Goal: Task Accomplishment & Management: Manage account settings

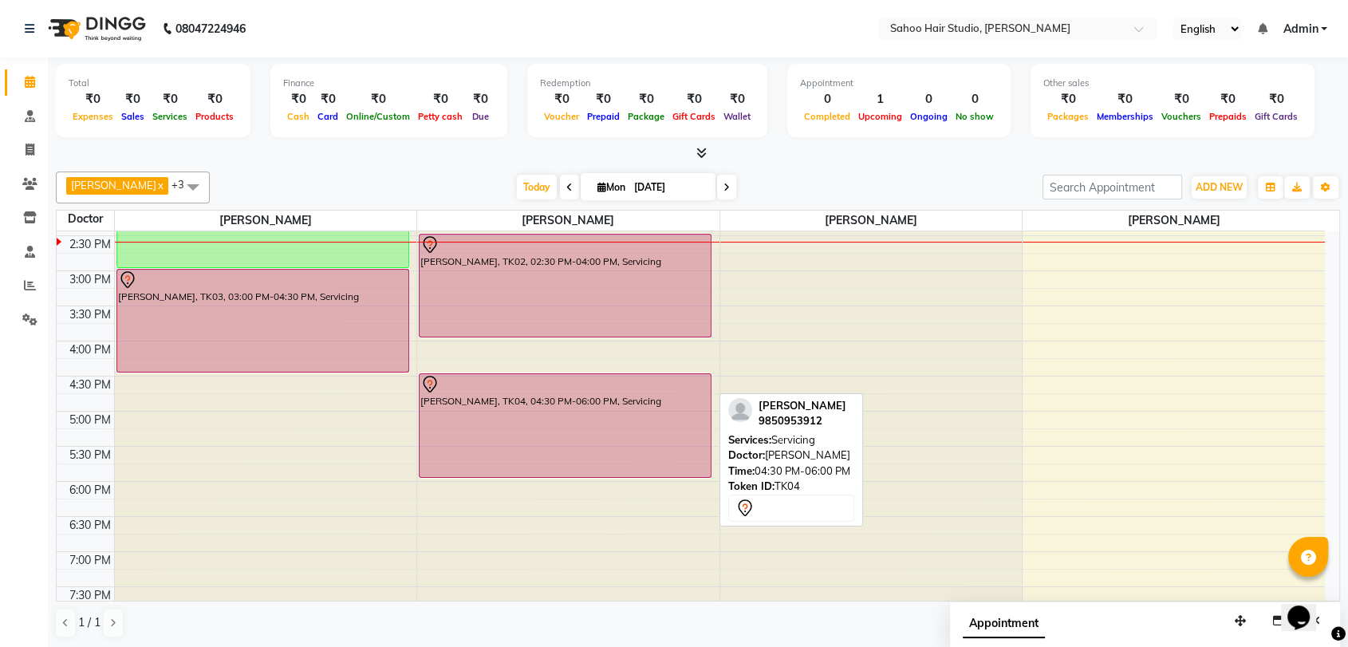
scroll to position [280, 0]
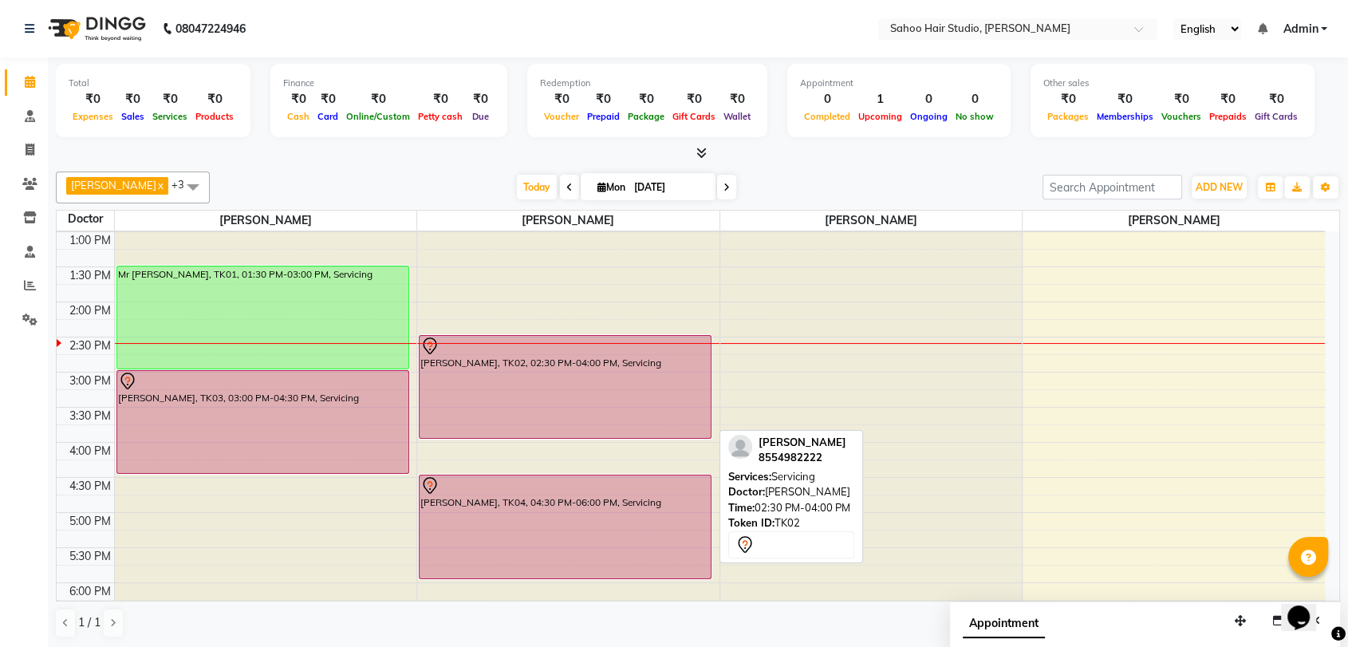
click at [597, 361] on div "[PERSON_NAME], TK02, 02:30 PM-04:00 PM, Servicing" at bounding box center [565, 387] width 291 height 102
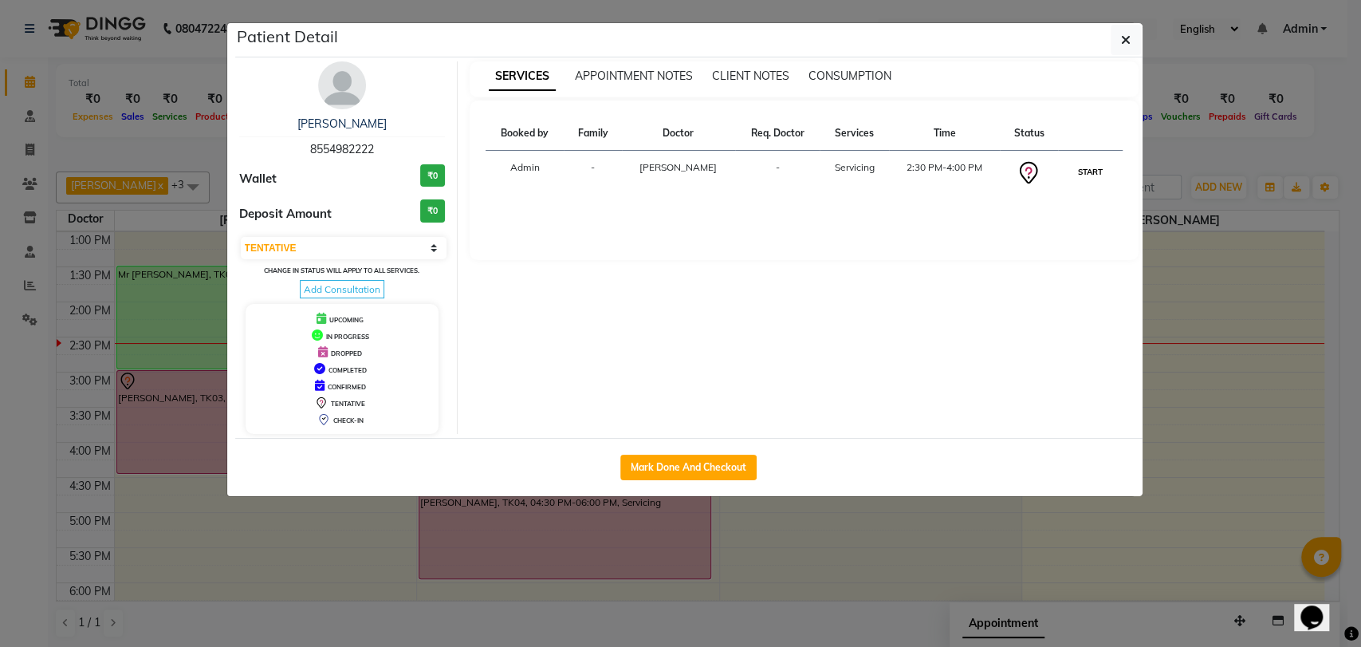
click at [1085, 175] on button "START" at bounding box center [1090, 172] width 33 height 20
select select "1"
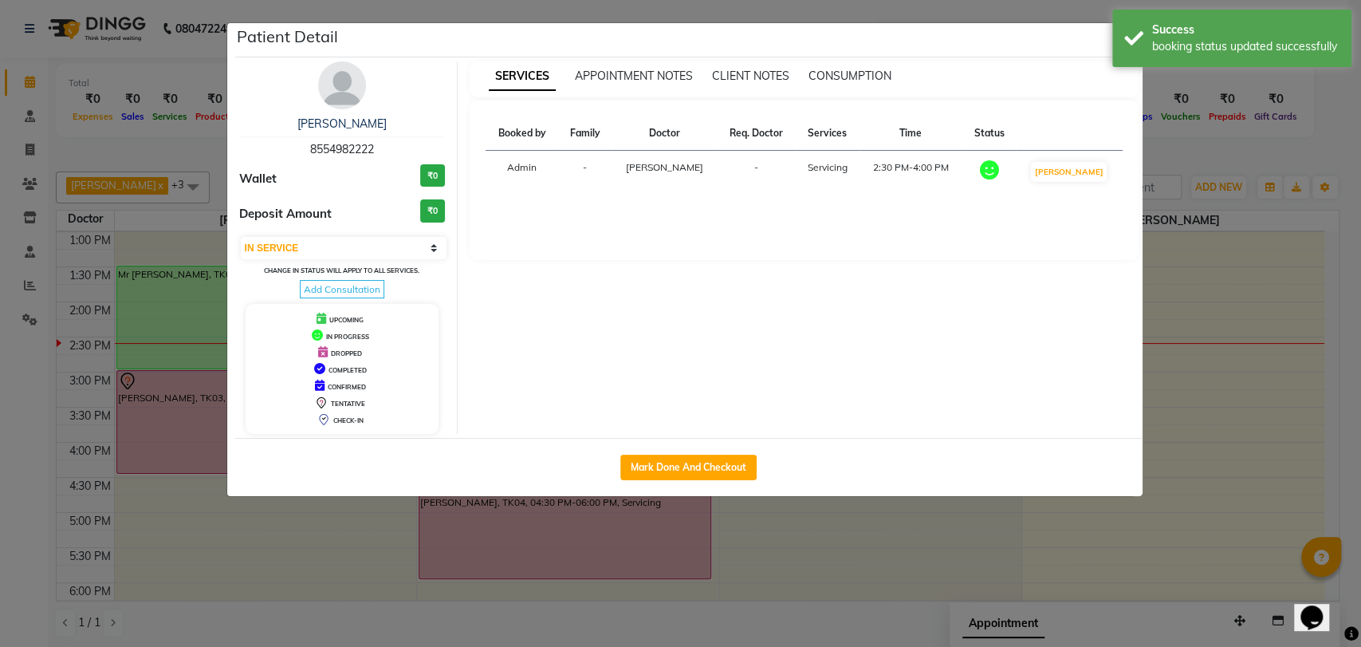
click at [1212, 355] on ngb-modal-window "Patient Detail [PERSON_NAME] 8554982222 Wallet ₹0 Deposit Amount ₹0 Select IN S…" at bounding box center [680, 323] width 1361 height 647
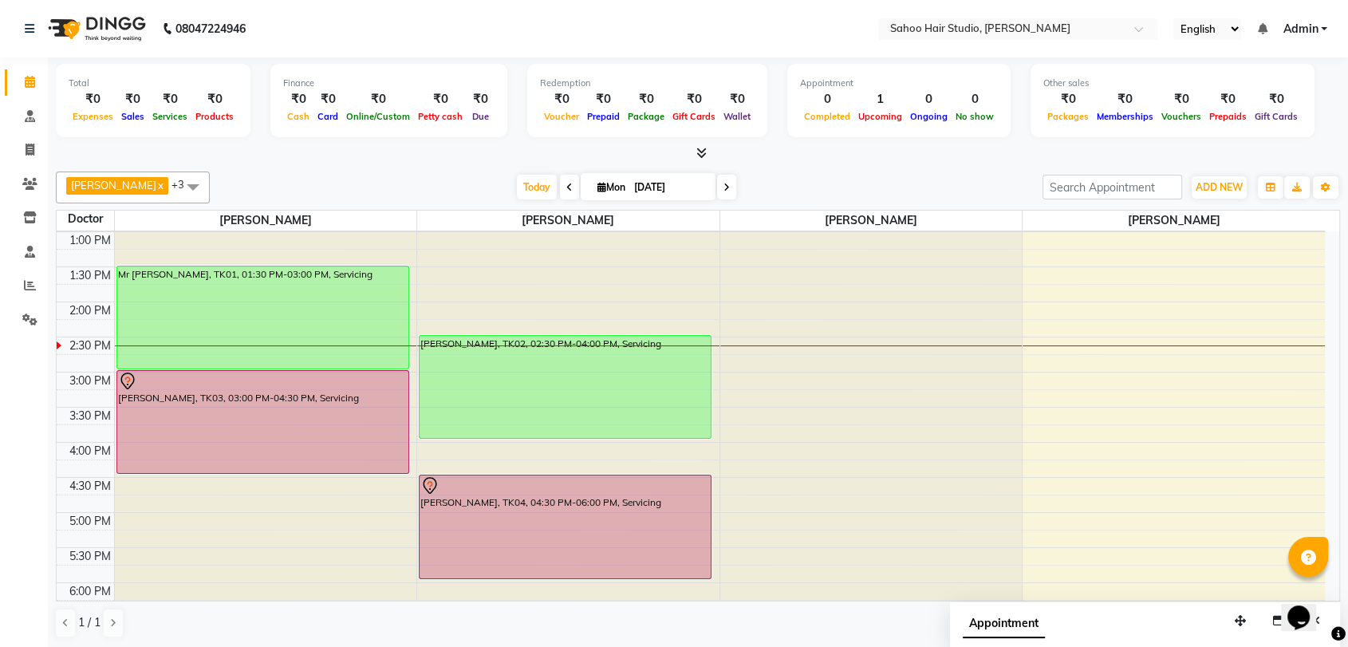
click at [869, 111] on span "Upcoming" at bounding box center [880, 116] width 52 height 11
click at [722, 183] on span at bounding box center [726, 187] width 19 height 25
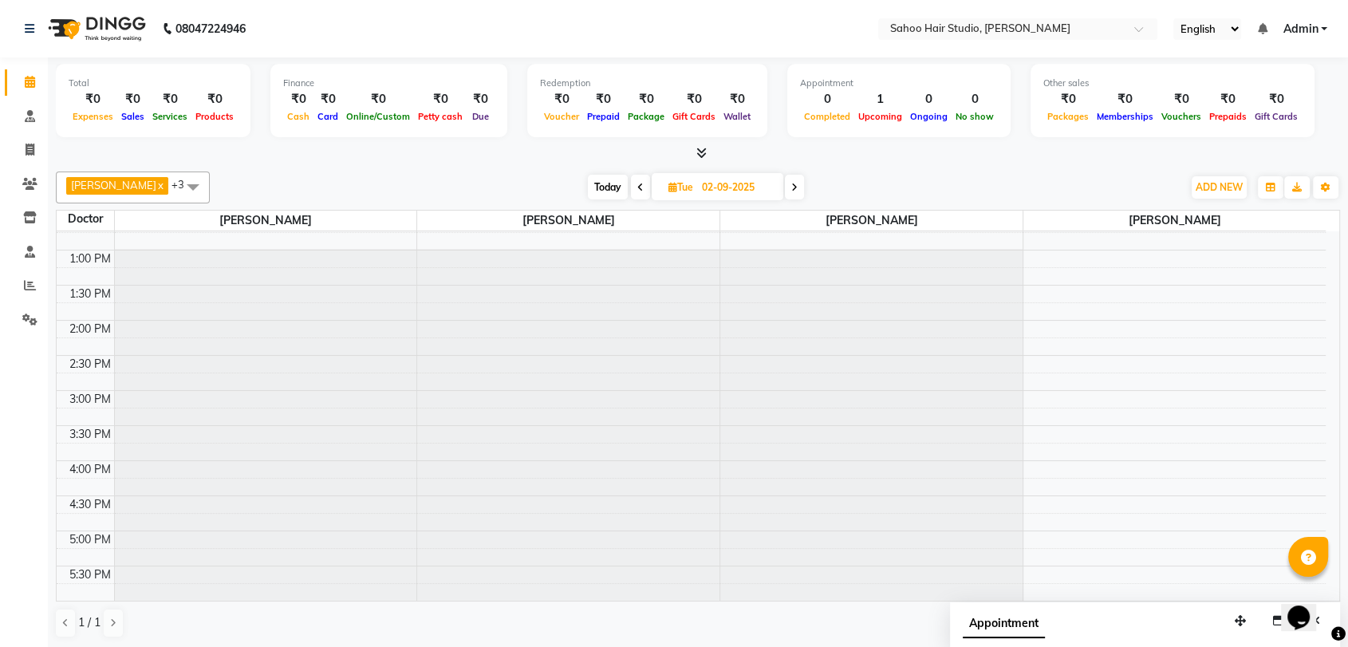
scroll to position [0, 0]
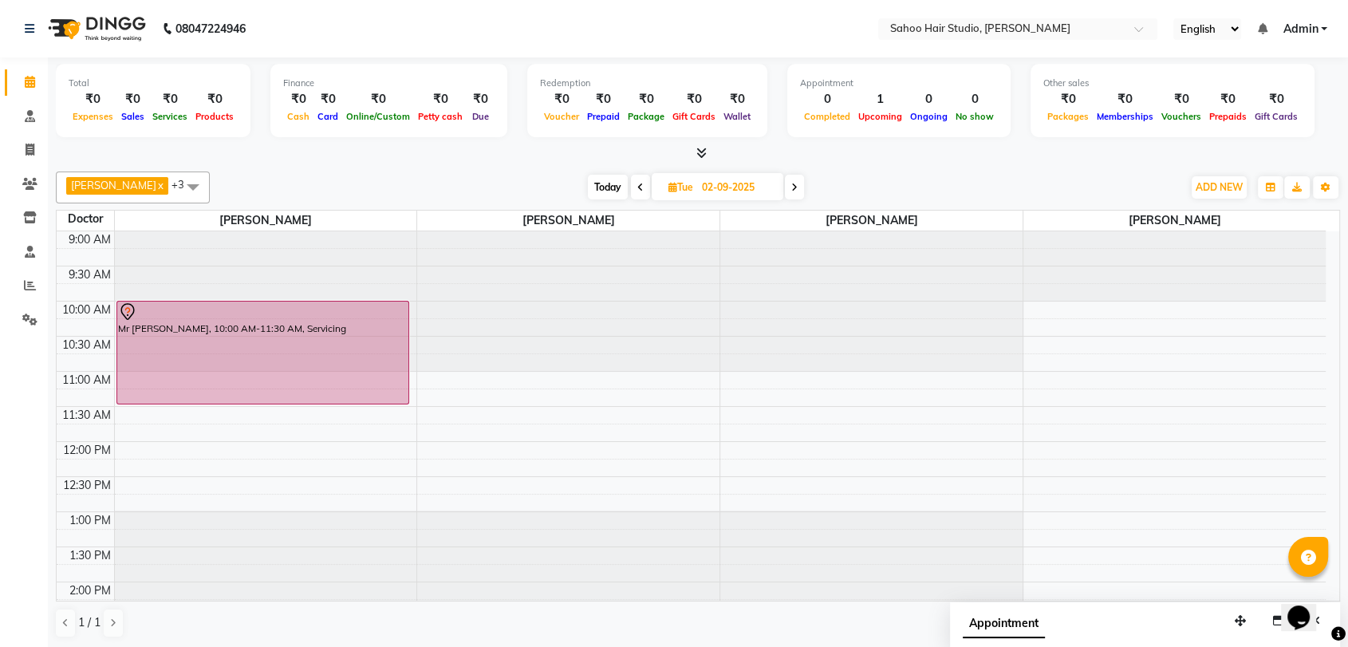
click at [601, 187] on span "Today" at bounding box center [608, 187] width 40 height 25
type input "[DATE]"
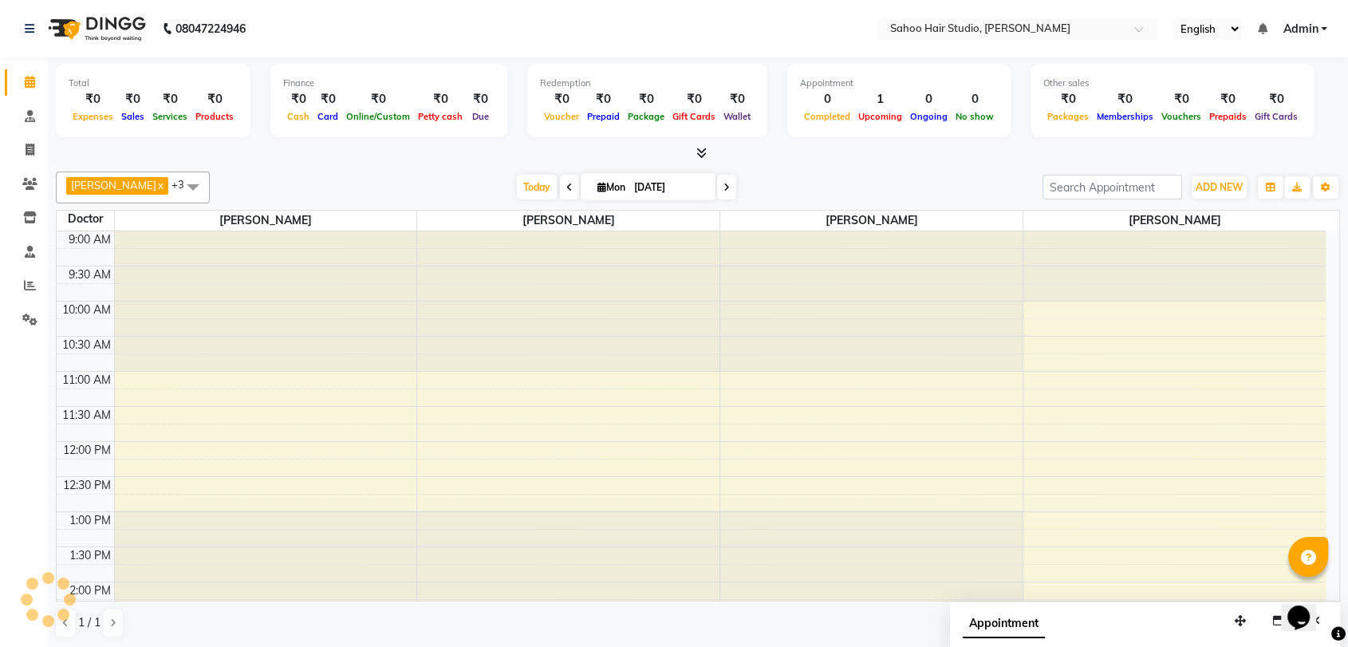
scroll to position [350, 0]
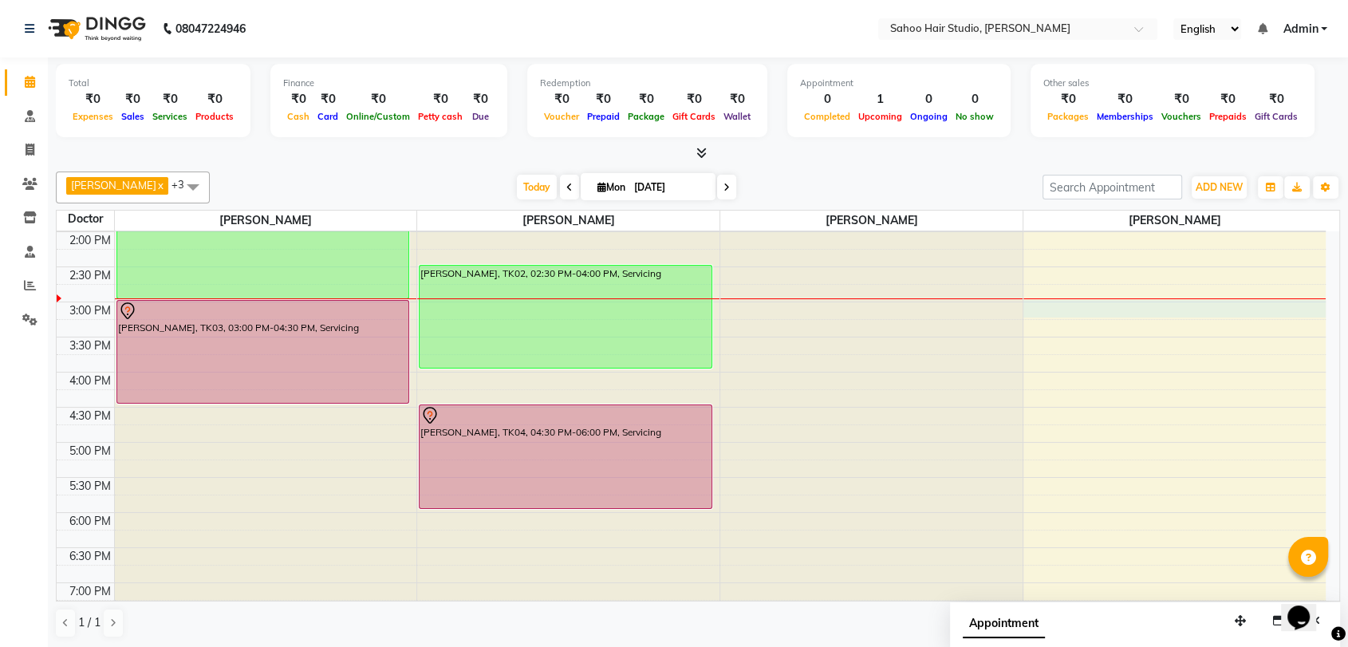
click at [1041, 306] on div "9:00 AM 9:30 AM 10:00 AM 10:30 AM 11:00 AM 11:30 AM 12:00 PM 12:30 PM 1:00 PM 1…" at bounding box center [691, 301] width 1269 height 841
select select "84285"
select select "tentative"
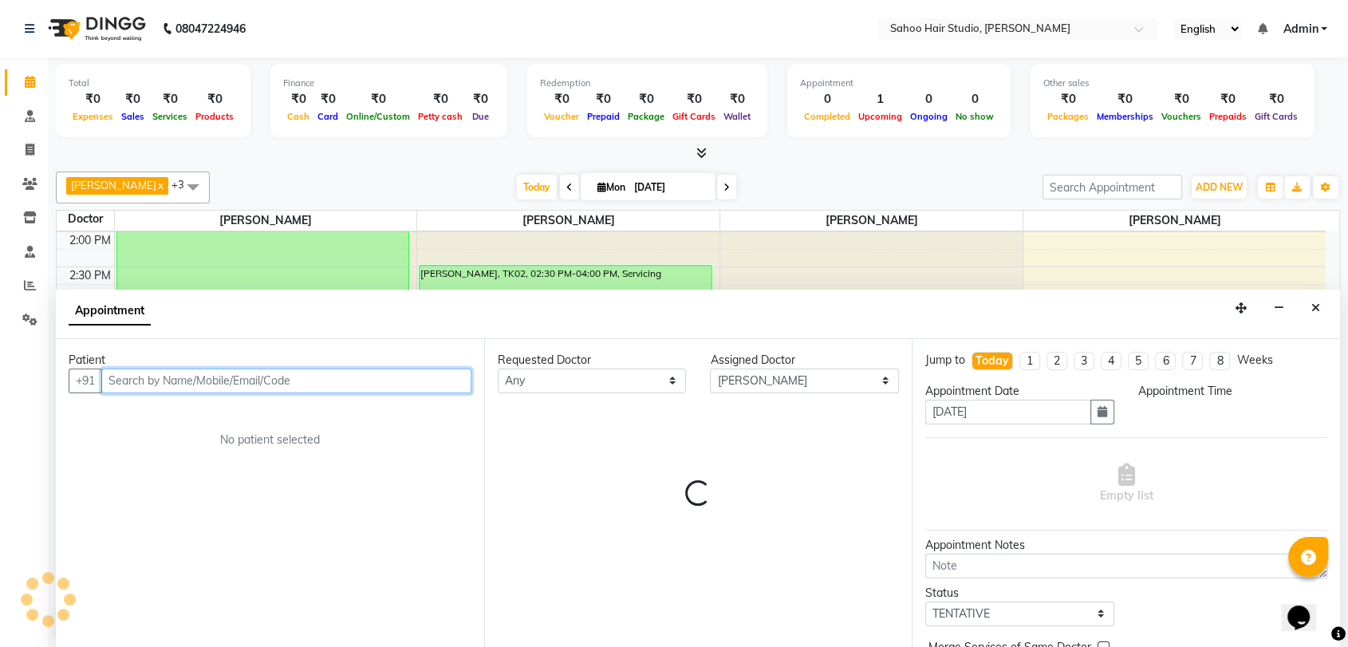
scroll to position [1, 0]
select select "900"
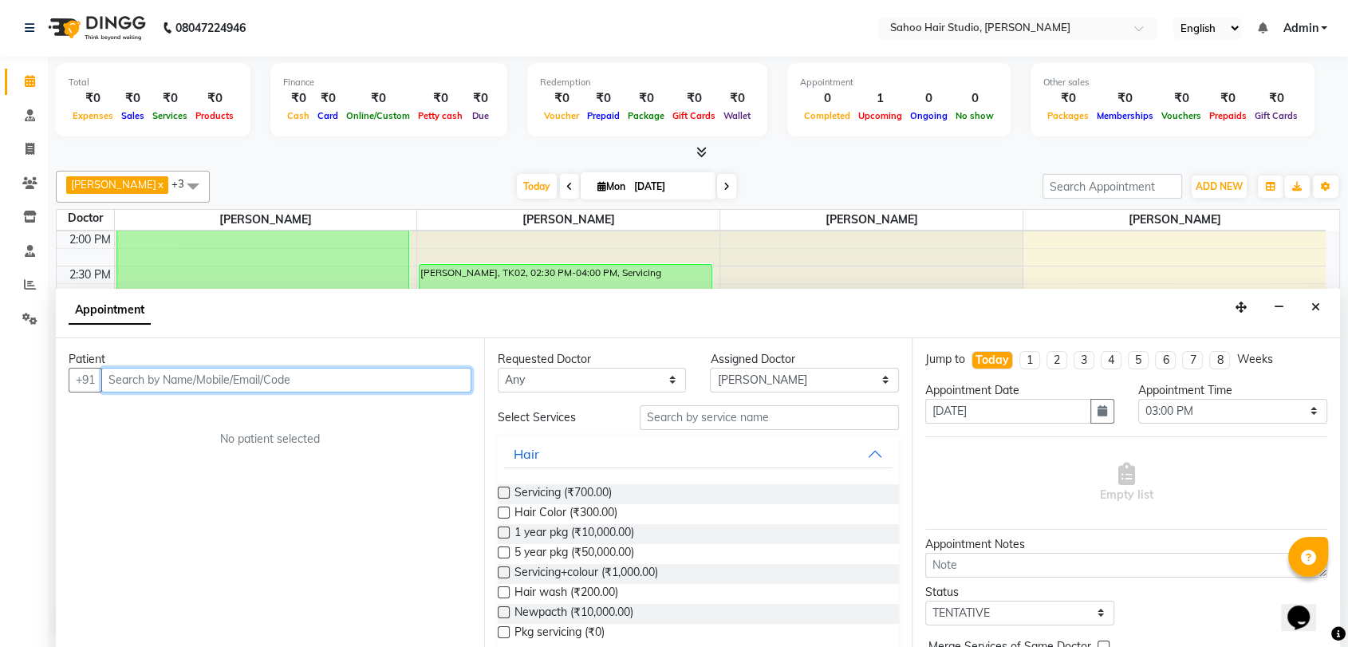
click at [295, 376] on input "text" at bounding box center [286, 380] width 370 height 25
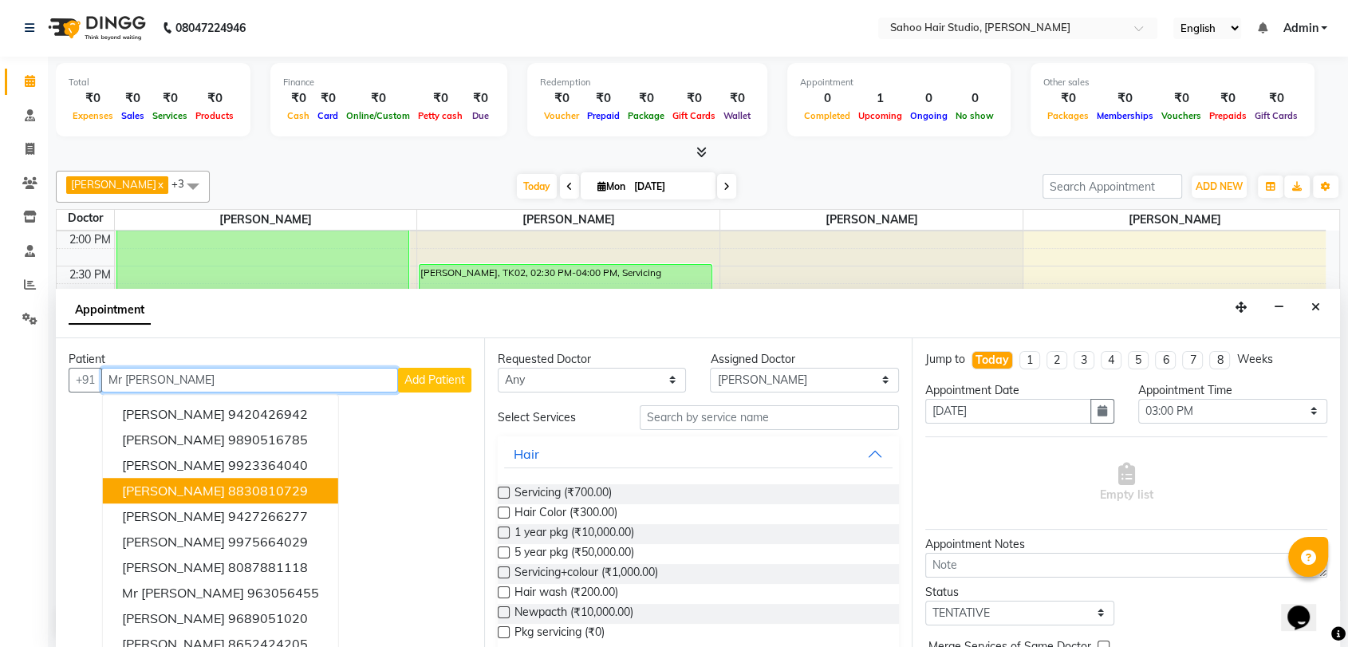
click at [308, 489] on ngb-highlight "8830810729" at bounding box center [268, 491] width 80 height 16
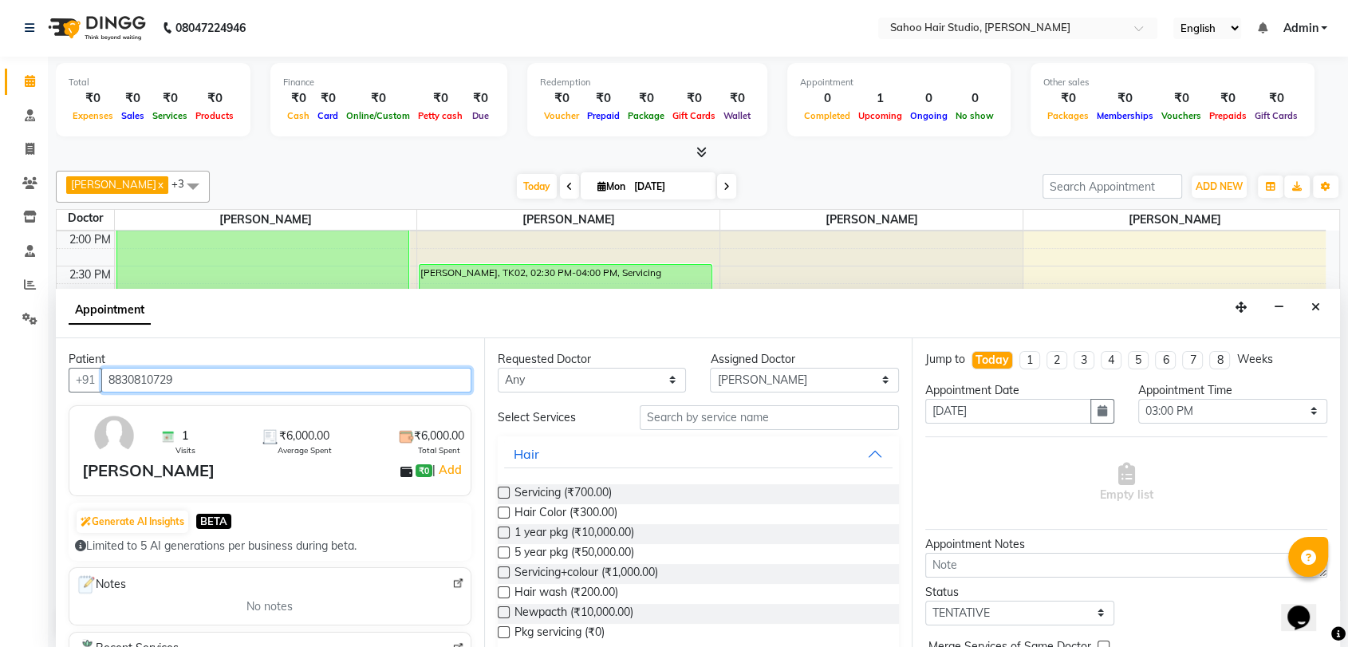
type input "8830810729"
click at [501, 595] on label at bounding box center [504, 592] width 12 height 12
click at [501, 595] on input "checkbox" at bounding box center [503, 594] width 10 height 10
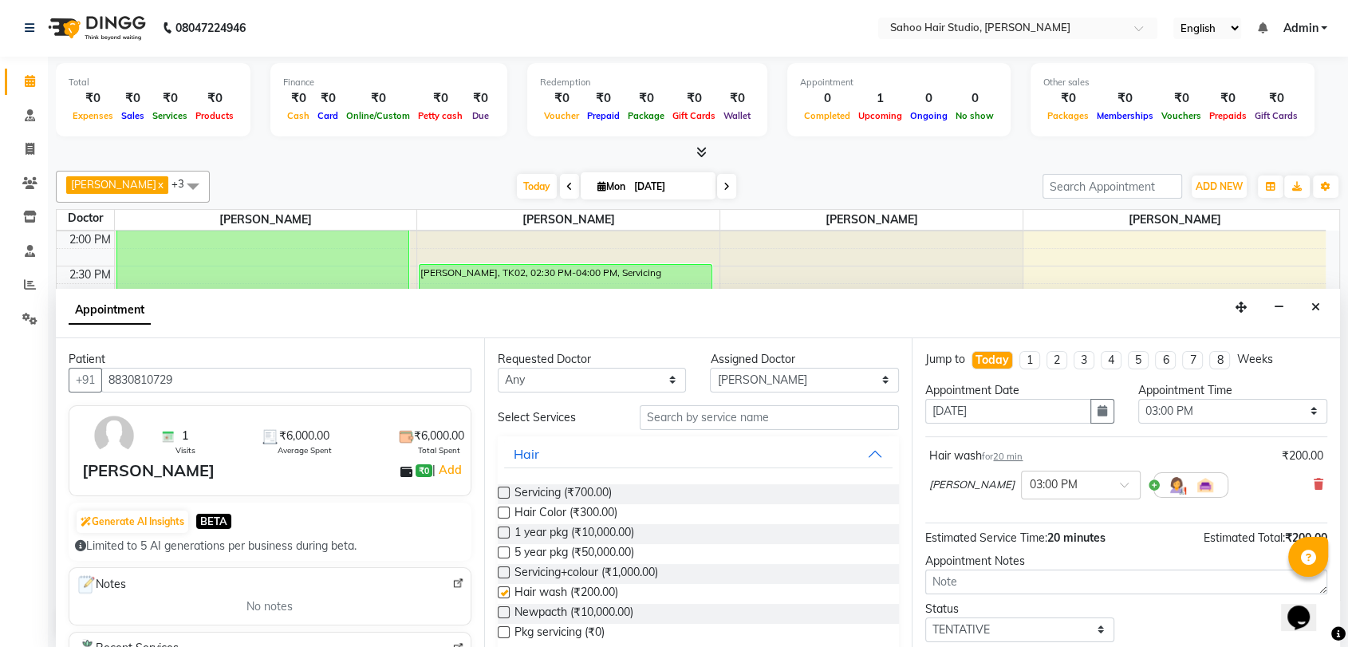
checkbox input "false"
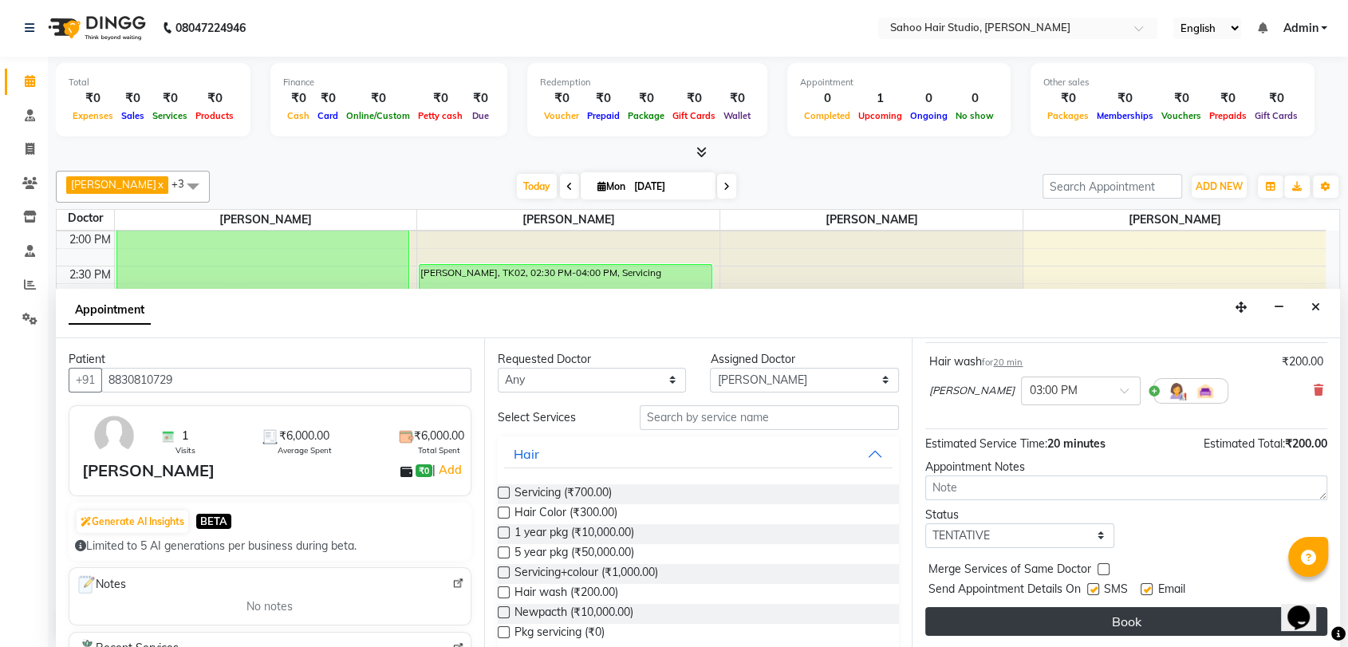
click at [1122, 617] on button "Book" at bounding box center [1126, 621] width 402 height 29
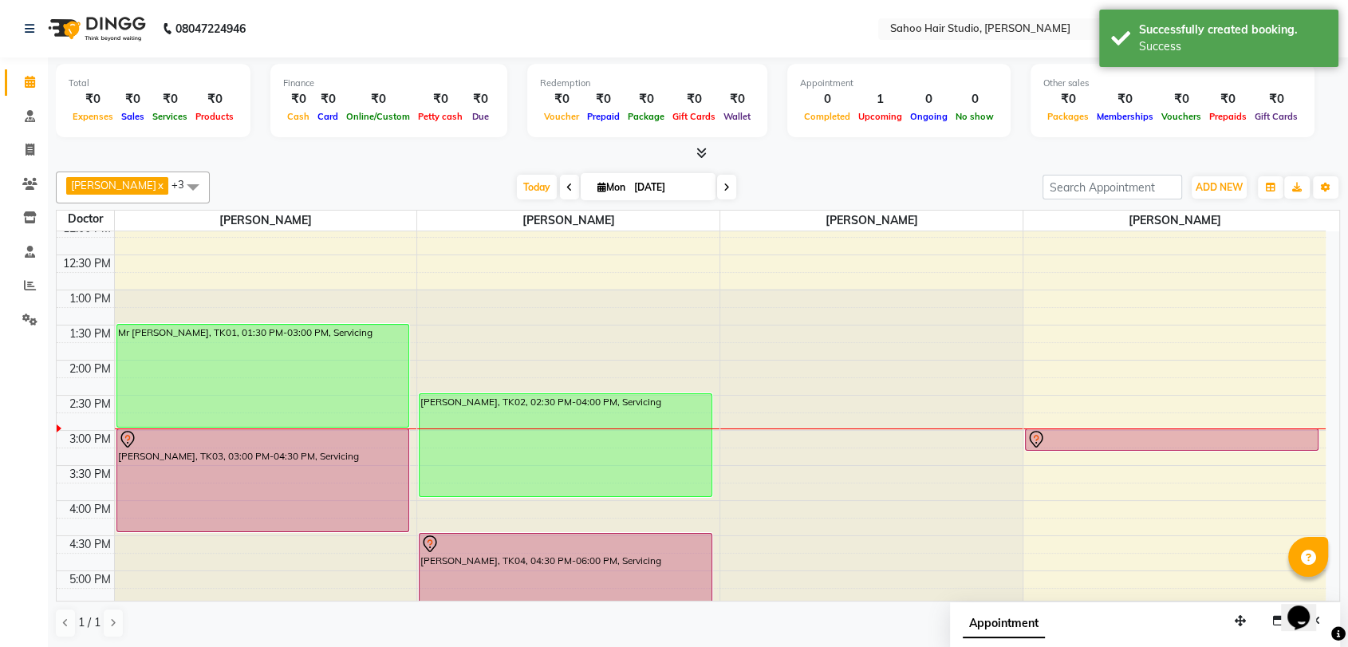
scroll to position [262, 0]
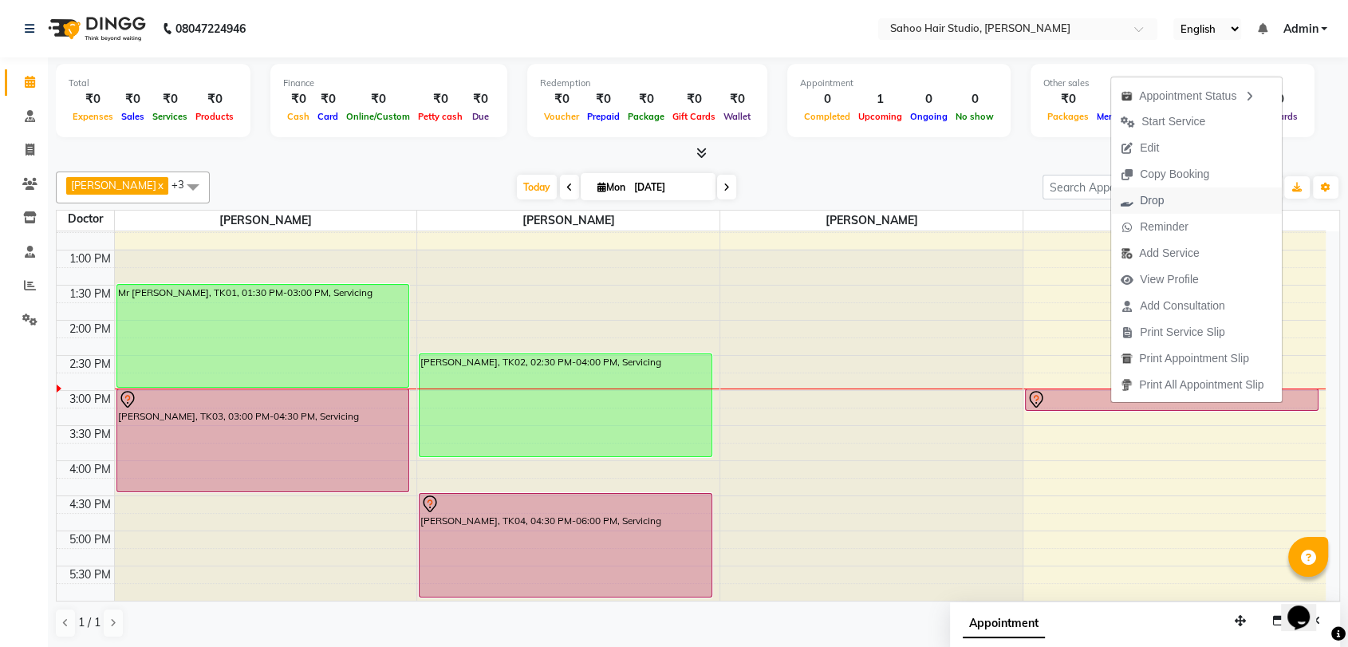
click at [1151, 191] on span "Drop" at bounding box center [1142, 200] width 62 height 26
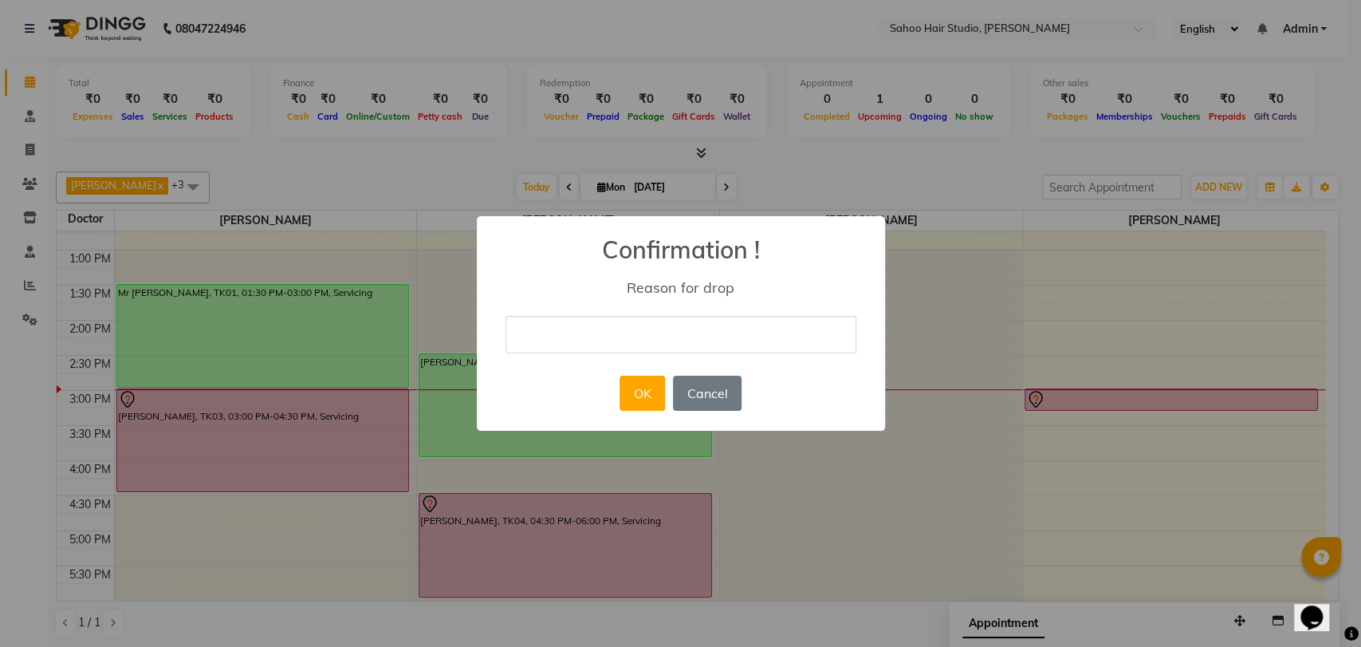
click at [619, 333] on input "text" at bounding box center [681, 334] width 351 height 37
type input "Demo"
click at [638, 386] on button "OK" at bounding box center [642, 393] width 45 height 35
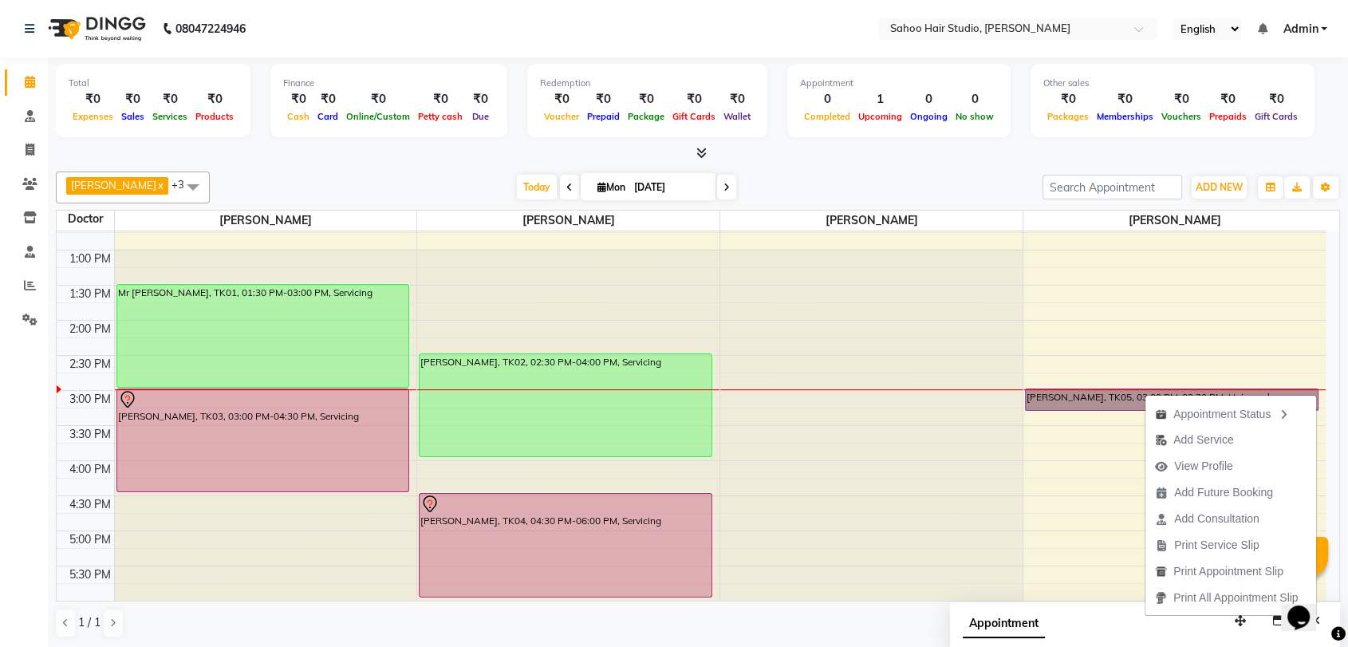
drag, startPoint x: 1111, startPoint y: 396, endPoint x: 1113, endPoint y: 316, distance: 79.8
click at [1113, 316] on div "9:00 AM 9:30 AM 10:00 AM 10:30 AM 11:00 AM 11:30 AM 12:00 PM 12:30 PM 1:00 PM 1…" at bounding box center [691, 390] width 1269 height 841
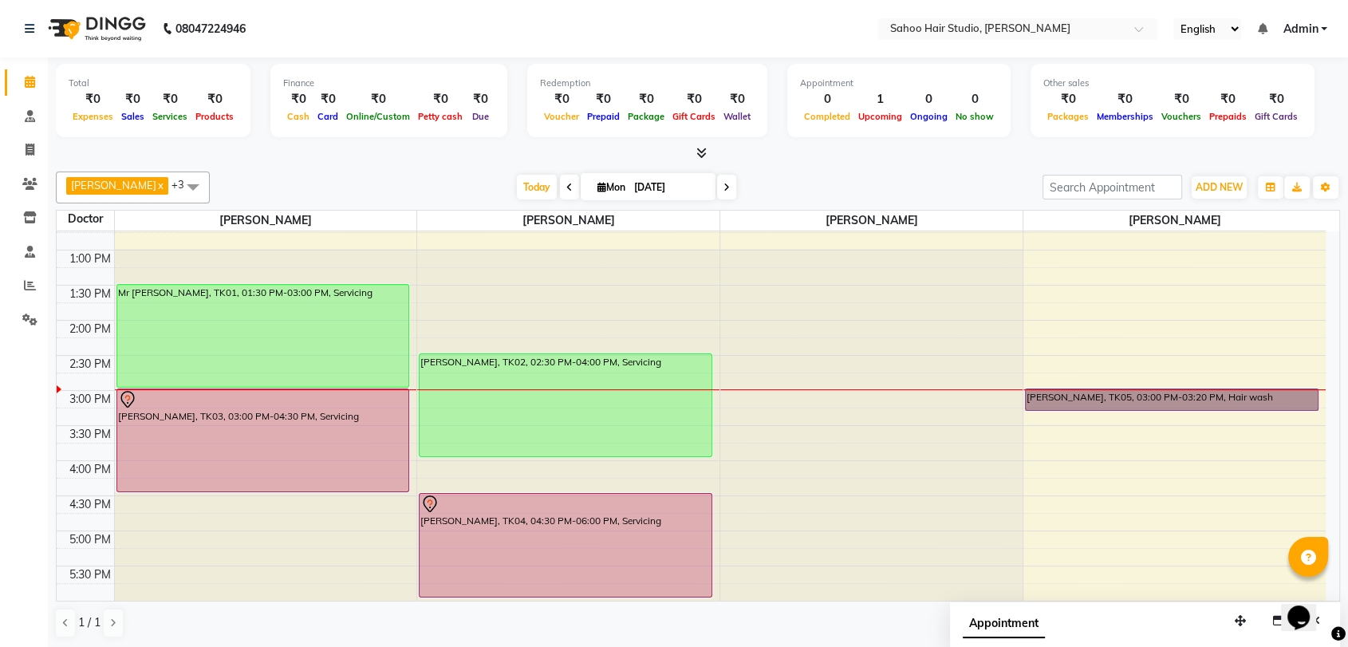
drag, startPoint x: 1127, startPoint y: 392, endPoint x: 1095, endPoint y: 290, distance: 107.0
click at [1095, 290] on div "9:00 AM 9:30 AM 10:00 AM 10:30 AM 11:00 AM 11:30 AM 12:00 PM 12:30 PM 1:00 PM 1…" at bounding box center [691, 390] width 1269 height 841
select select "82641"
select select "tentative"
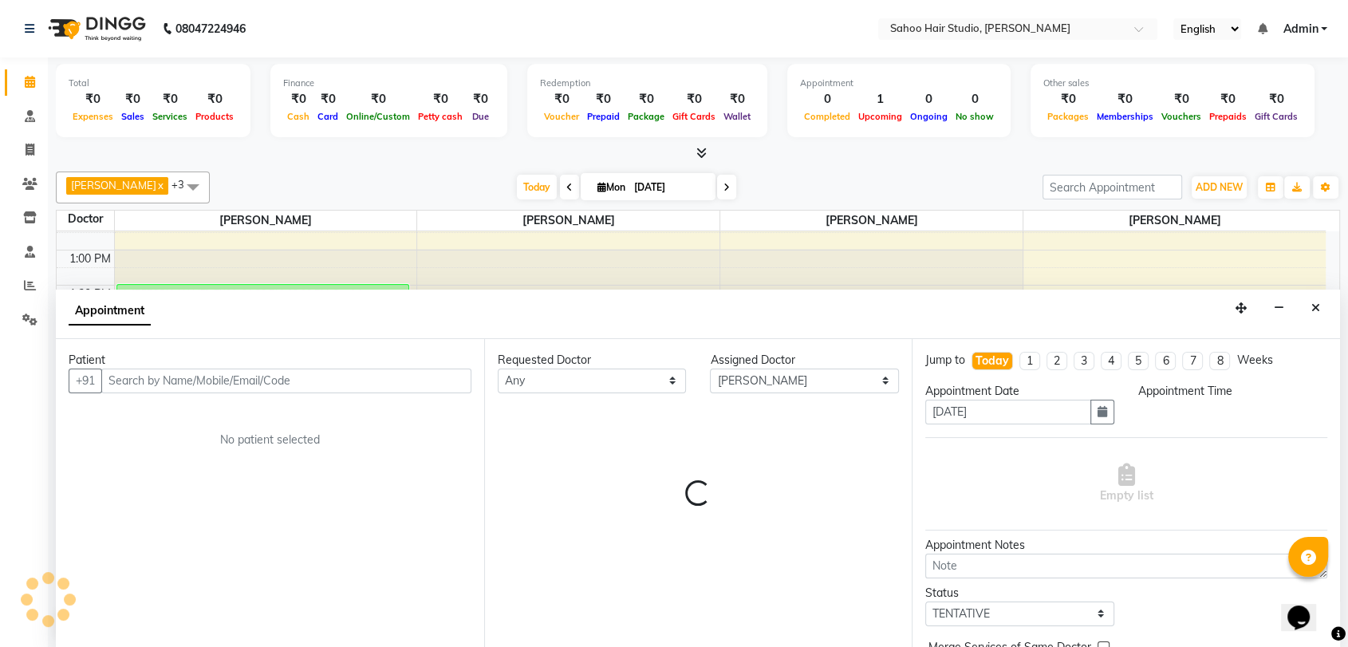
scroll to position [1, 0]
select select "900"
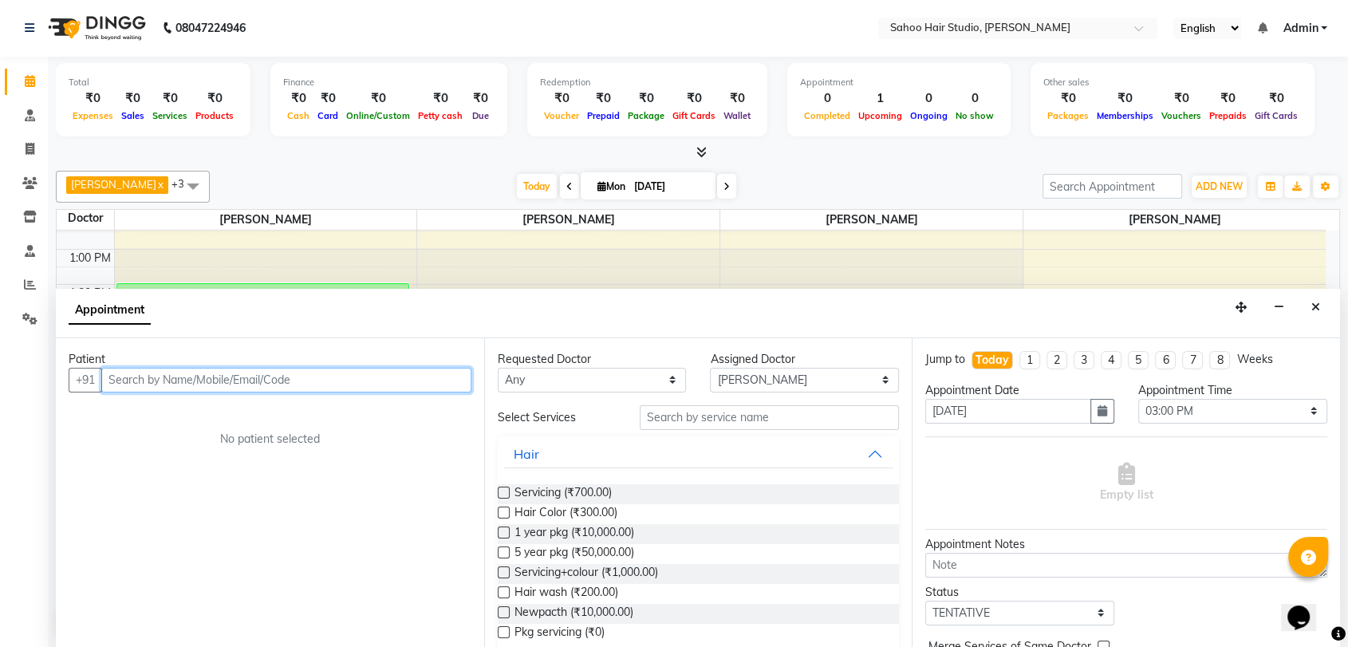
click at [305, 380] on input "text" at bounding box center [286, 380] width 370 height 25
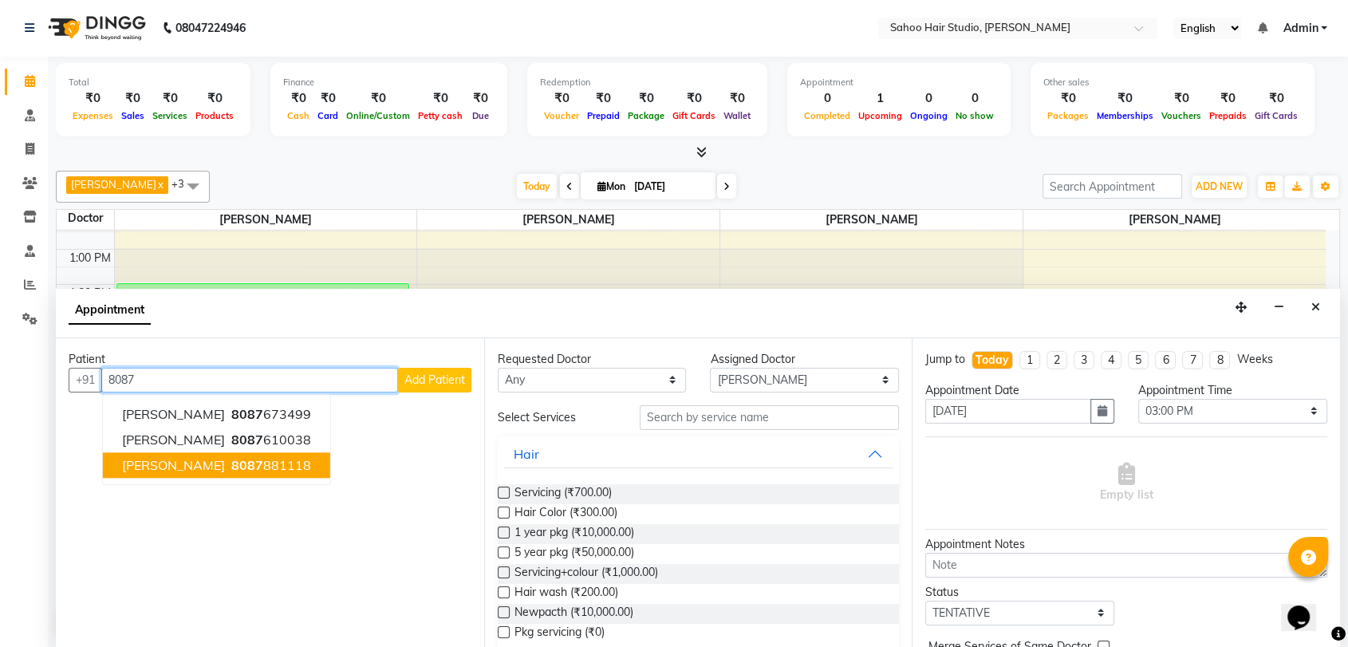
click at [278, 463] on ngb-highlight "8087 881118" at bounding box center [269, 465] width 83 height 16
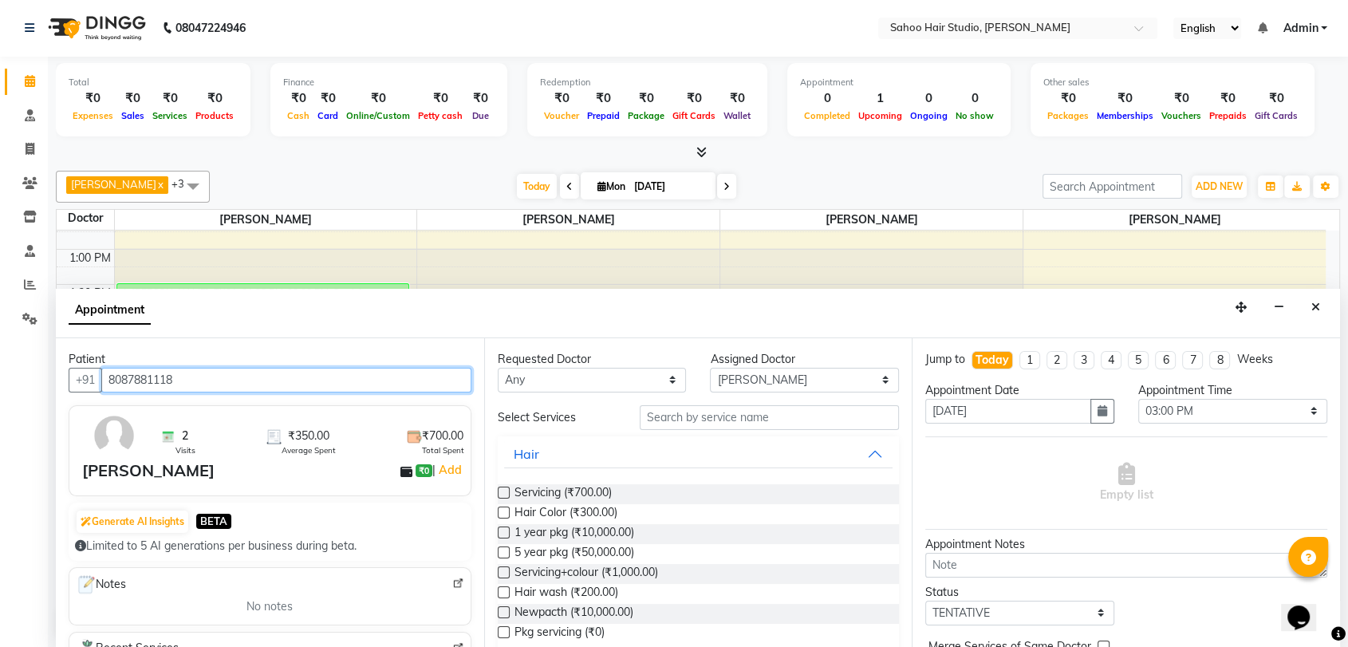
type input "8087881118"
click at [503, 589] on label at bounding box center [504, 592] width 12 height 12
click at [503, 589] on input "checkbox" at bounding box center [503, 594] width 10 height 10
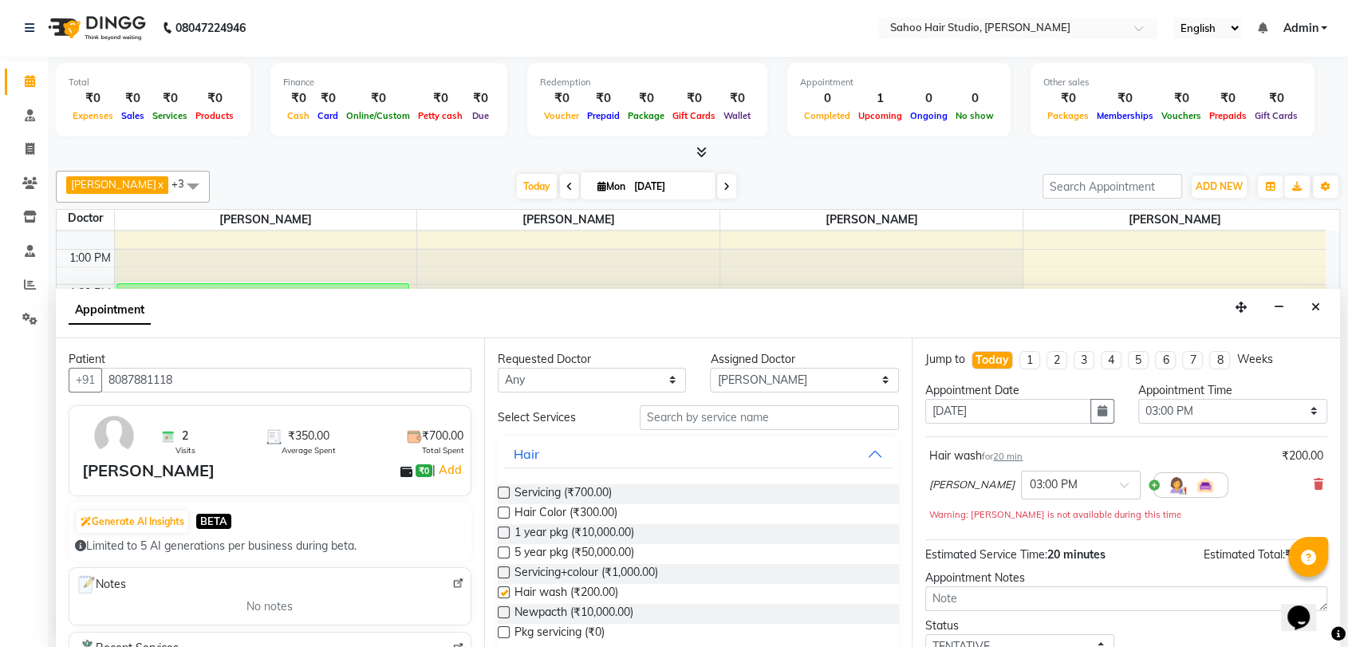
checkbox input "false"
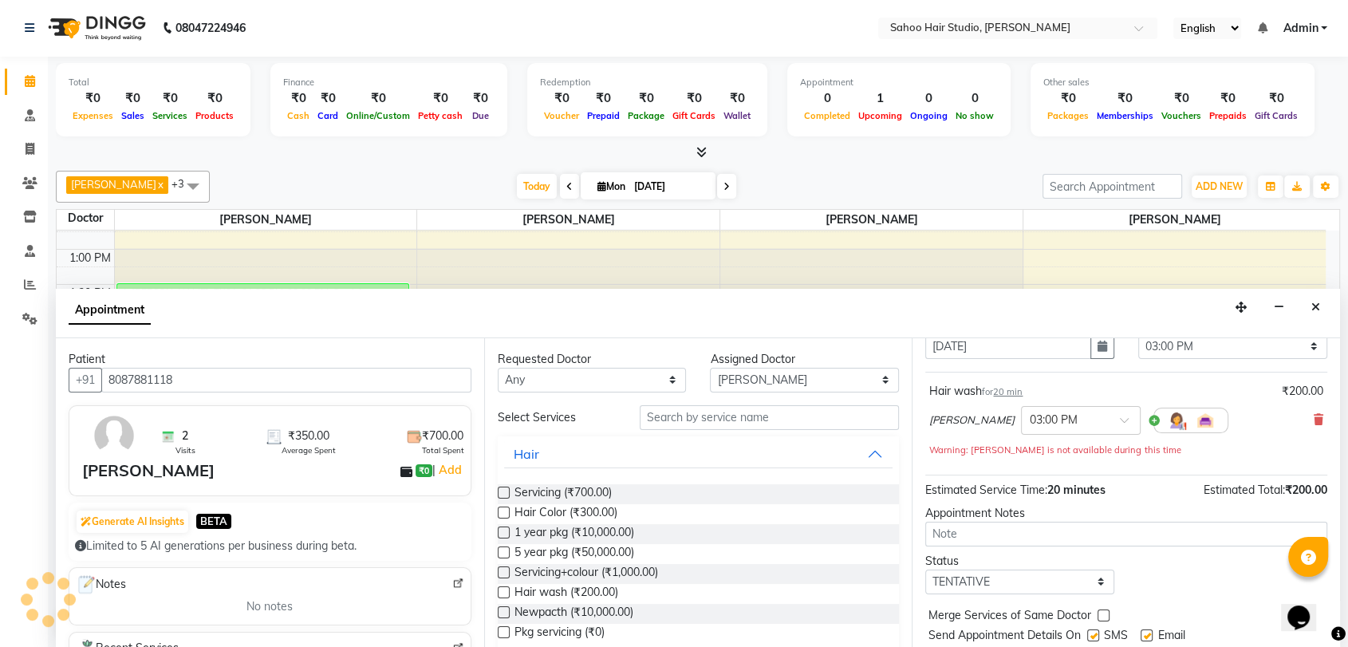
scroll to position [110, 0]
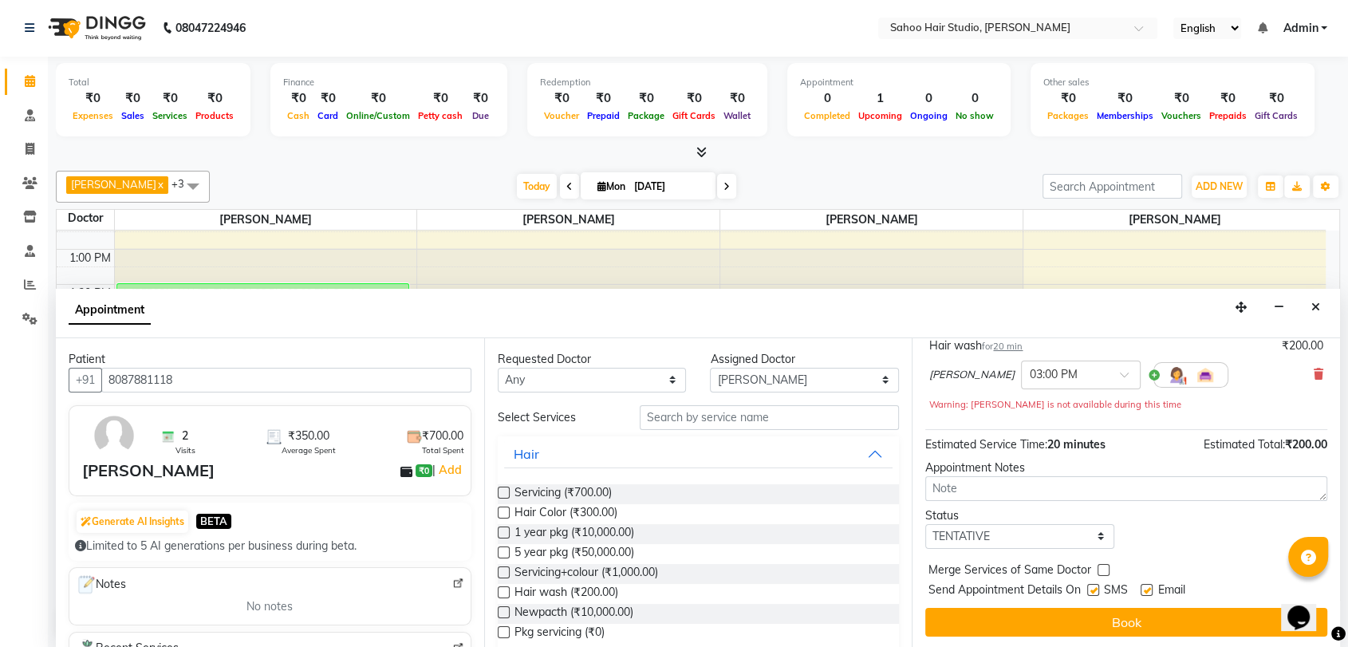
click at [1076, 625] on button "Book" at bounding box center [1126, 622] width 402 height 29
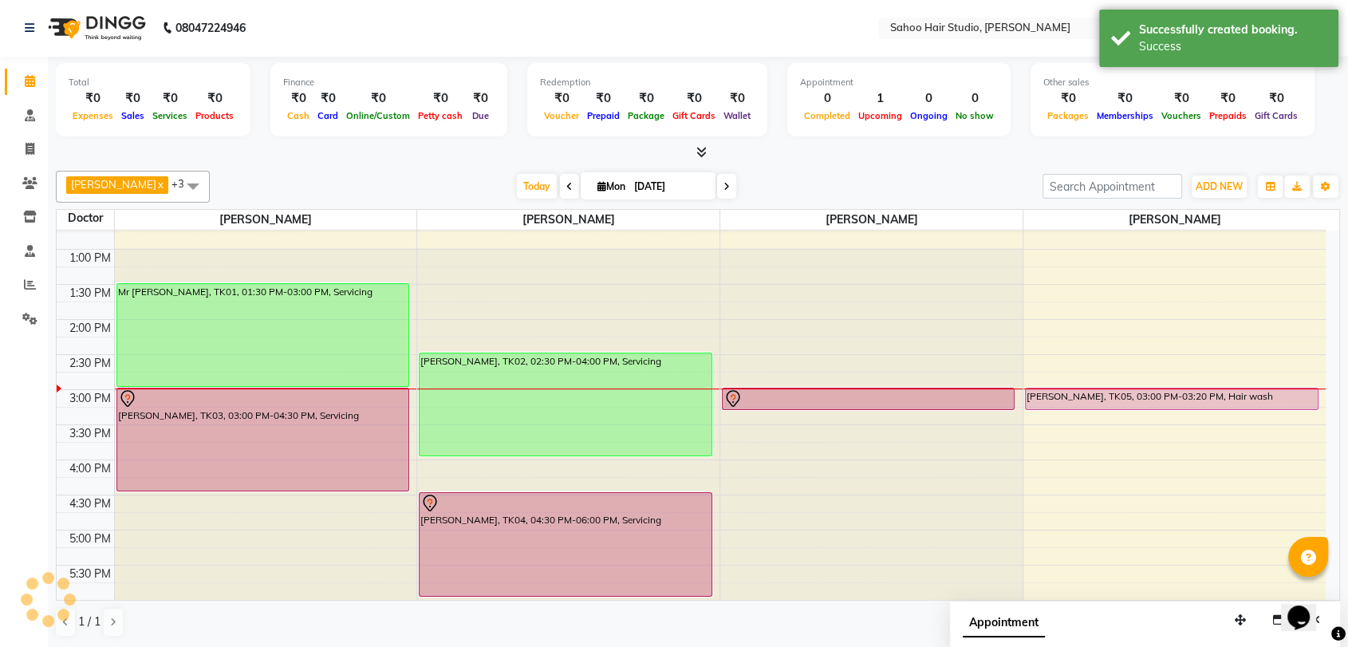
scroll to position [0, 0]
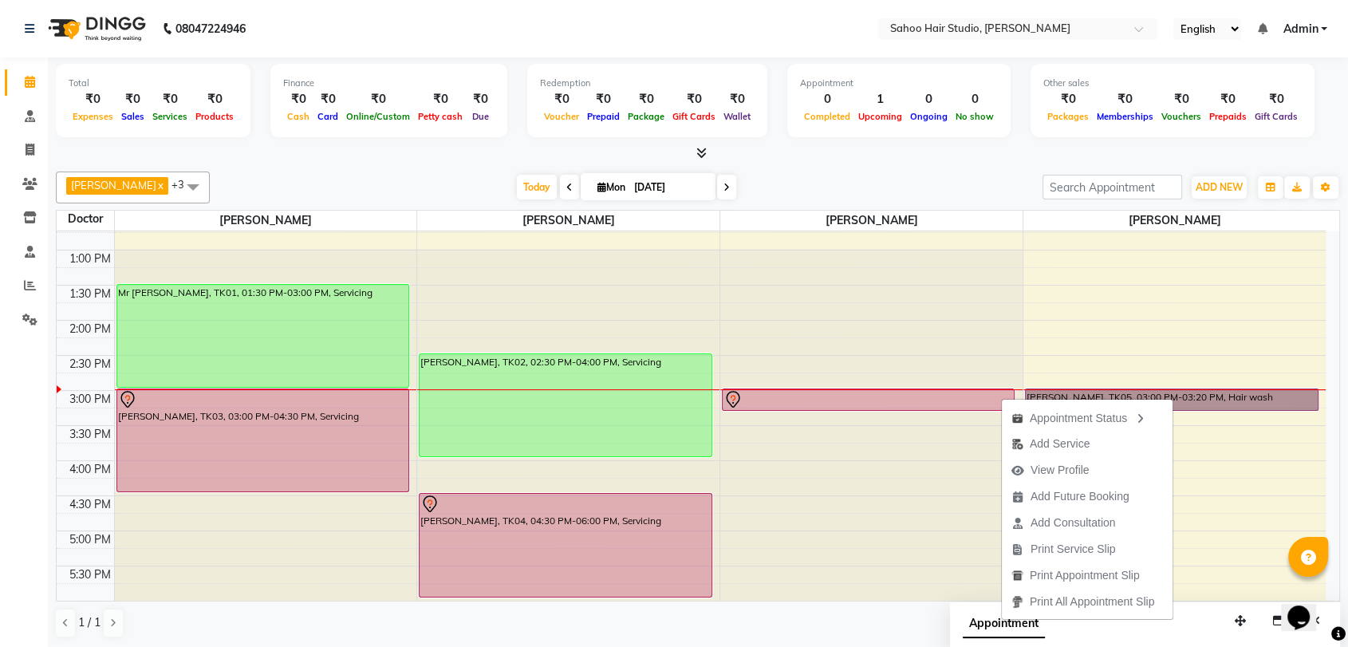
click at [1298, 410] on div "[PERSON_NAME], TK05, 03:00 PM-03:20 PM, Hair wash" at bounding box center [1172, 399] width 294 height 23
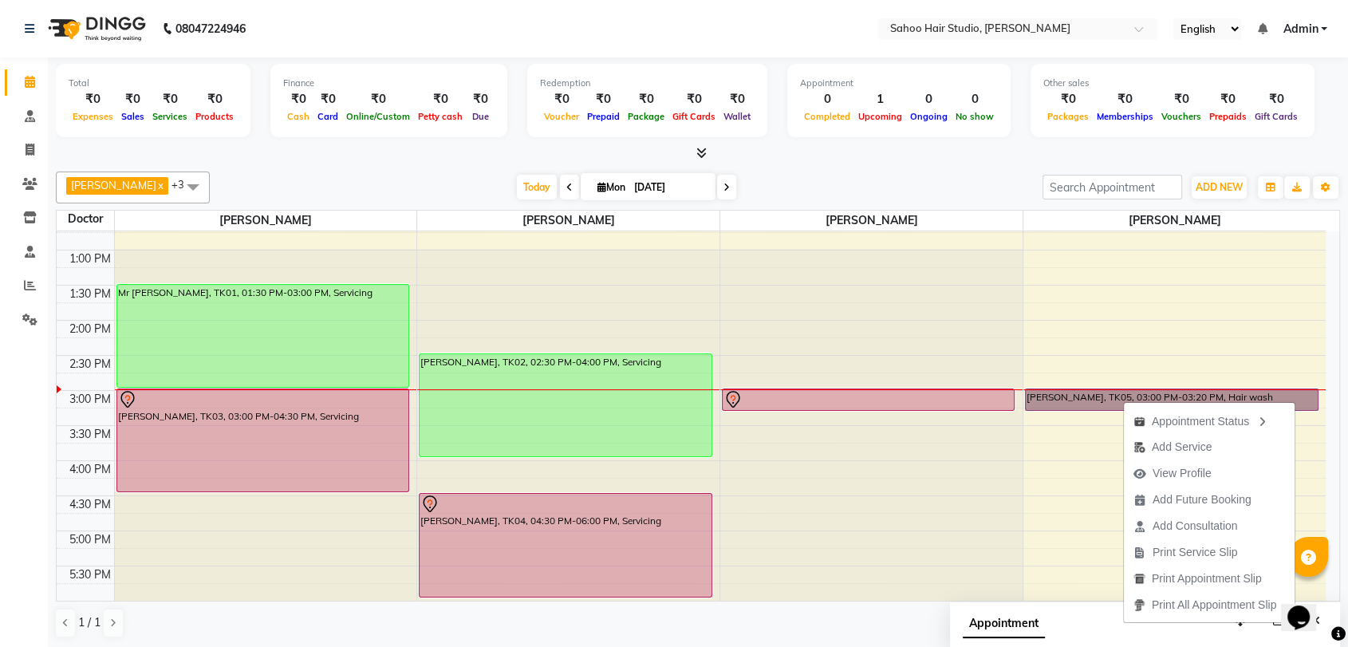
click at [1263, 389] on div at bounding box center [1174, 389] width 302 height 1
select select "84285"
select select "tentative"
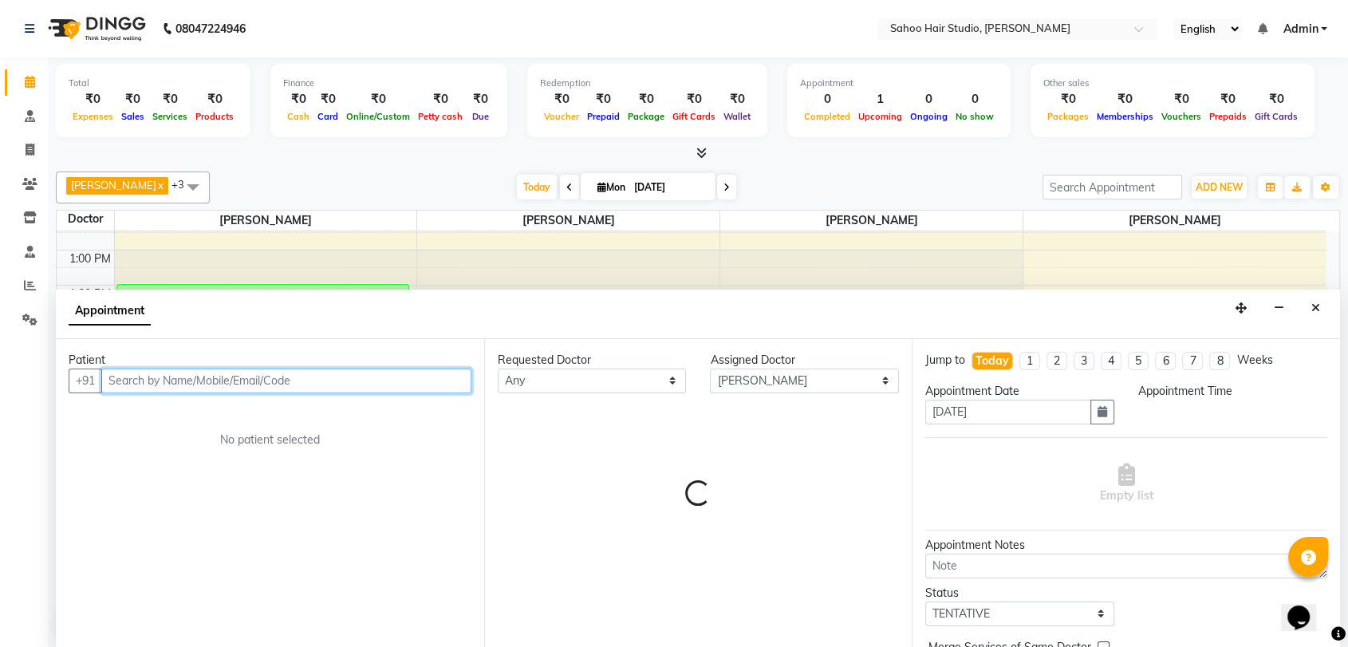
scroll to position [1, 0]
select select "900"
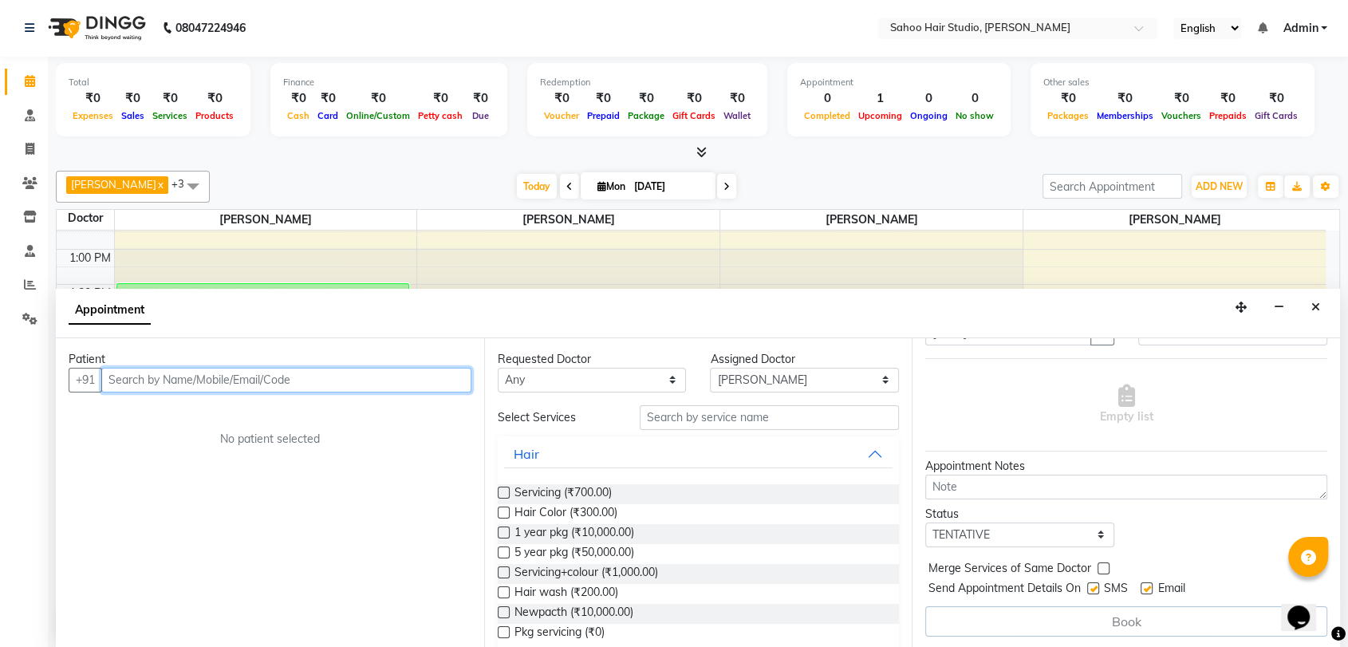
scroll to position [0, 0]
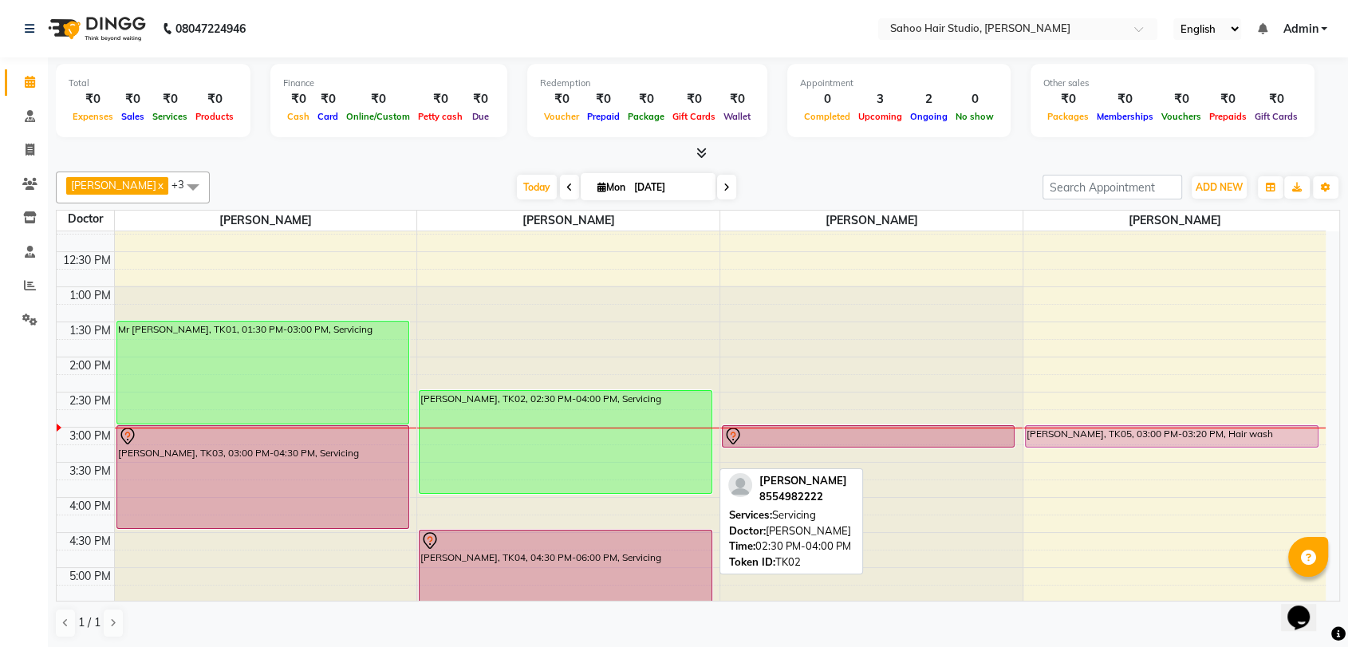
scroll to position [266, 0]
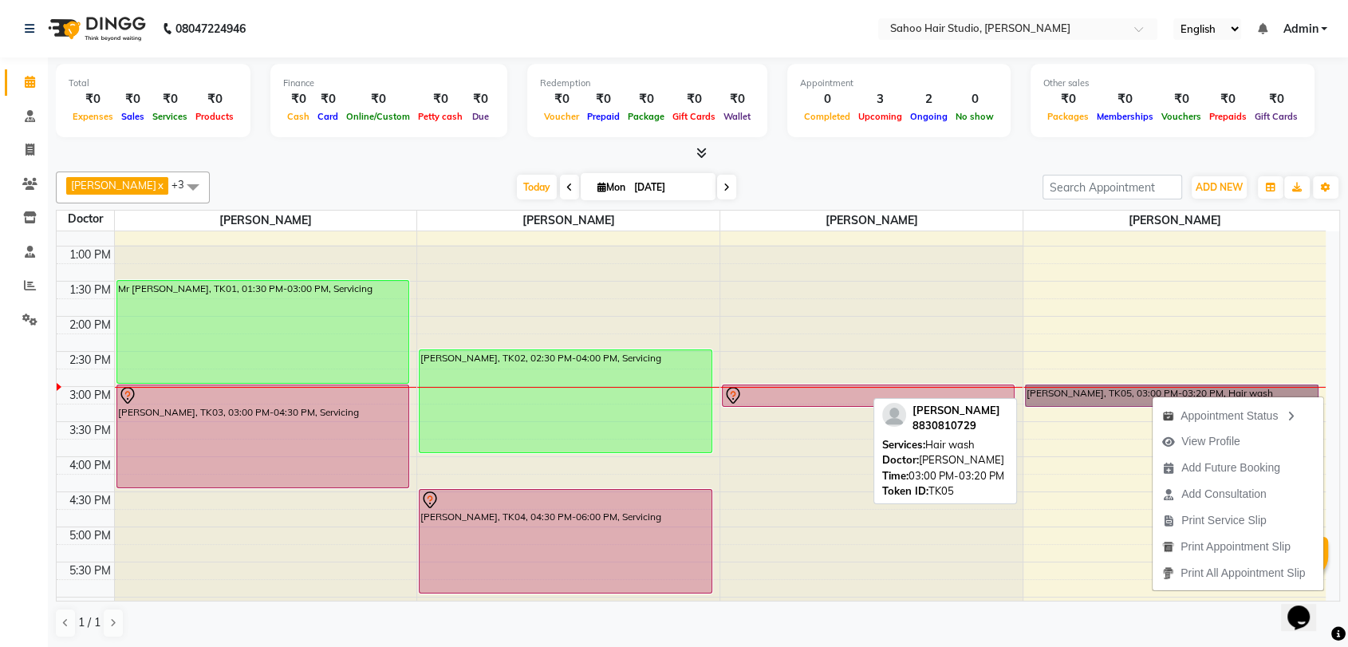
click at [1113, 398] on link "[PERSON_NAME], TK05, 03:00 PM-03:20 PM, Hair wash" at bounding box center [1172, 395] width 294 height 22
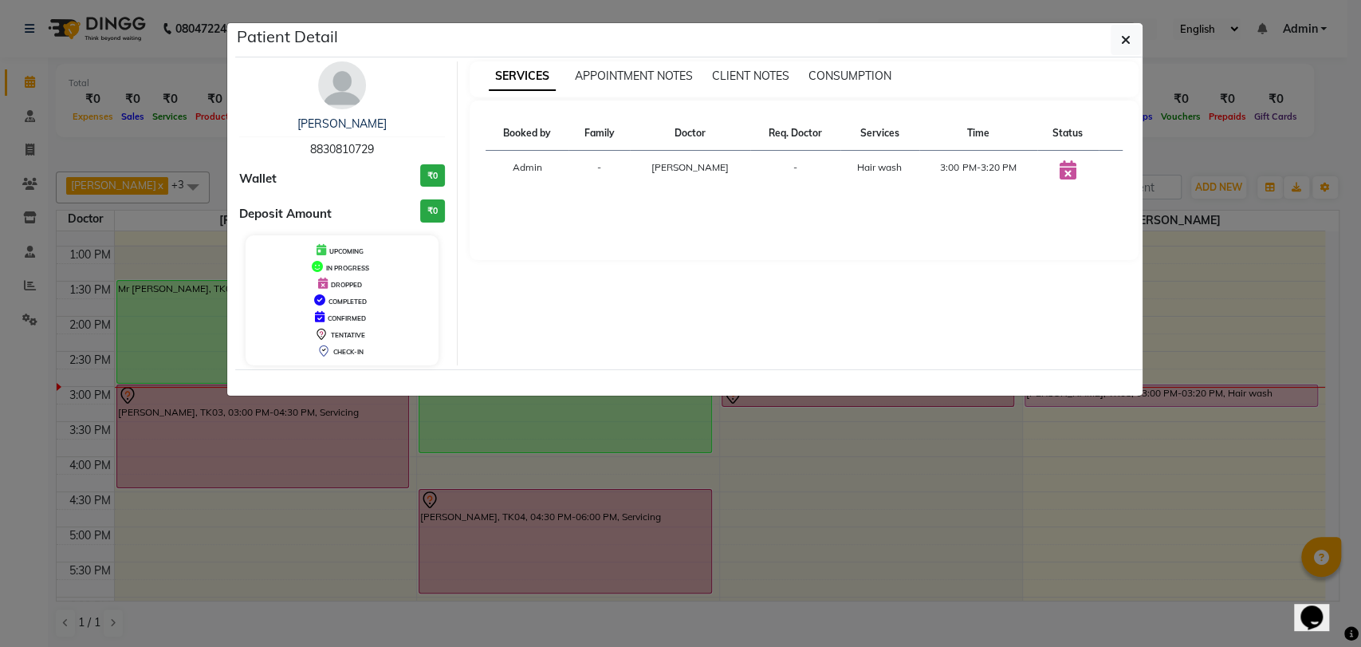
click at [1068, 175] on icon at bounding box center [1068, 169] width 17 height 19
click at [1068, 174] on icon at bounding box center [1068, 169] width 17 height 19
click at [1064, 167] on icon at bounding box center [1068, 169] width 17 height 19
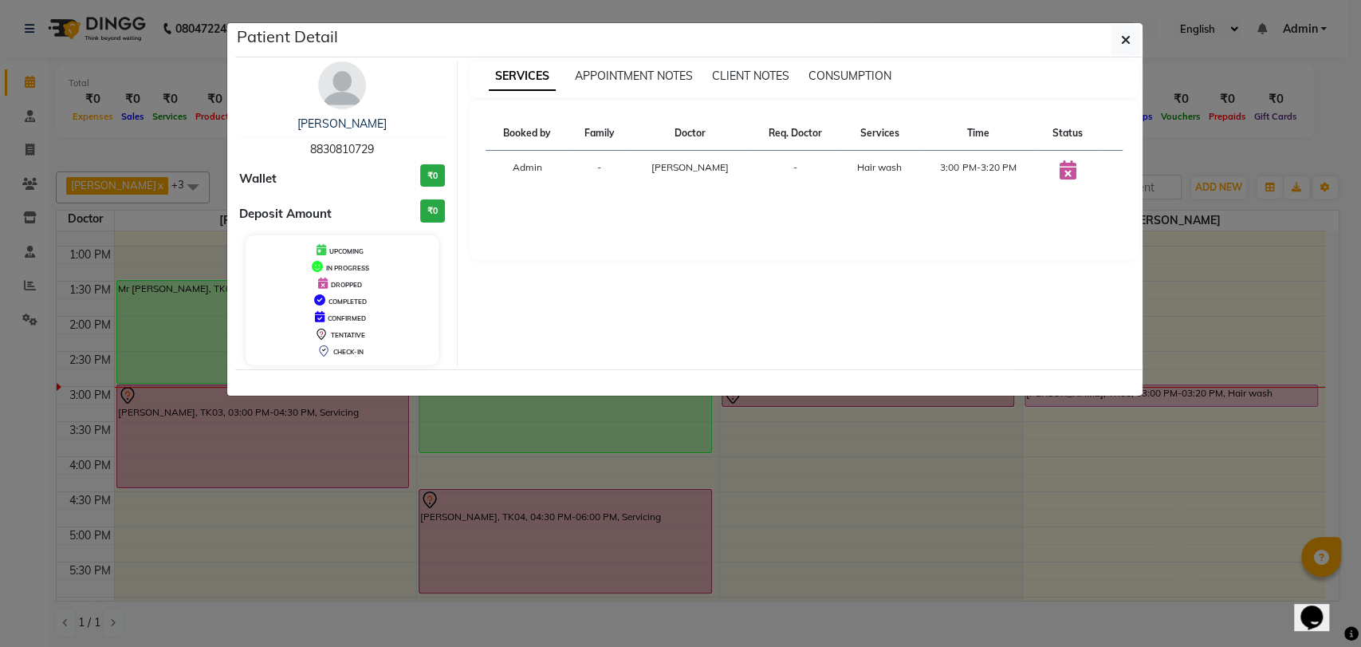
click at [1064, 167] on icon at bounding box center [1068, 169] width 17 height 19
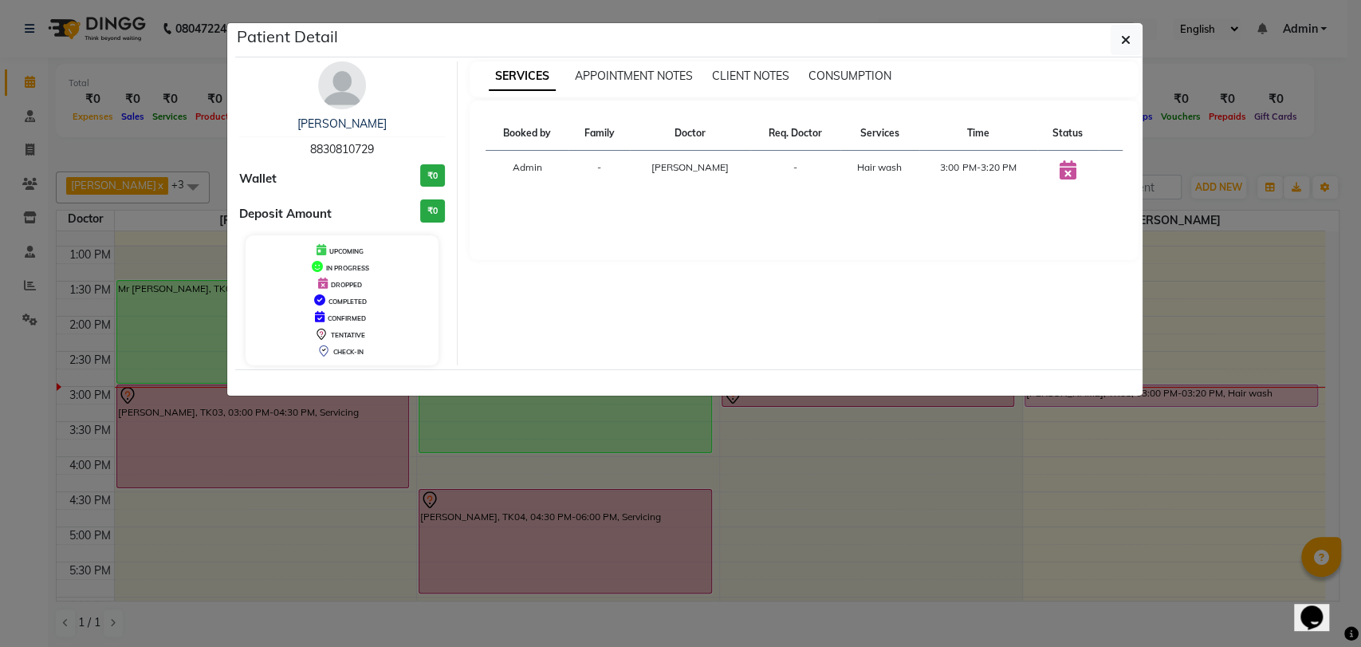
click at [1064, 167] on icon at bounding box center [1068, 169] width 17 height 19
click at [1128, 40] on icon "button" at bounding box center [1126, 39] width 10 height 13
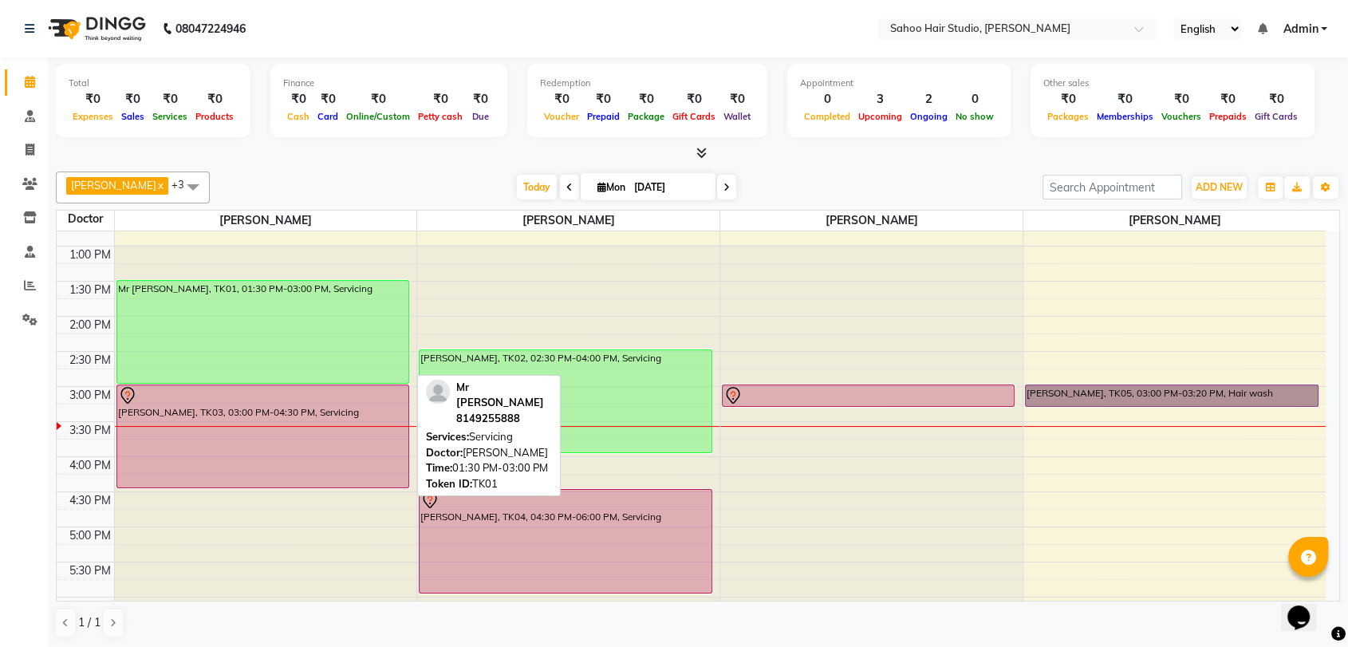
click at [375, 313] on div "Mr [PERSON_NAME], TK01, 01:30 PM-03:00 PM, Servicing" at bounding box center [262, 332] width 291 height 102
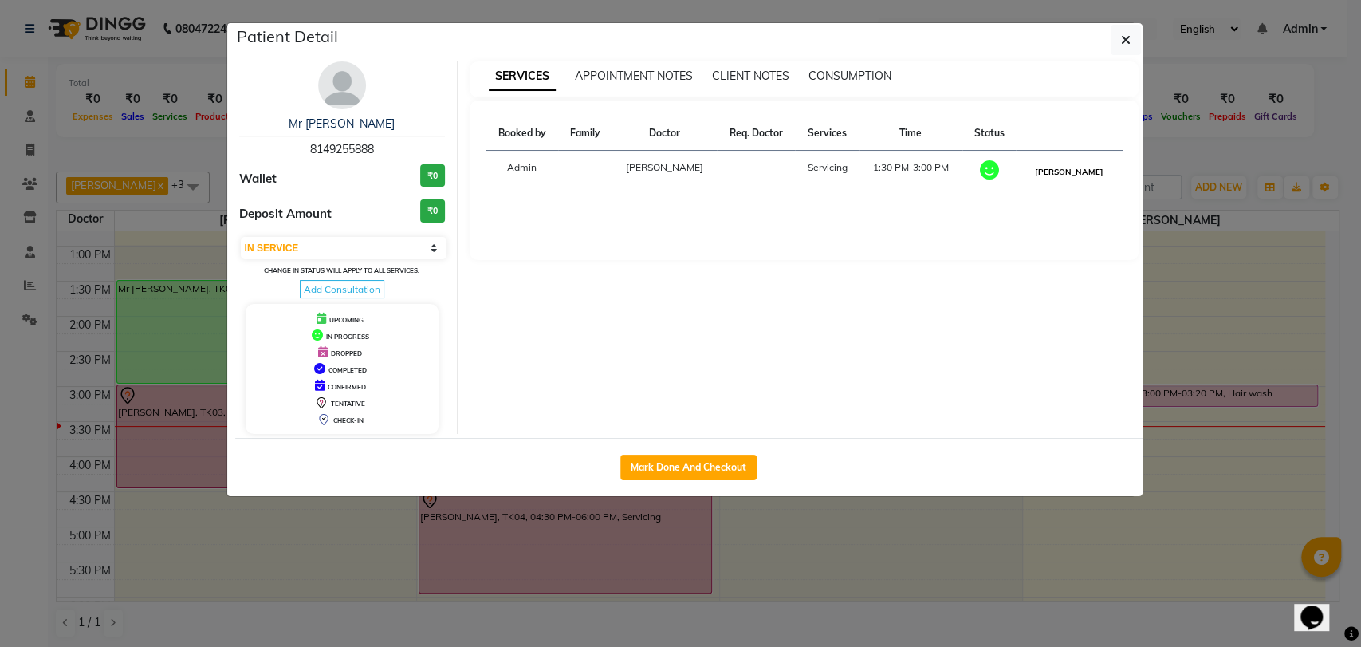
click at [1085, 171] on button "[PERSON_NAME]" at bounding box center [1069, 172] width 76 height 20
select select "3"
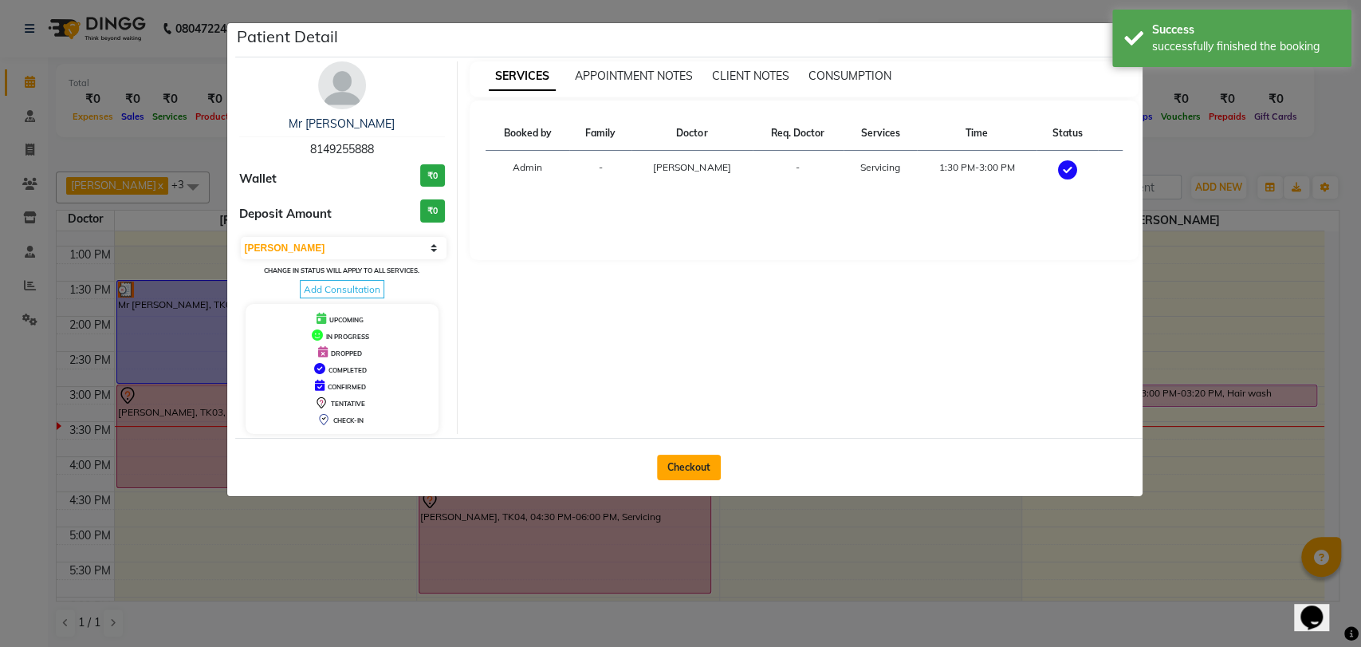
click at [695, 471] on button "Checkout" at bounding box center [689, 468] width 64 height 26
select select "service"
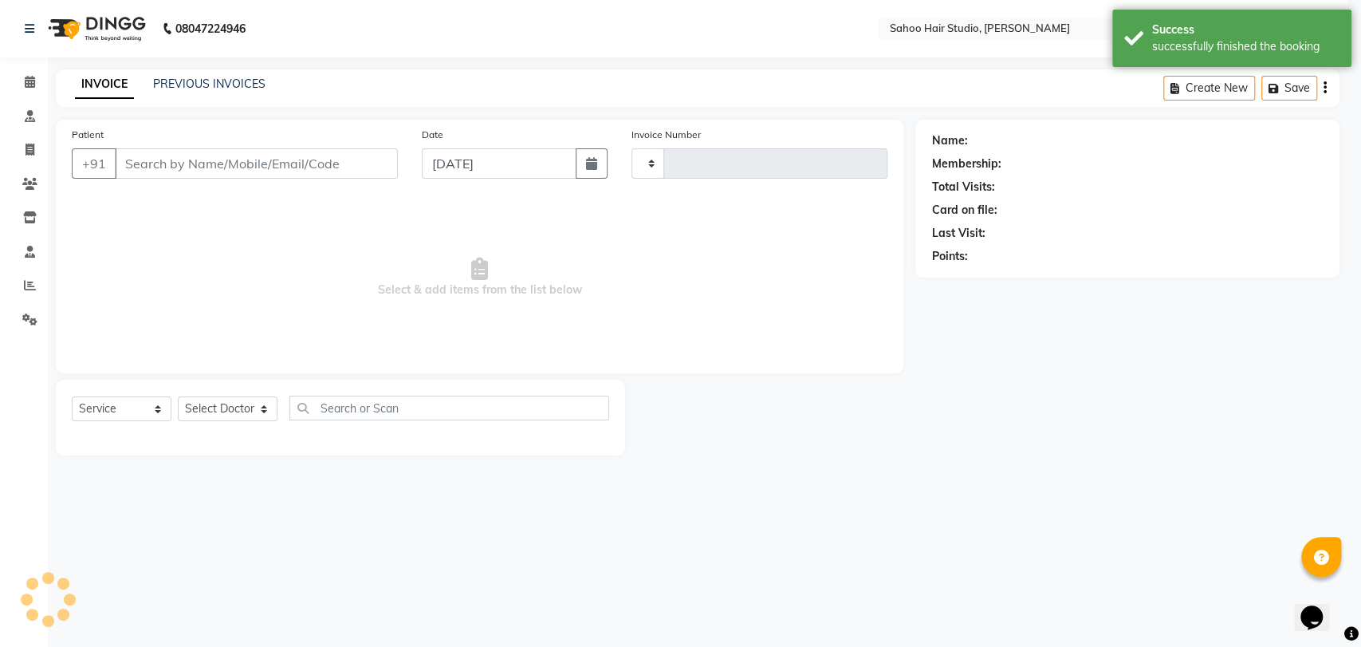
type input "0250"
select select "8465"
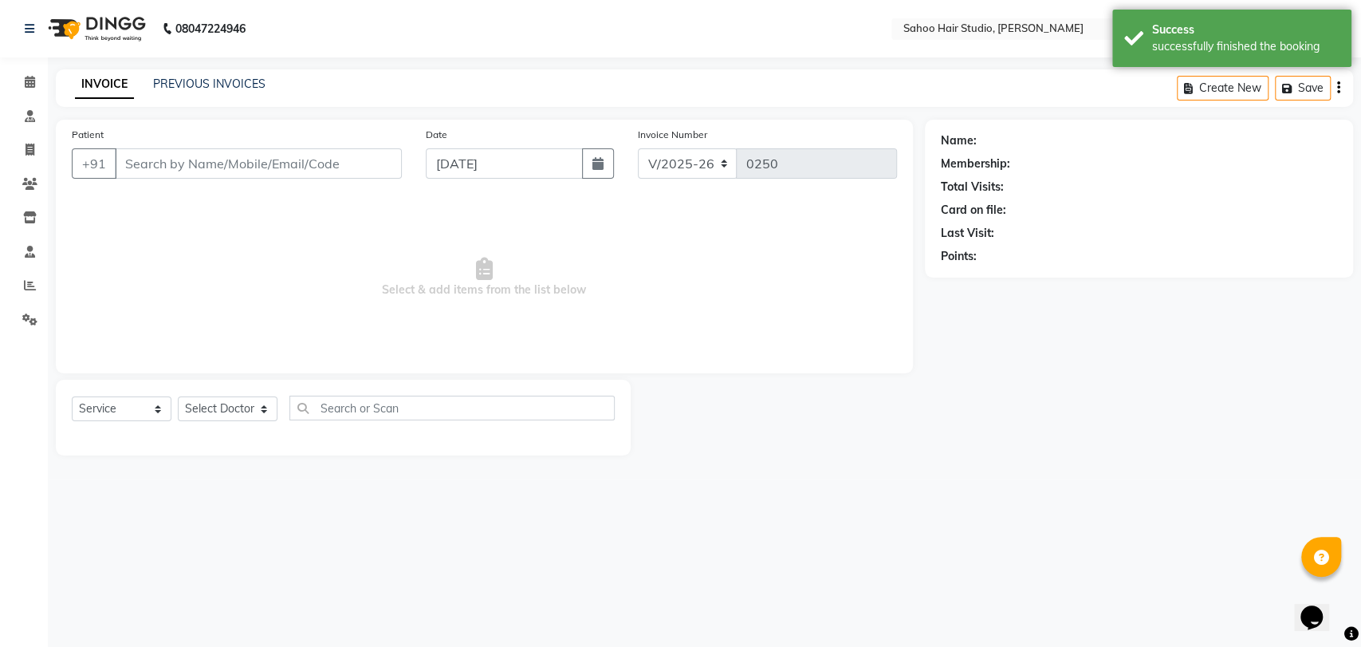
type input "8149255888"
select select "82639"
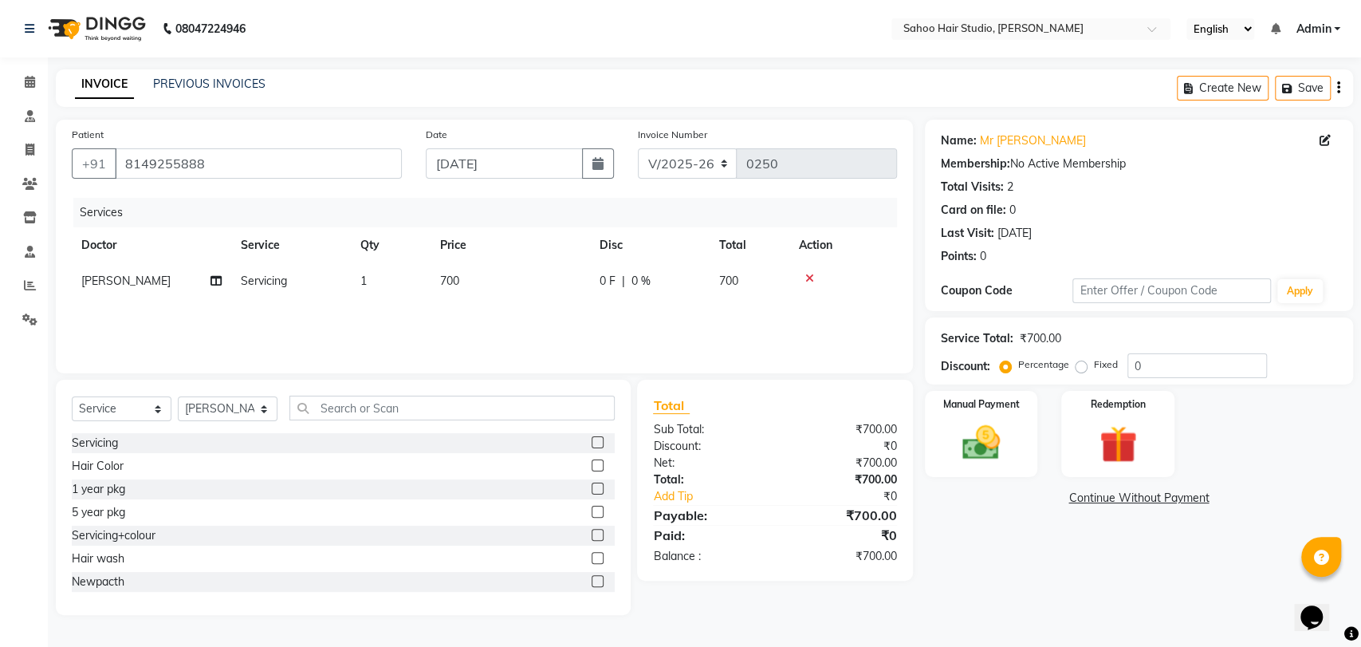
click at [445, 278] on span "700" at bounding box center [449, 281] width 19 height 14
select select "82639"
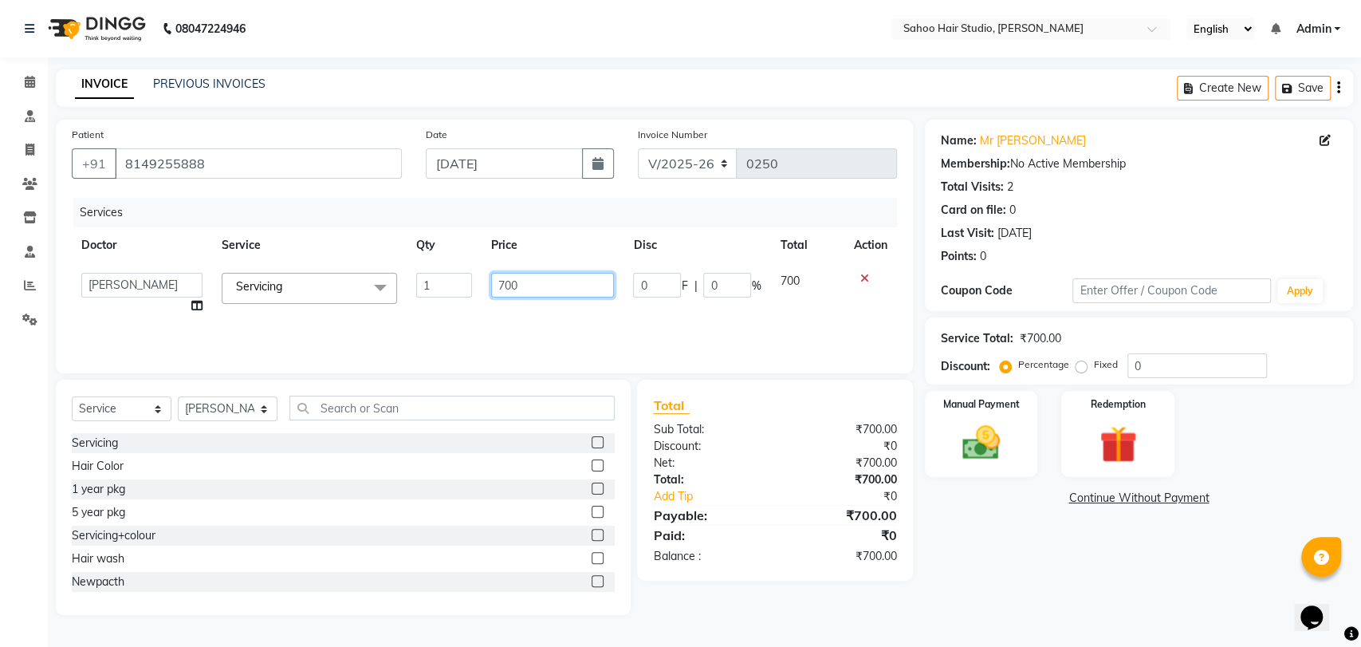
click at [504, 284] on input "700" at bounding box center [553, 285] width 124 height 25
type input "600"
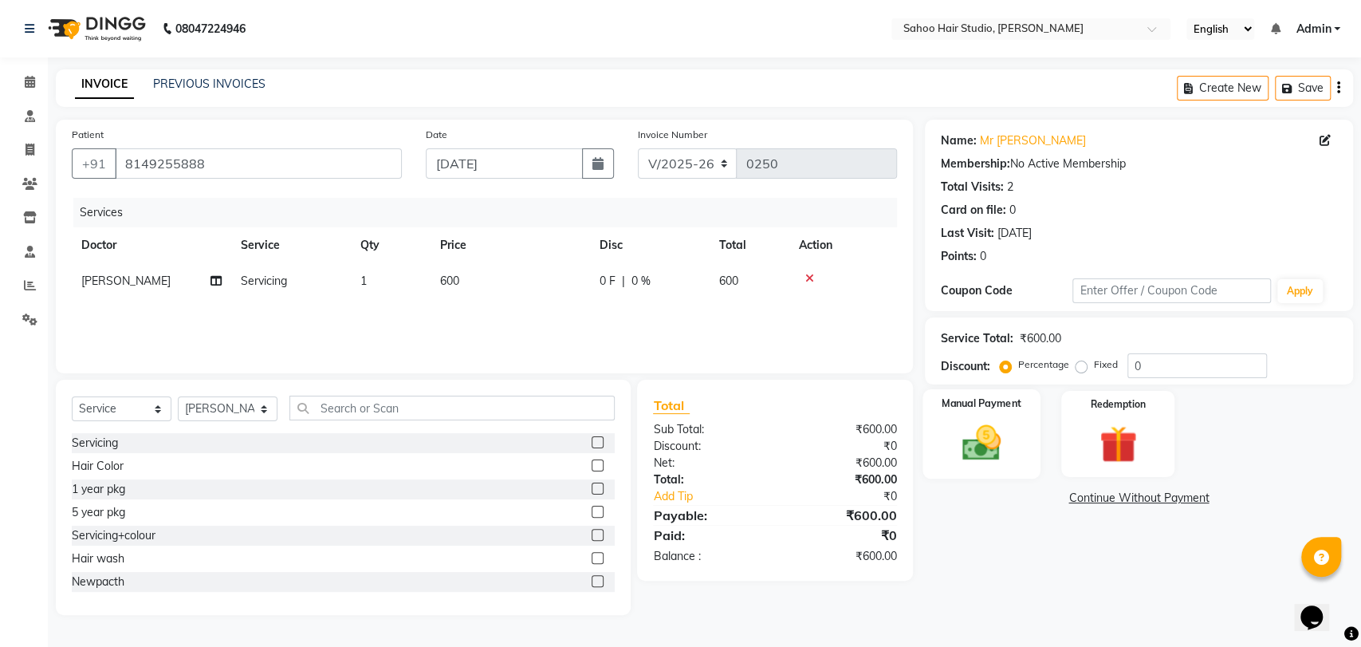
click at [978, 459] on img at bounding box center [981, 442] width 63 height 45
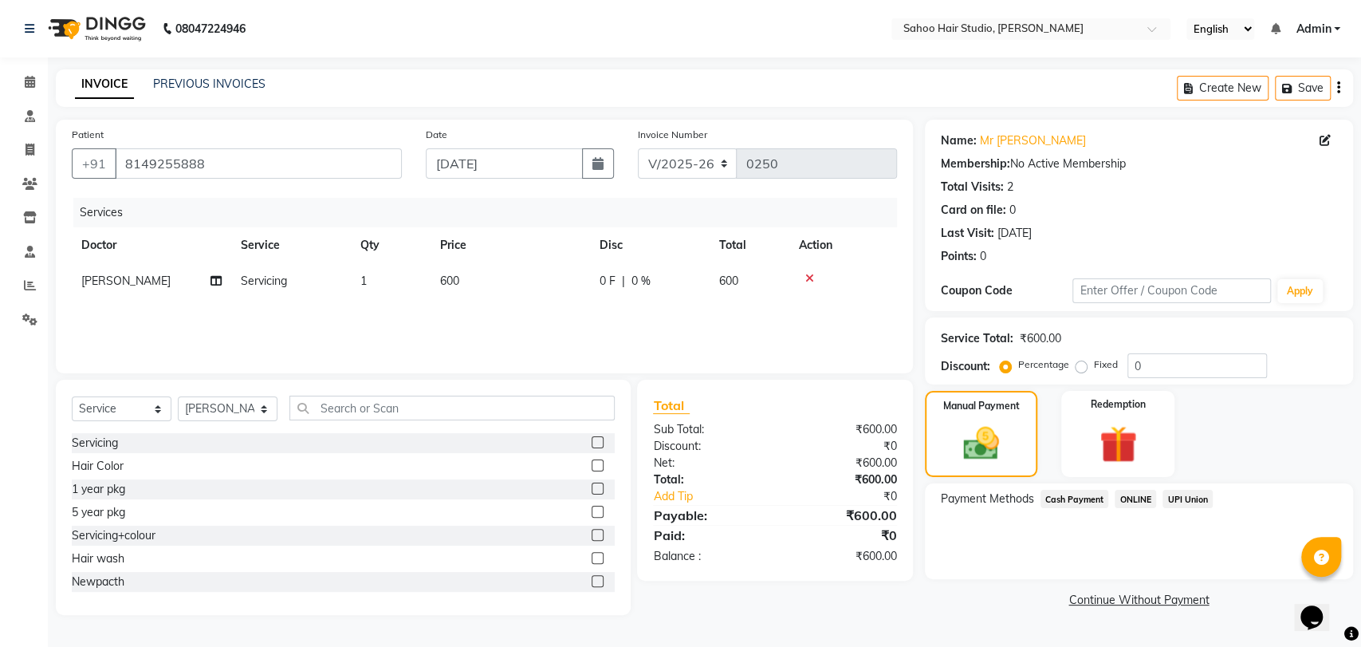
click at [1074, 496] on span "Cash Payment" at bounding box center [1075, 499] width 69 height 18
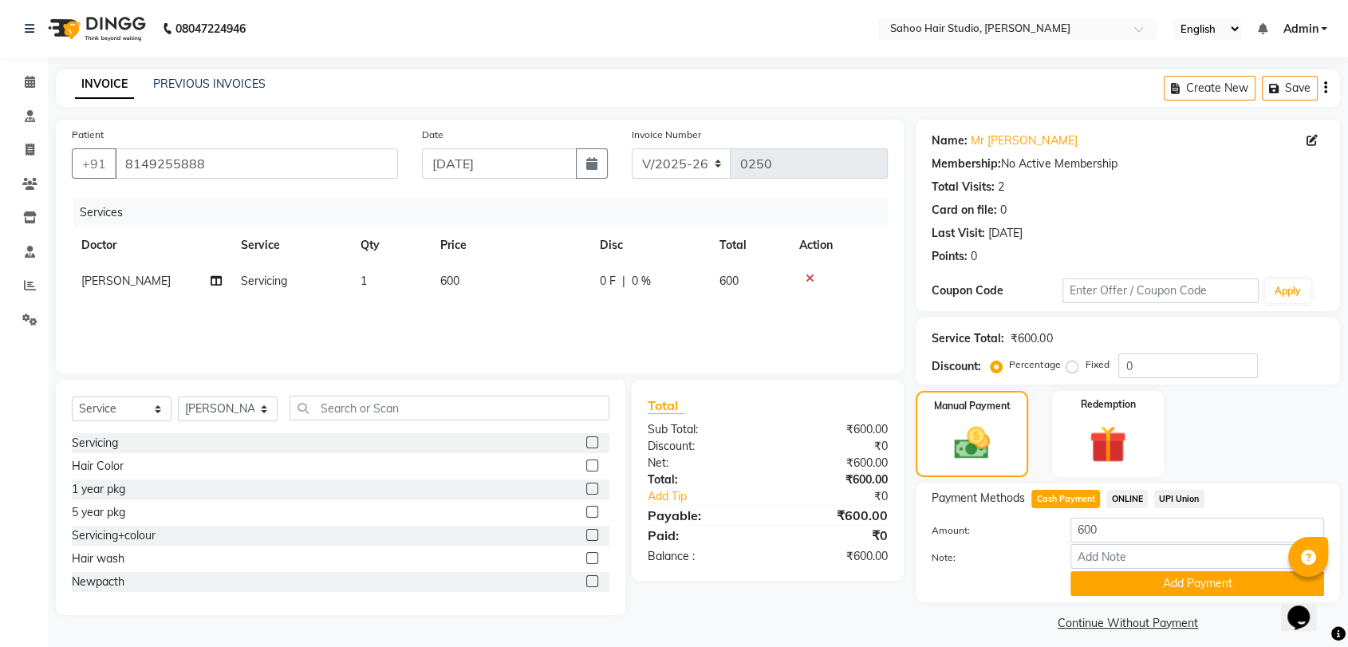
scroll to position [11, 0]
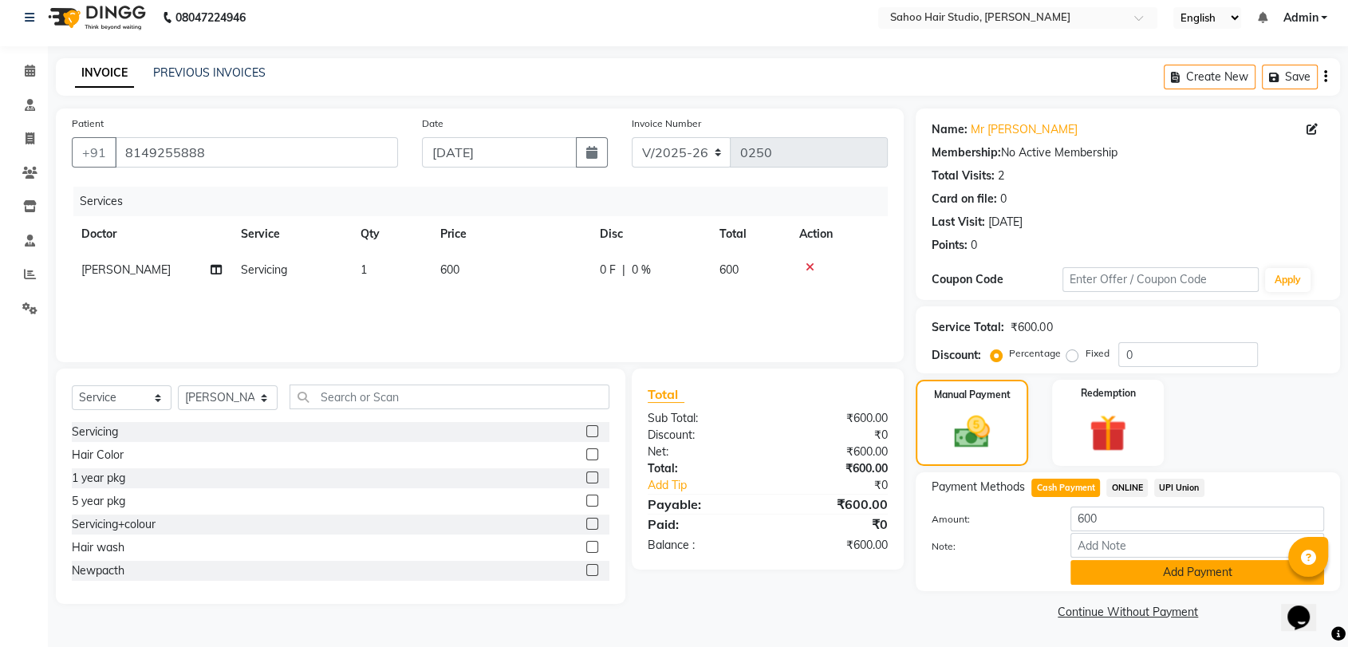
click at [1196, 578] on button "Add Payment" at bounding box center [1197, 572] width 254 height 25
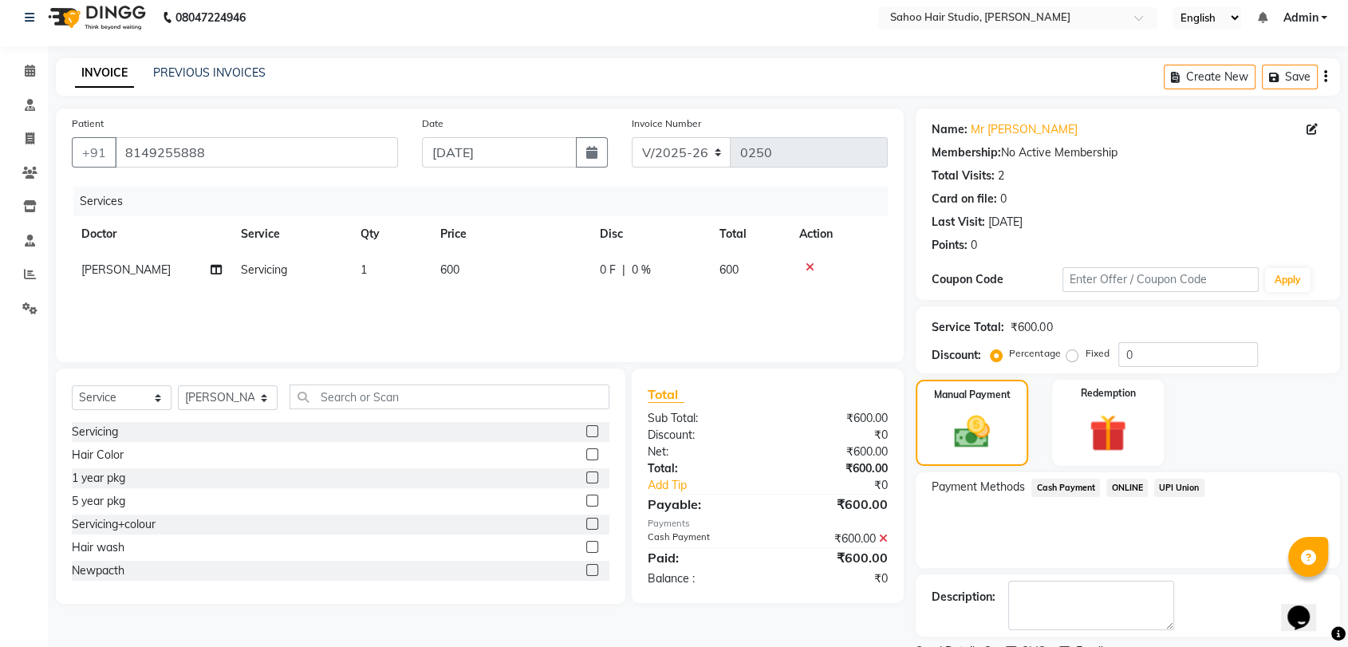
scroll to position [78, 0]
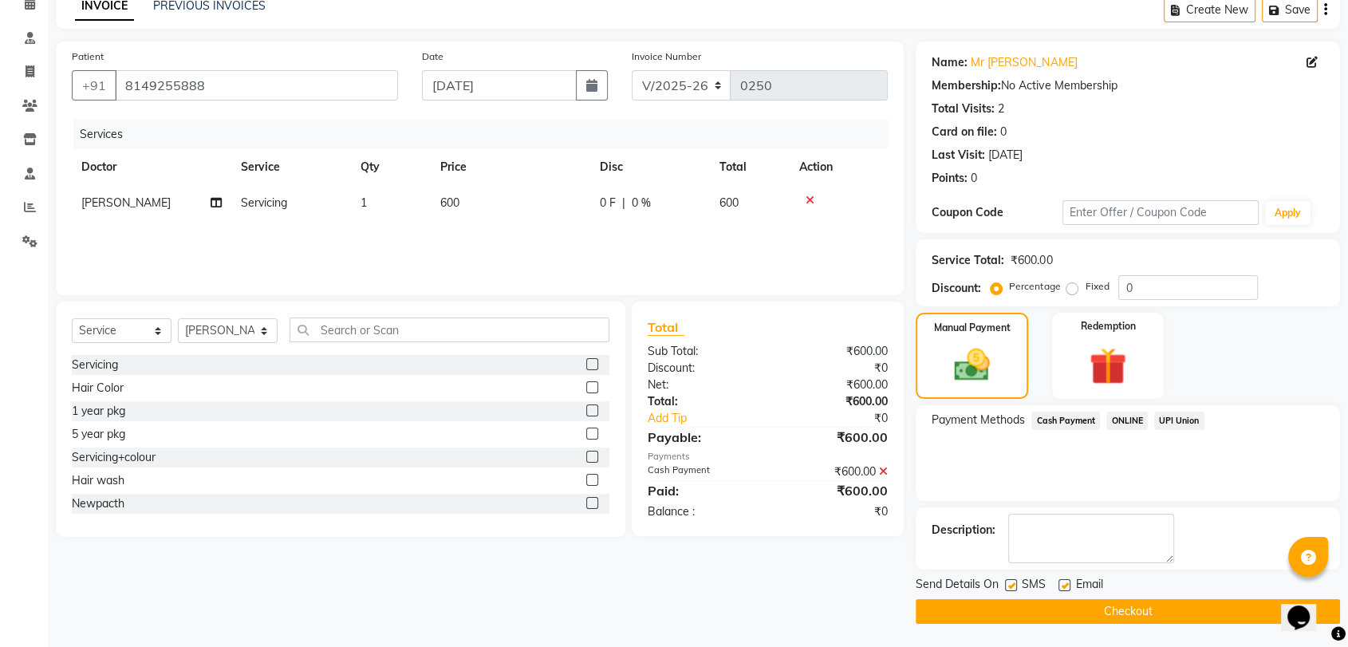
drag, startPoint x: 1010, startPoint y: 584, endPoint x: 1019, endPoint y: 593, distance: 12.4
click at [1011, 584] on label at bounding box center [1011, 585] width 12 height 12
click at [1011, 584] on input "checkbox" at bounding box center [1010, 586] width 10 height 10
checkbox input "false"
click at [1032, 609] on button "Checkout" at bounding box center [1128, 611] width 424 height 25
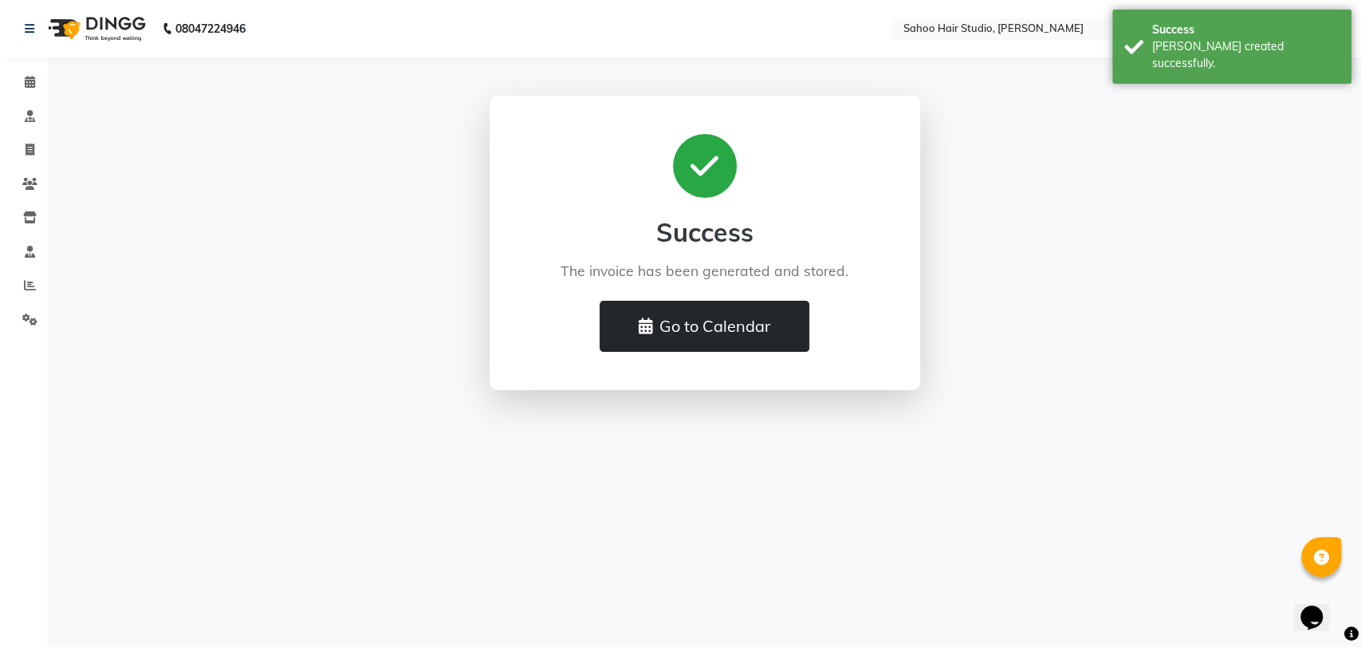
click at [707, 332] on button "Go to Calendar" at bounding box center [705, 326] width 210 height 51
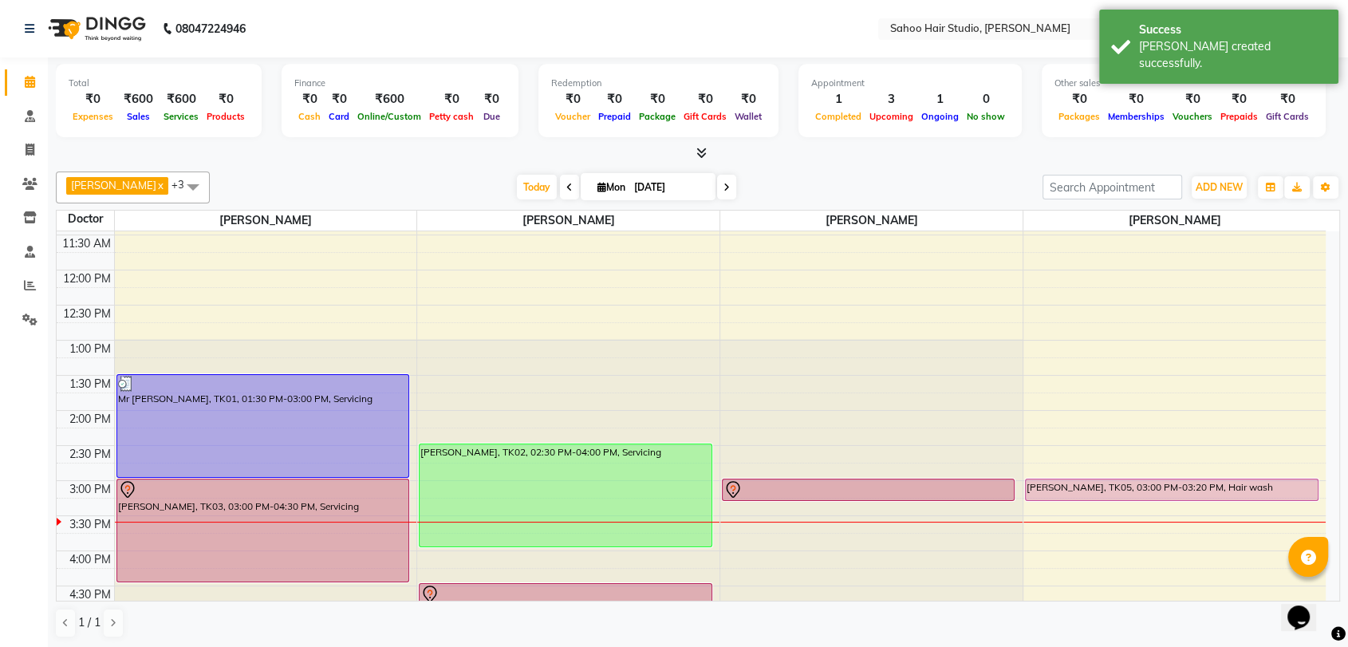
scroll to position [177, 0]
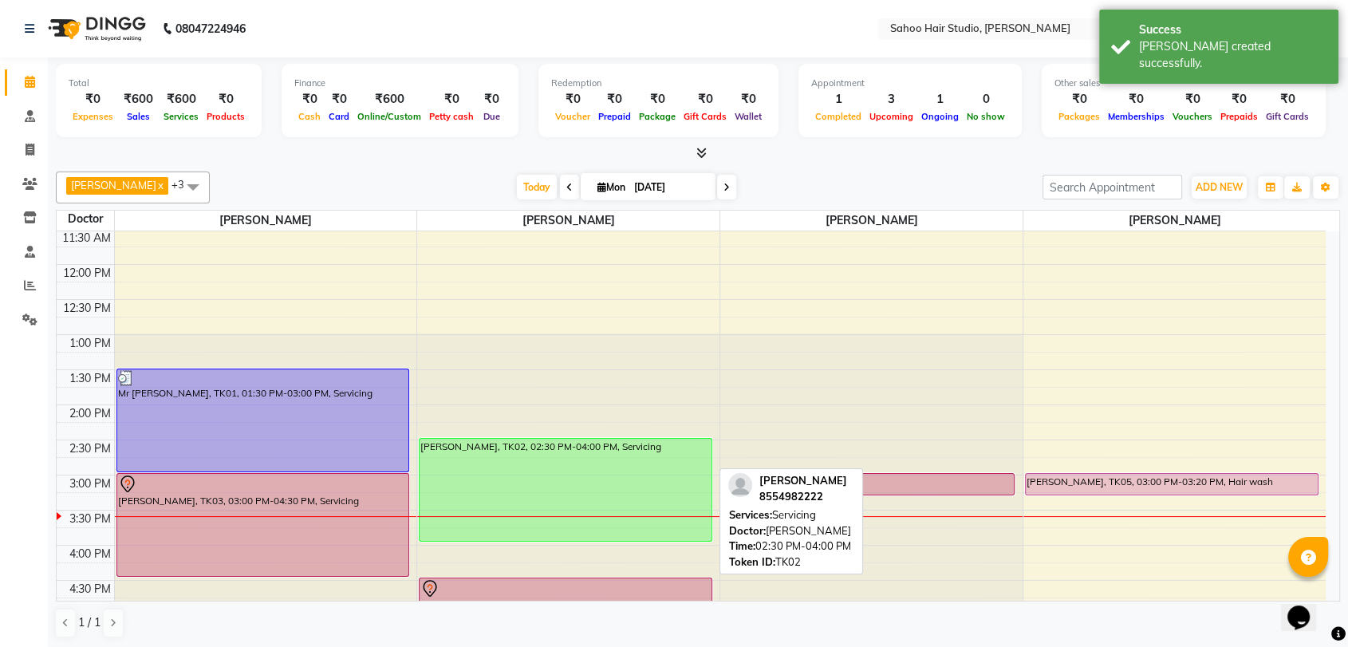
click at [519, 450] on div "[PERSON_NAME], TK02, 02:30 PM-04:00 PM, Servicing" at bounding box center [565, 490] width 291 height 102
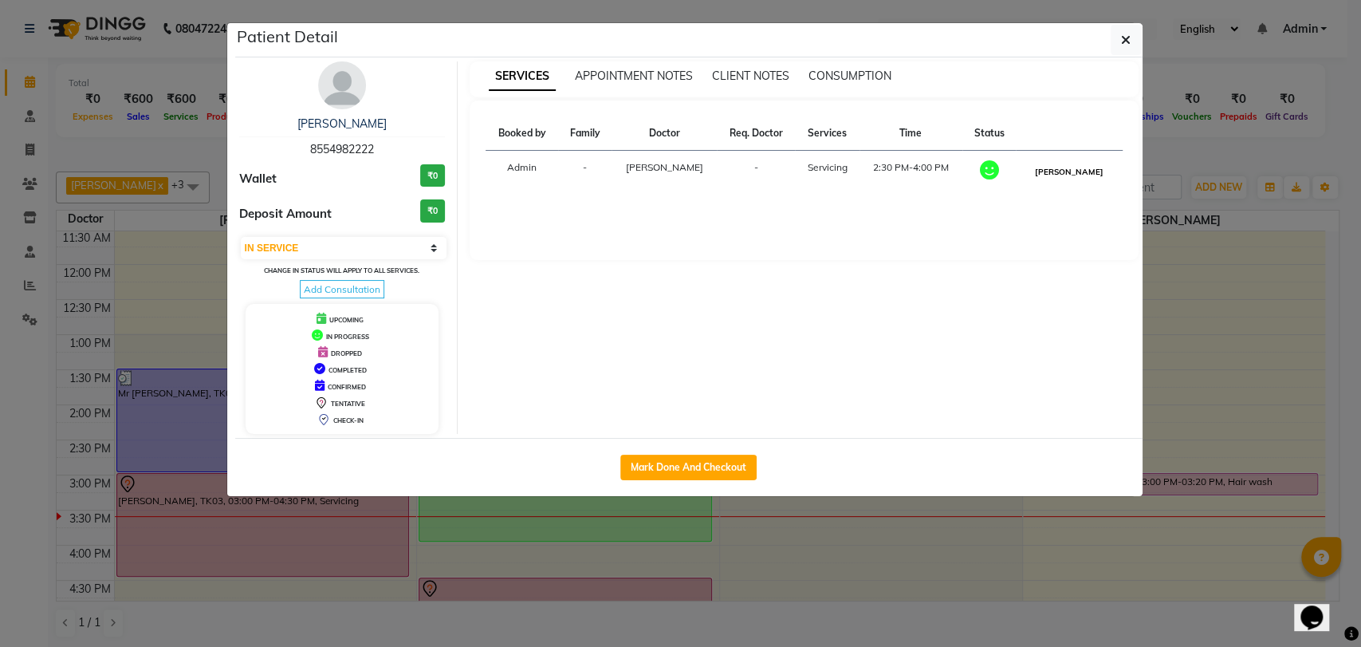
click at [1083, 171] on button "[PERSON_NAME]" at bounding box center [1069, 172] width 76 height 20
select select "3"
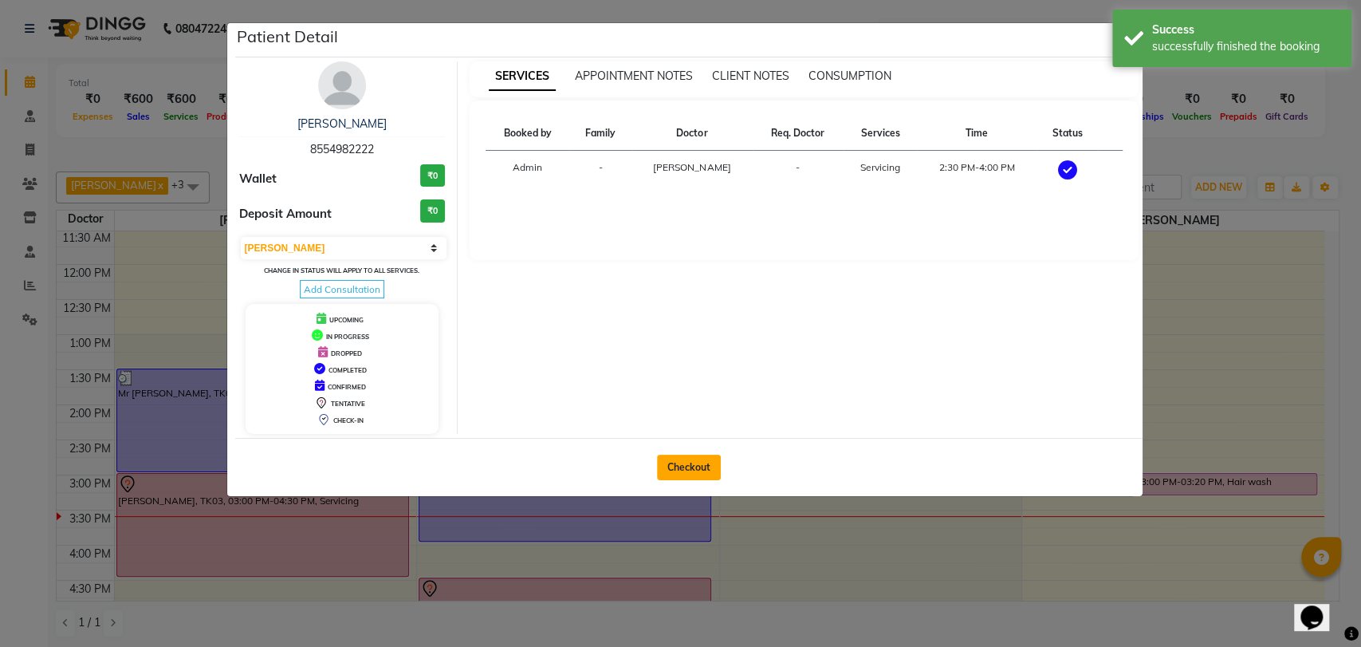
click at [683, 464] on button "Checkout" at bounding box center [689, 468] width 64 height 26
select select "8465"
select select "service"
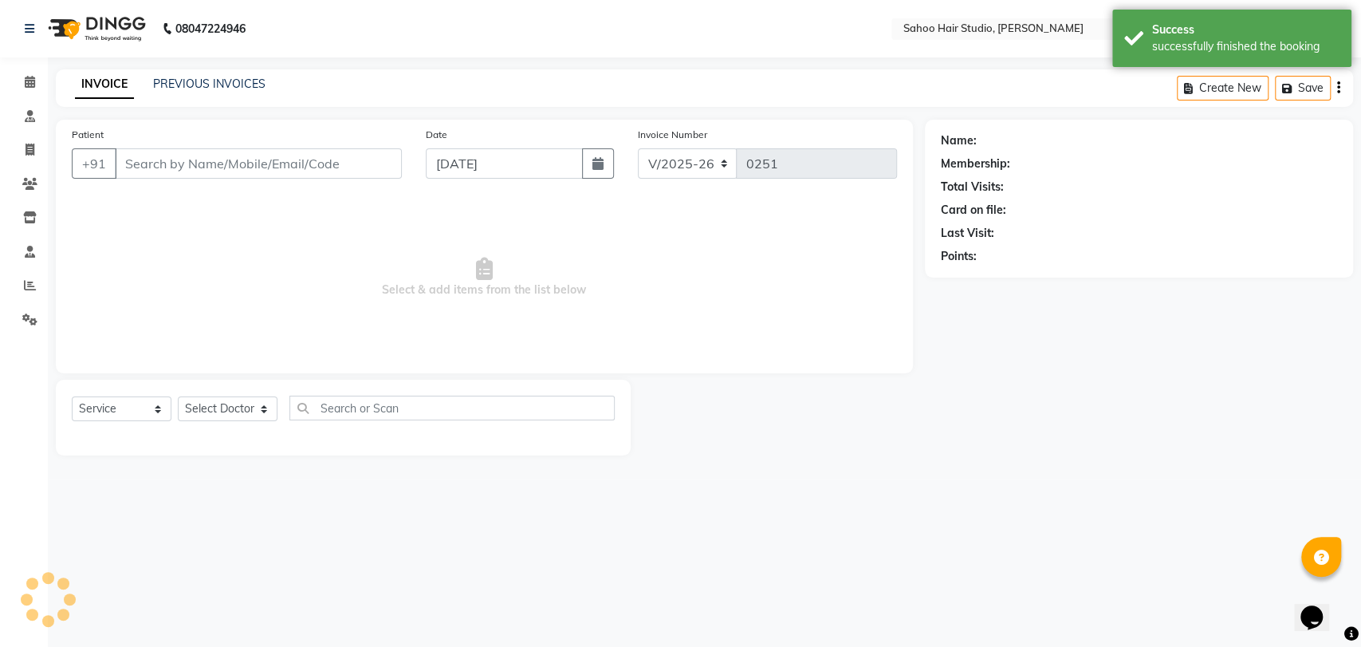
type input "8554982222"
select select "82640"
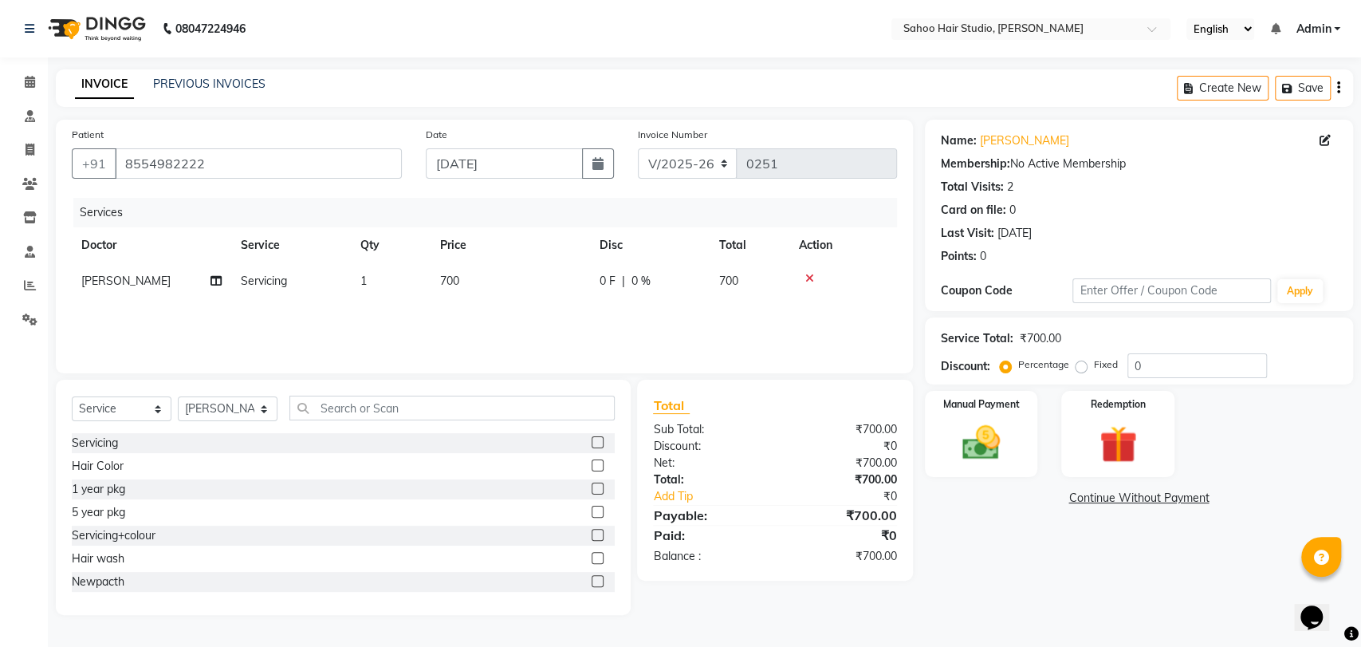
click at [450, 279] on span "700" at bounding box center [449, 281] width 19 height 14
select select "82640"
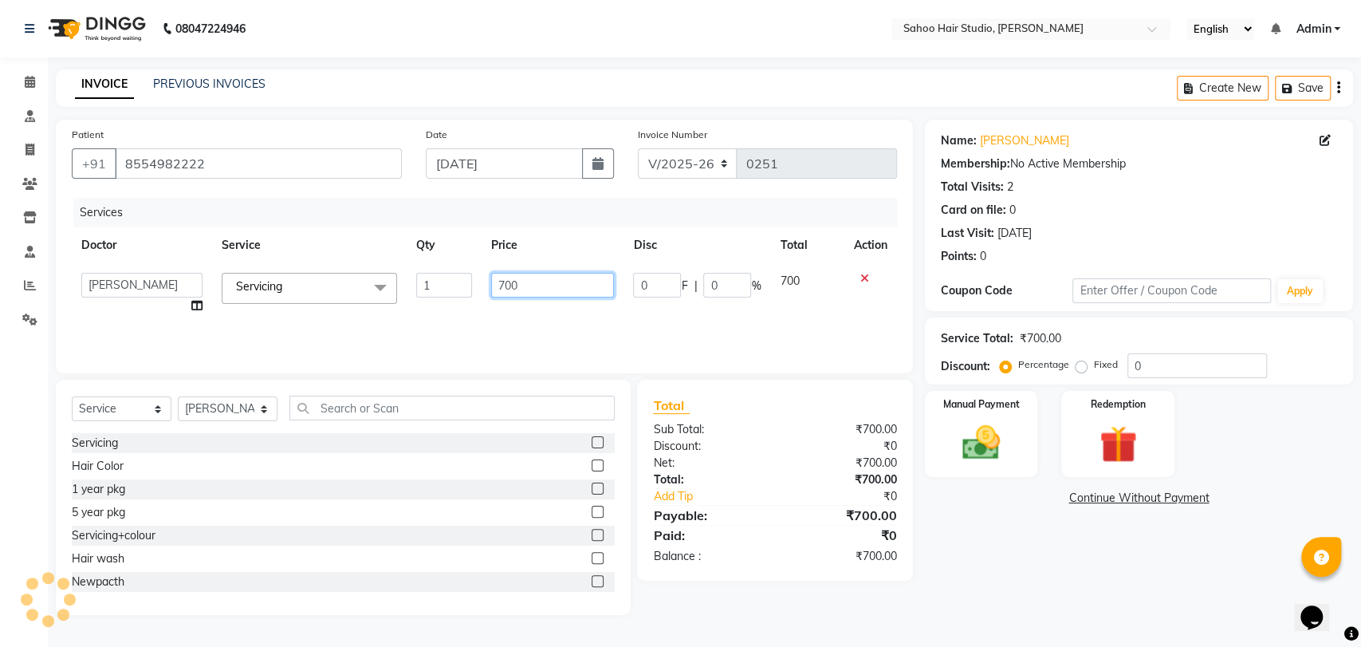
click at [504, 282] on input "700" at bounding box center [553, 285] width 124 height 25
type input "500"
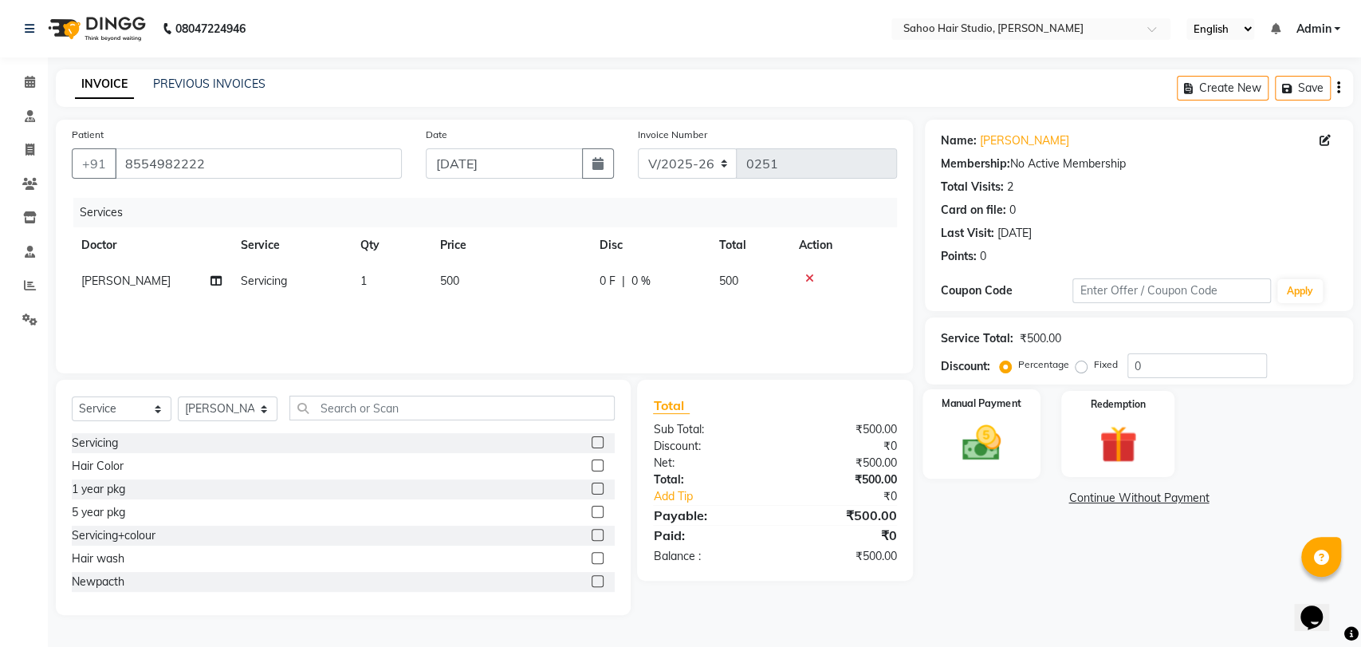
click at [966, 453] on img at bounding box center [981, 442] width 63 height 45
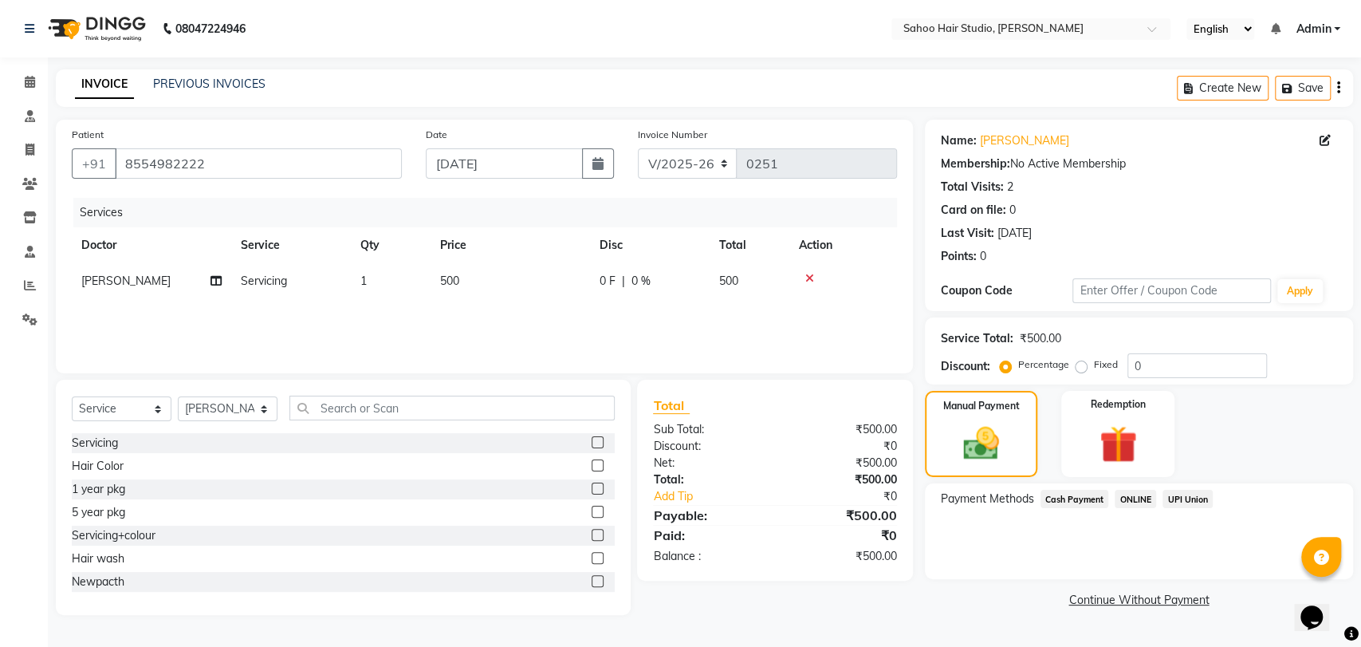
click at [1135, 499] on span "ONLINE" at bounding box center [1135, 499] width 41 height 18
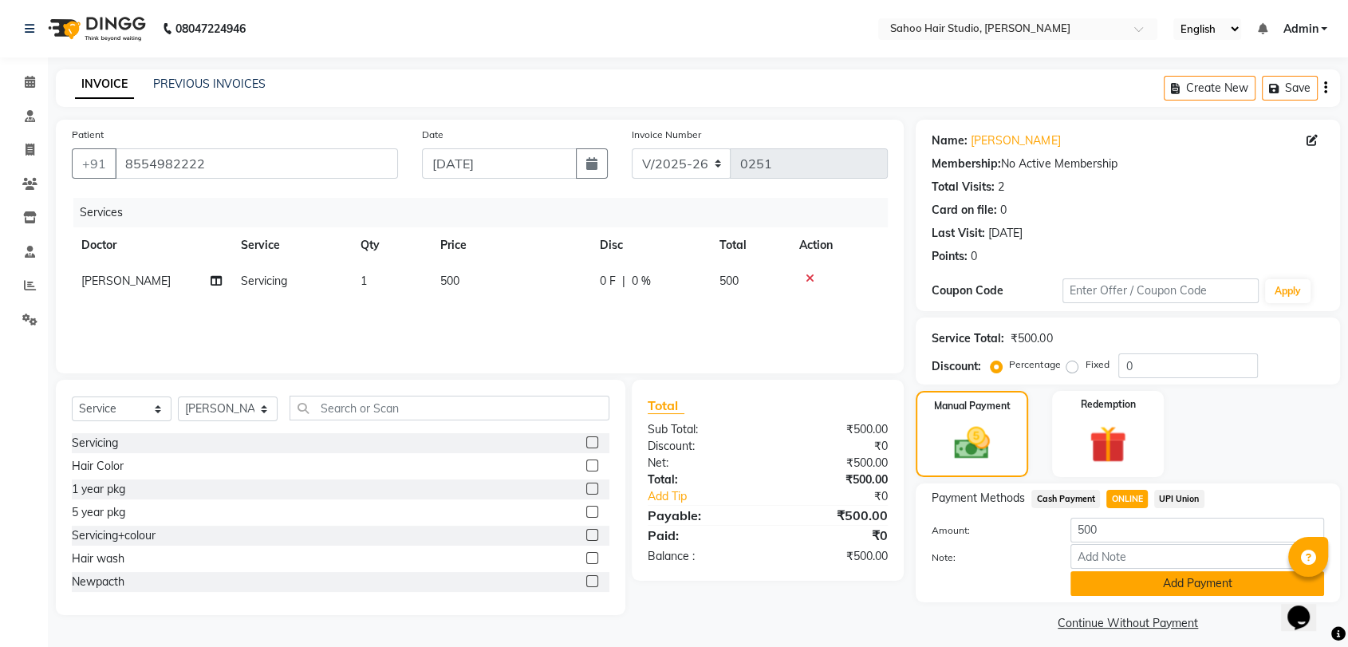
click at [1156, 578] on button "Add Payment" at bounding box center [1197, 583] width 254 height 25
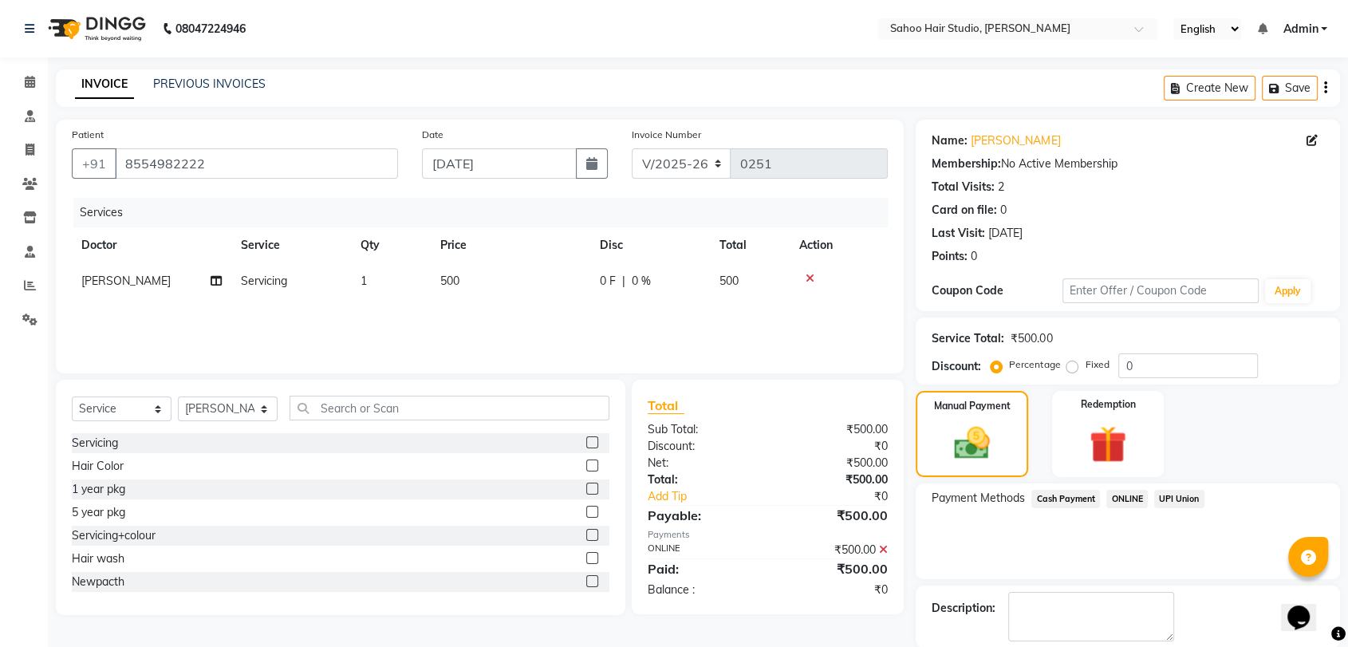
scroll to position [78, 0]
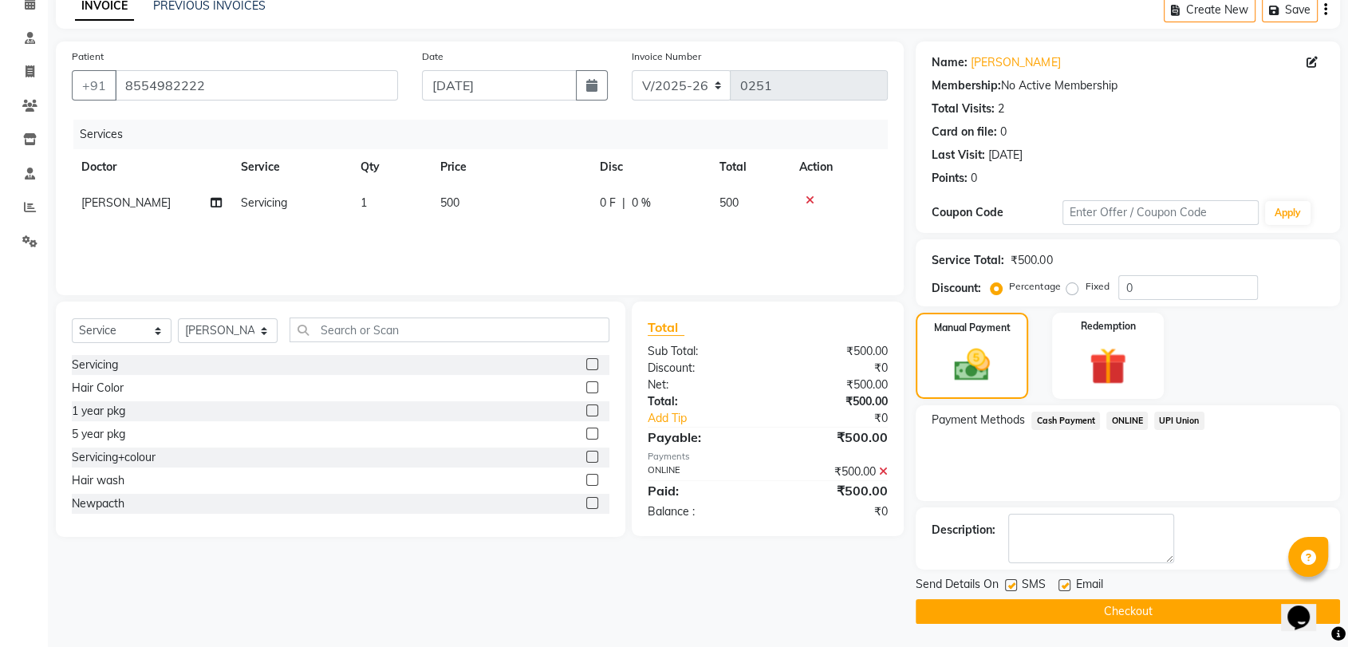
click at [1012, 580] on label at bounding box center [1011, 585] width 12 height 12
click at [1012, 581] on input "checkbox" at bounding box center [1010, 586] width 10 height 10
checkbox input "false"
click at [1039, 607] on button "Checkout" at bounding box center [1128, 611] width 424 height 25
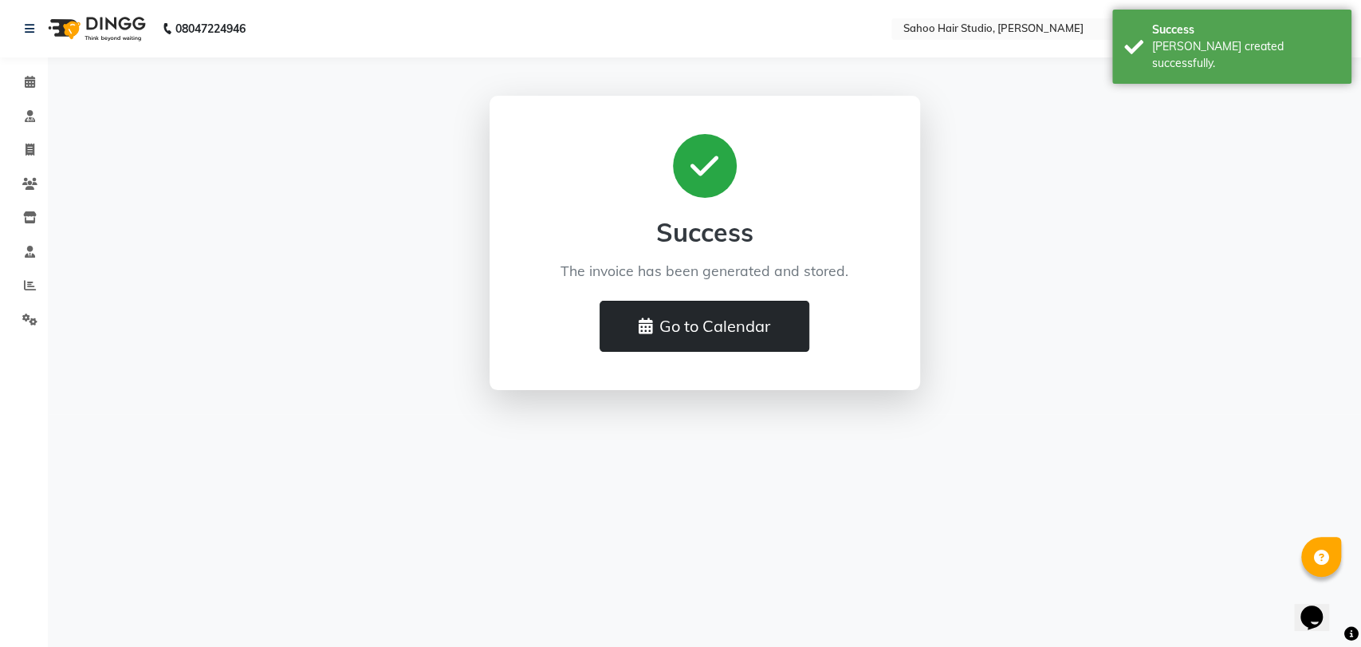
click at [730, 331] on button "Go to Calendar" at bounding box center [705, 326] width 210 height 51
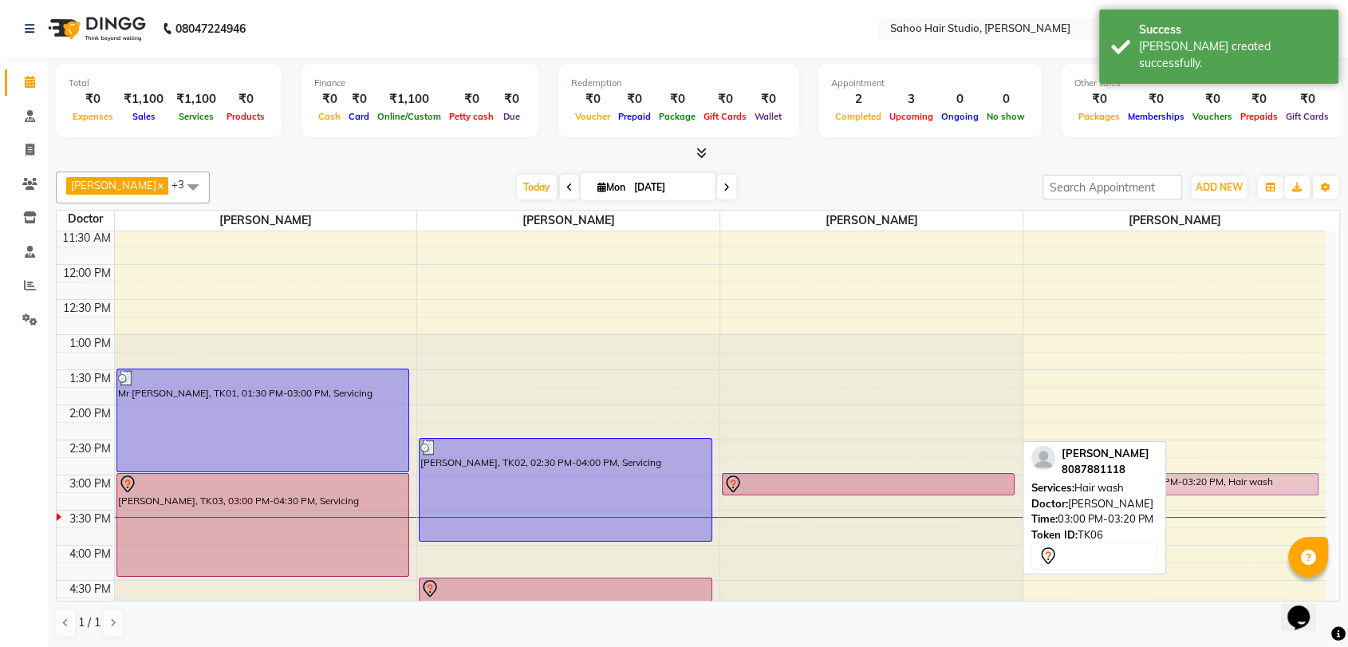
scroll to position [266, 0]
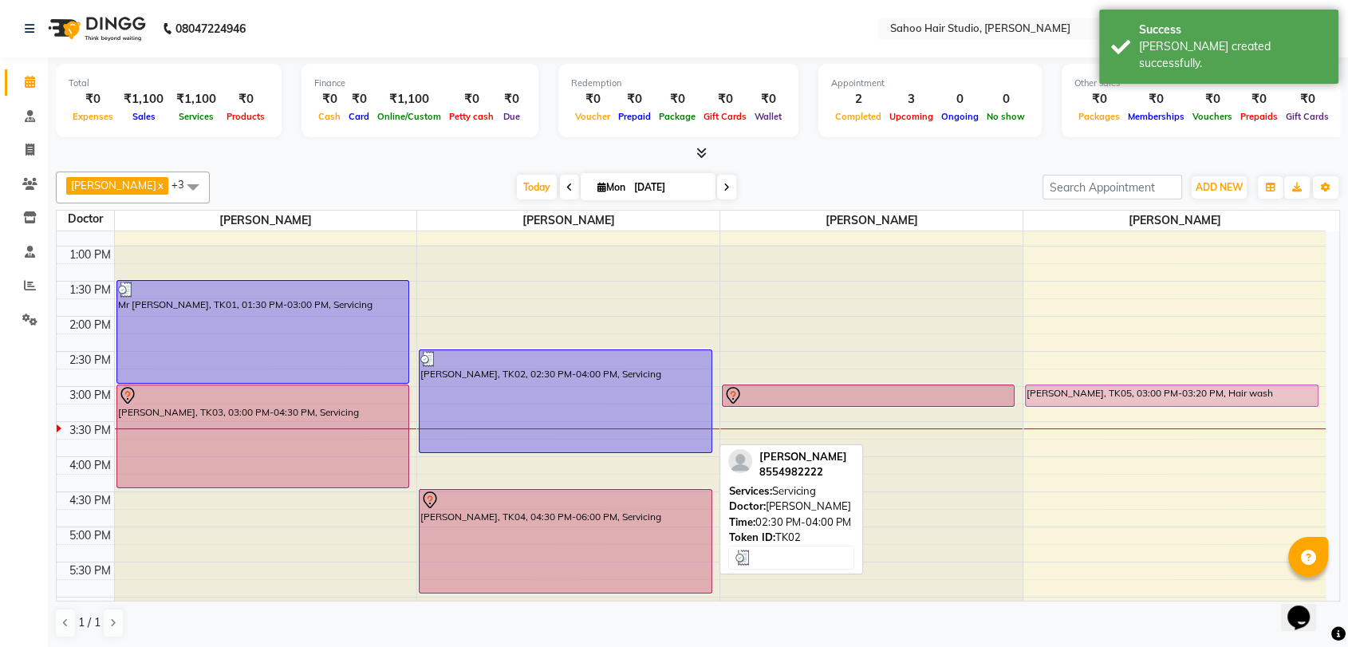
click at [428, 353] on img at bounding box center [428, 359] width 16 height 16
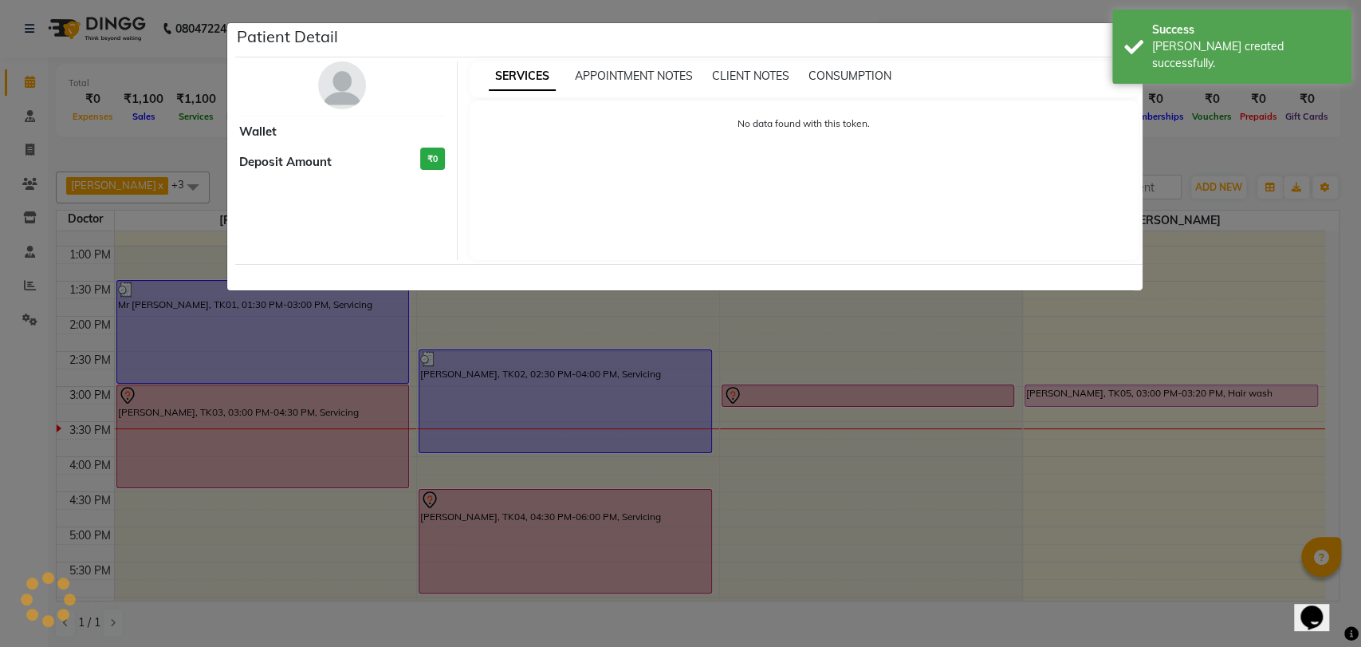
select select "3"
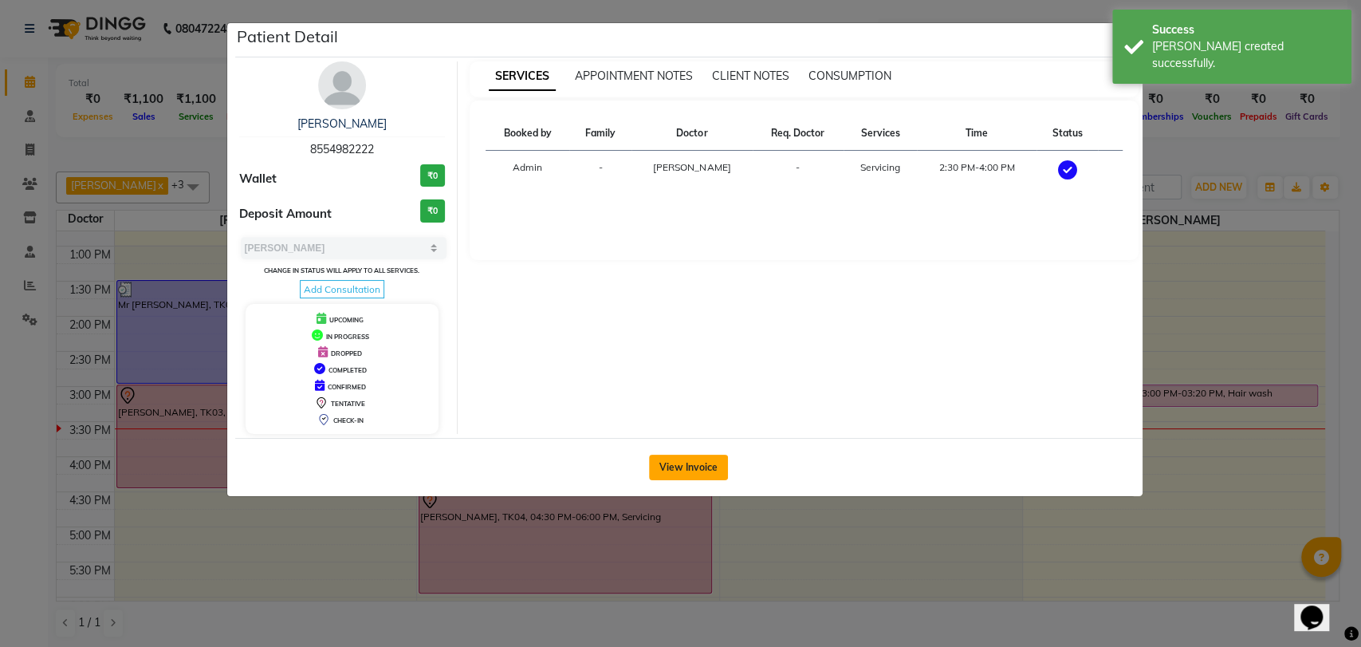
click at [679, 478] on button "View Invoice" at bounding box center [688, 468] width 79 height 26
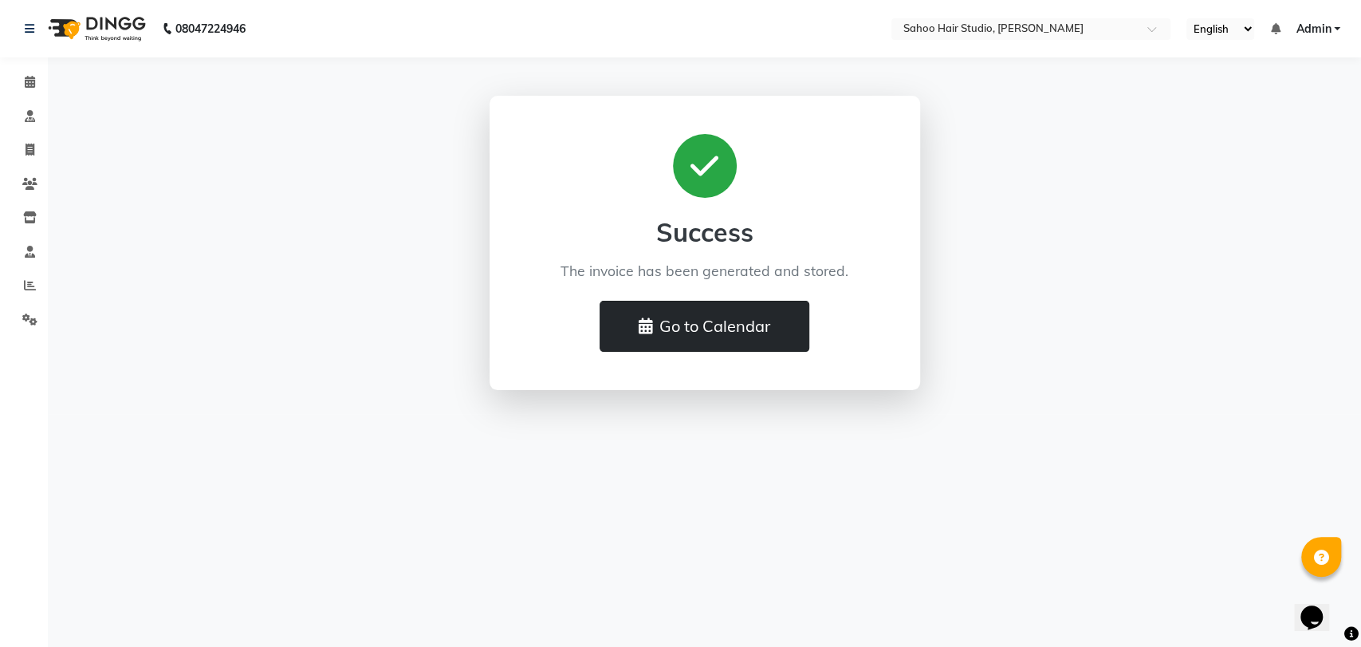
click at [704, 344] on button "Go to Calendar" at bounding box center [705, 326] width 210 height 51
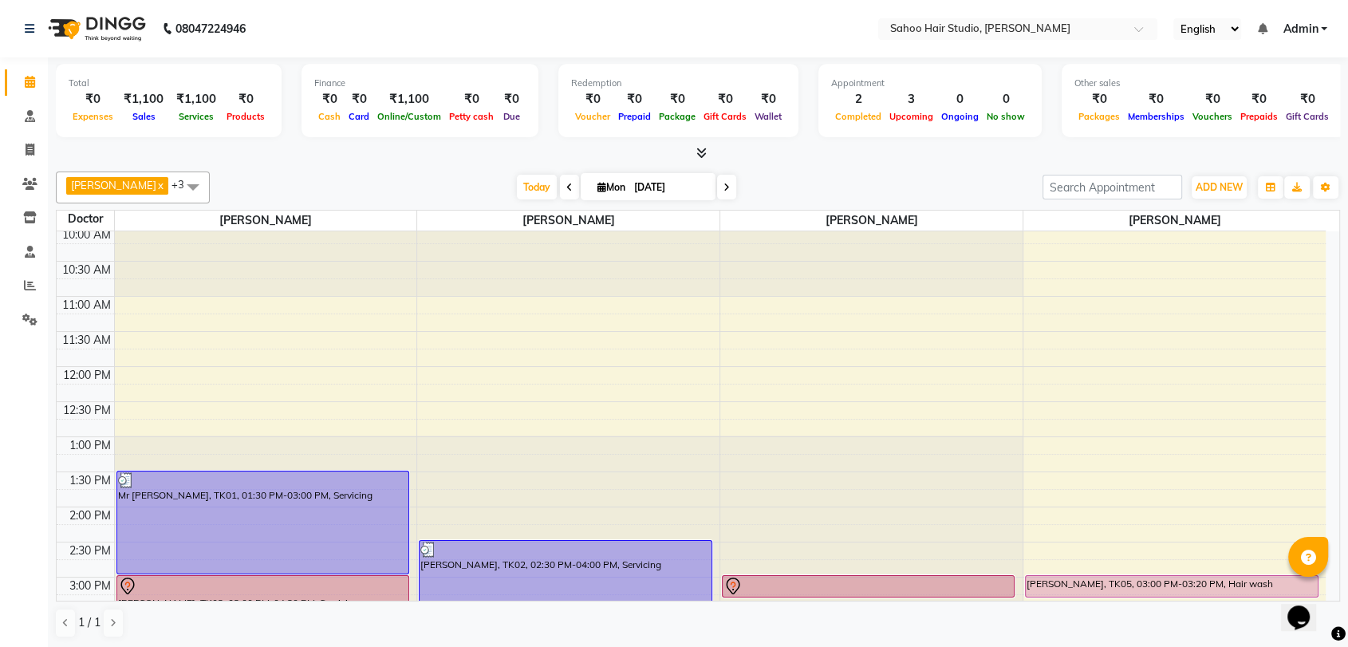
scroll to position [177, 0]
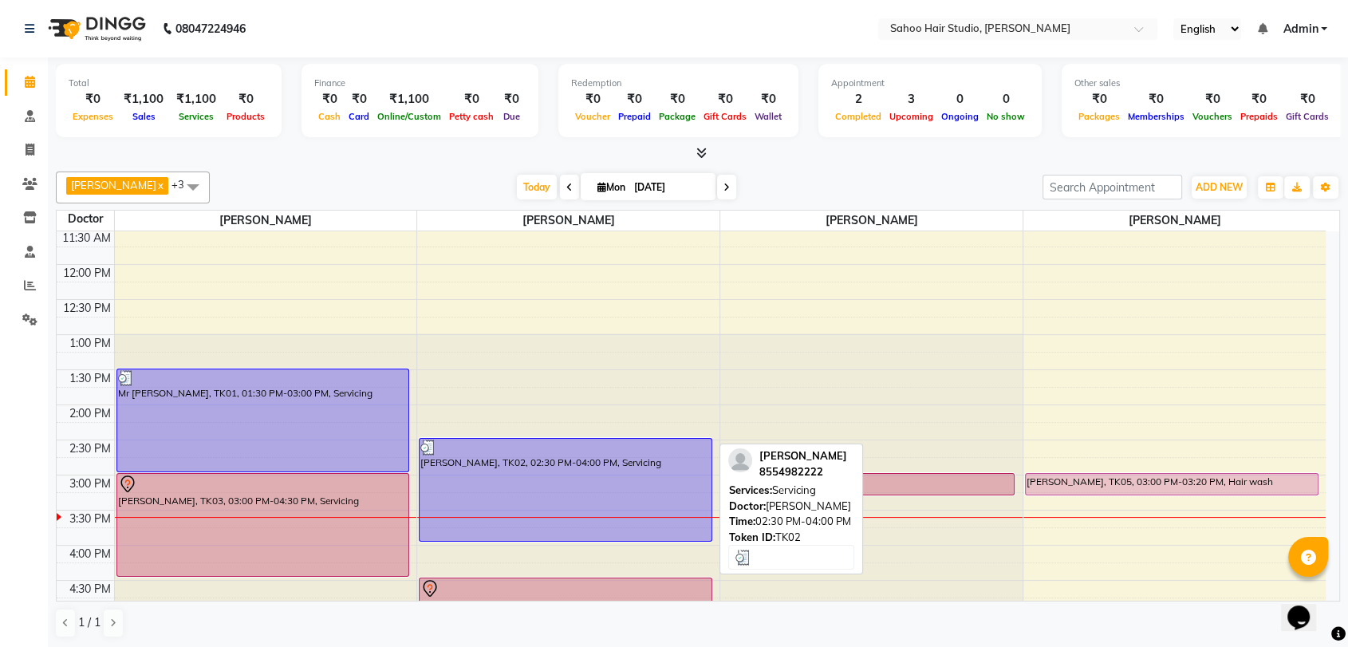
click at [427, 442] on img at bounding box center [428, 447] width 16 height 16
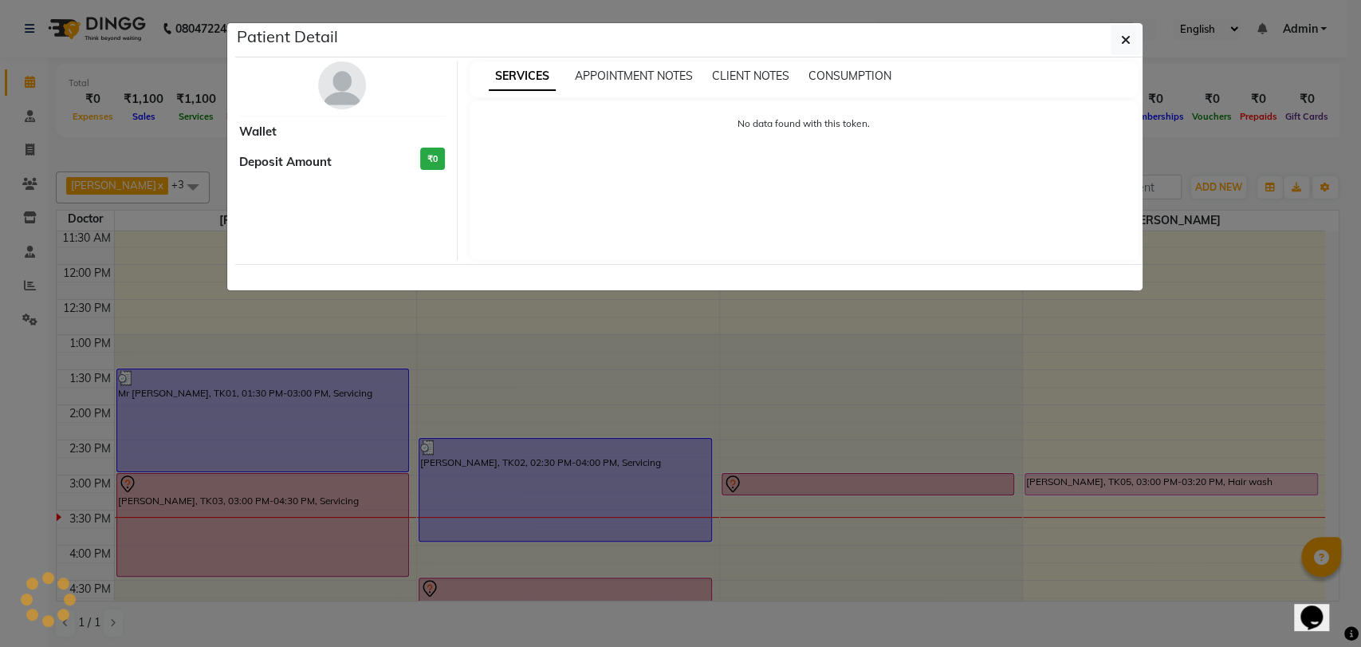
select select "3"
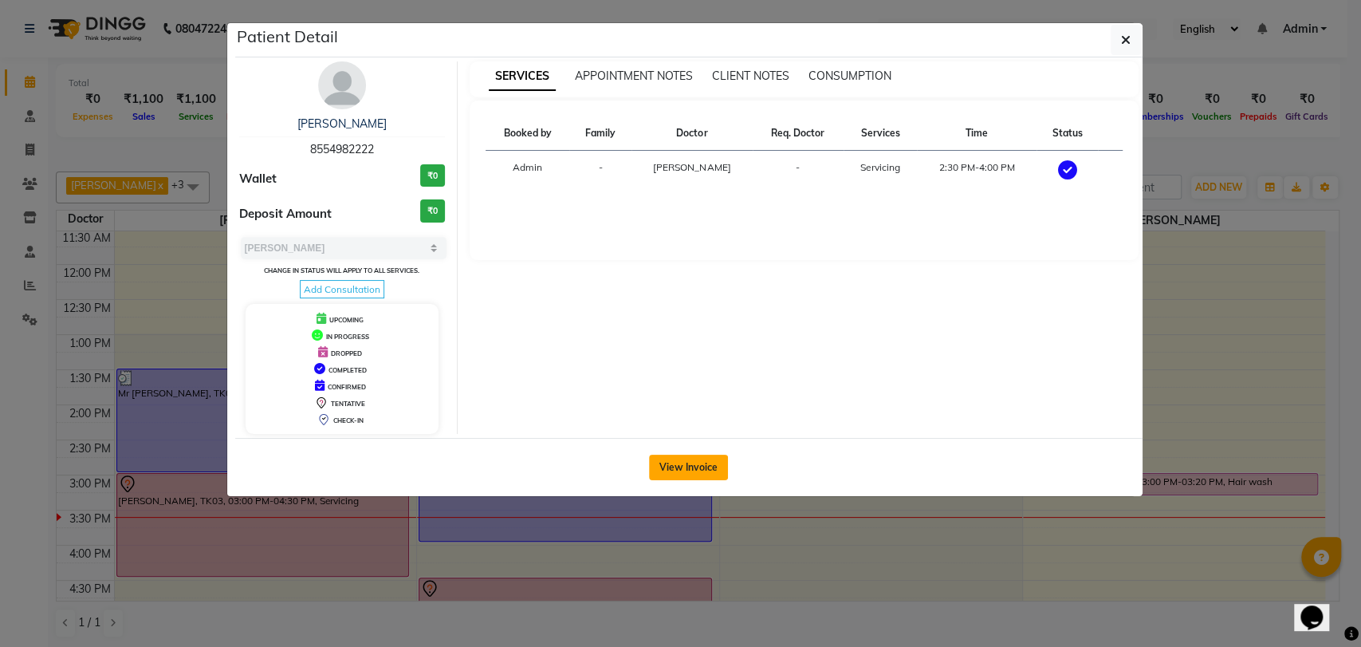
click at [684, 463] on button "View Invoice" at bounding box center [688, 468] width 79 height 26
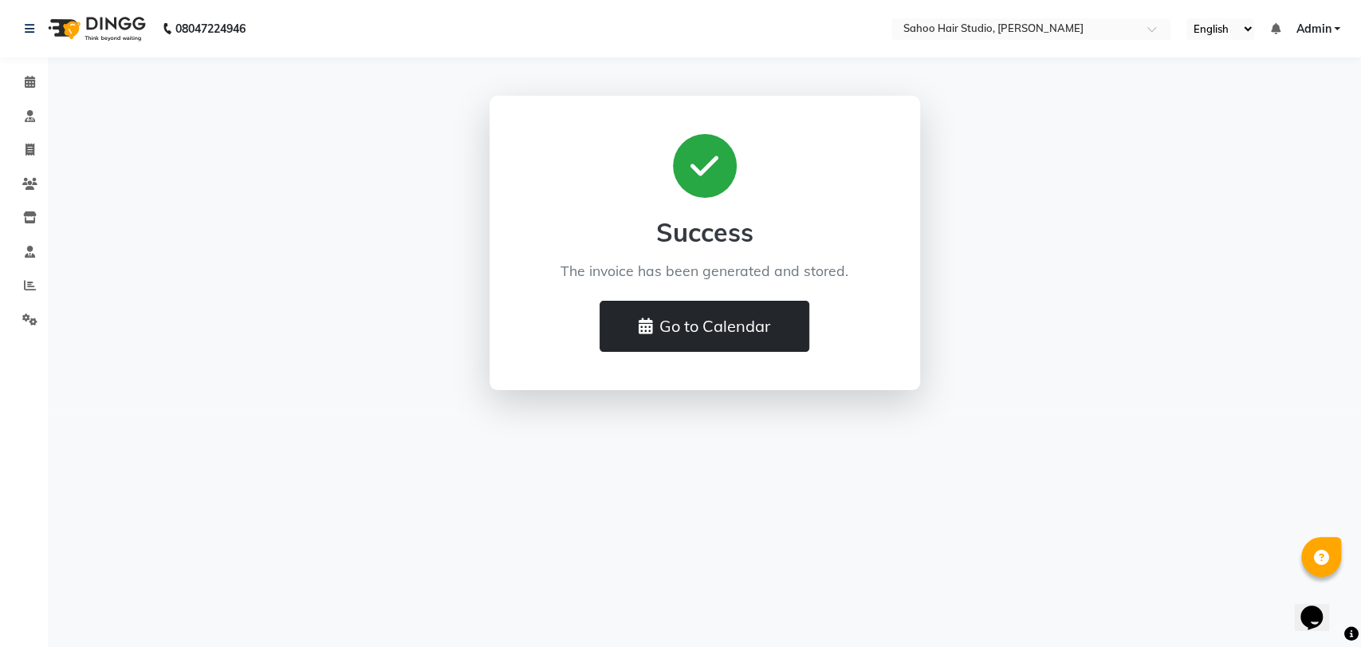
click at [706, 333] on button "Go to Calendar" at bounding box center [705, 326] width 210 height 51
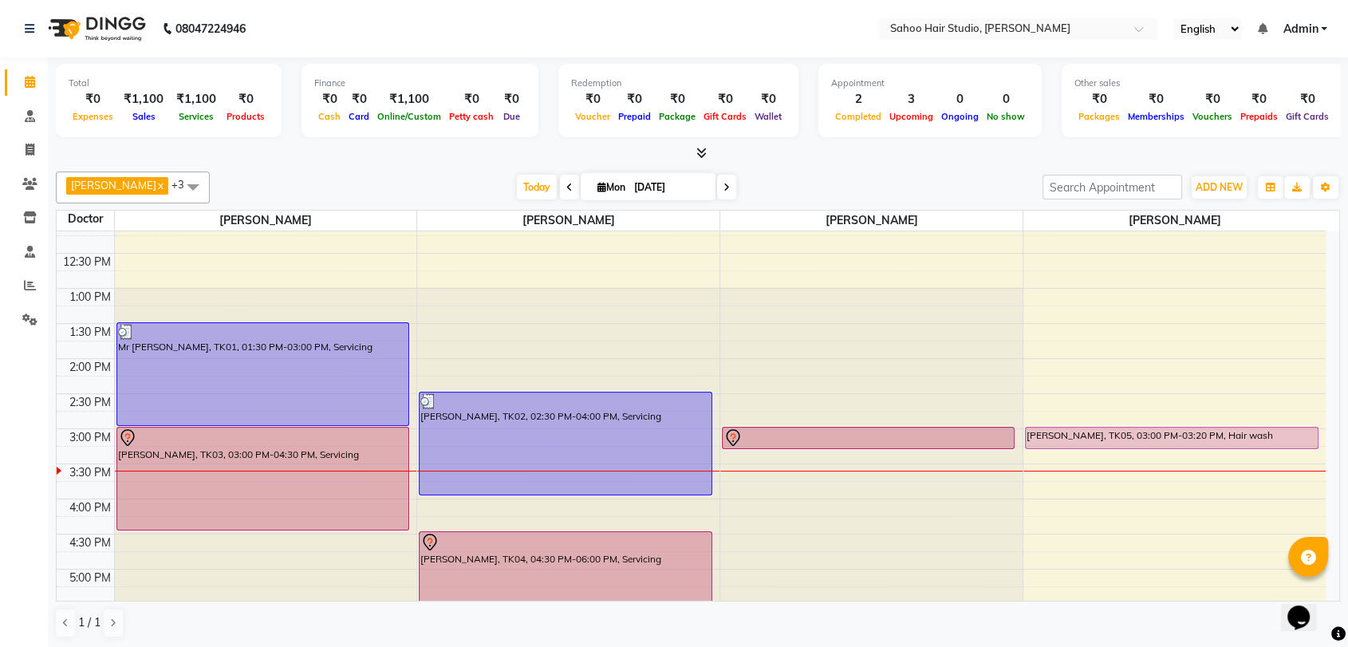
scroll to position [266, 0]
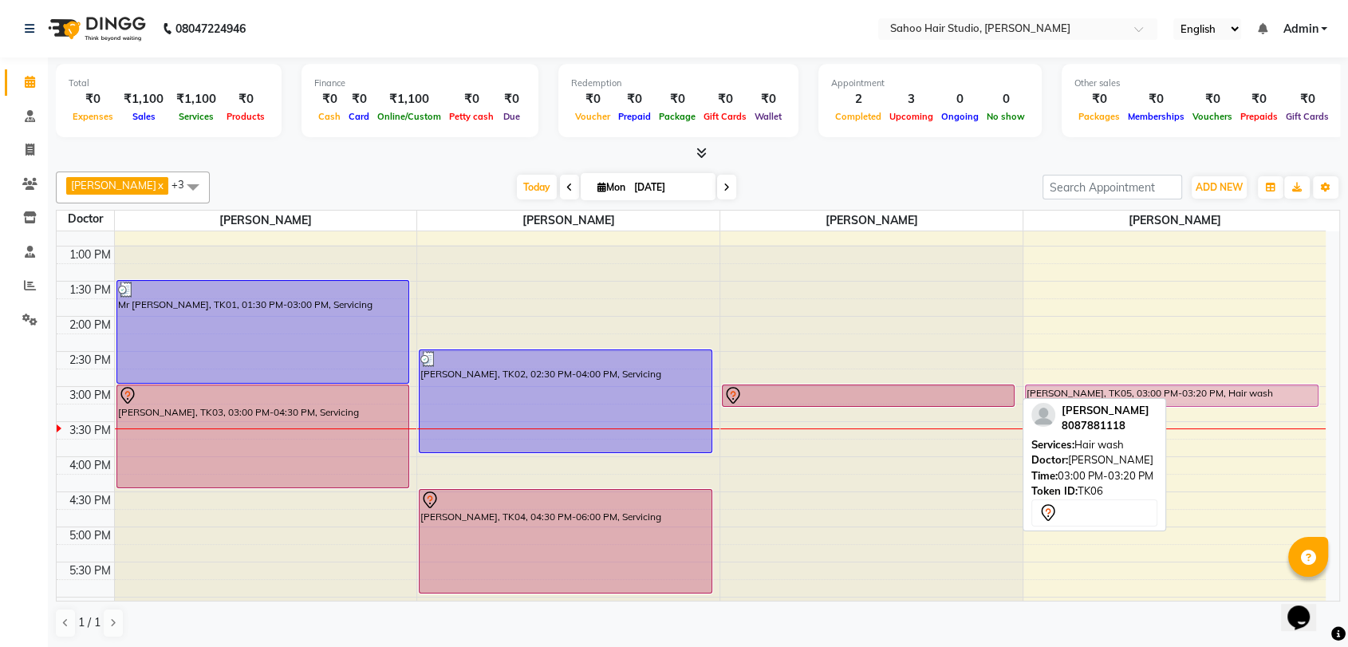
click at [813, 396] on div at bounding box center [868, 395] width 290 height 19
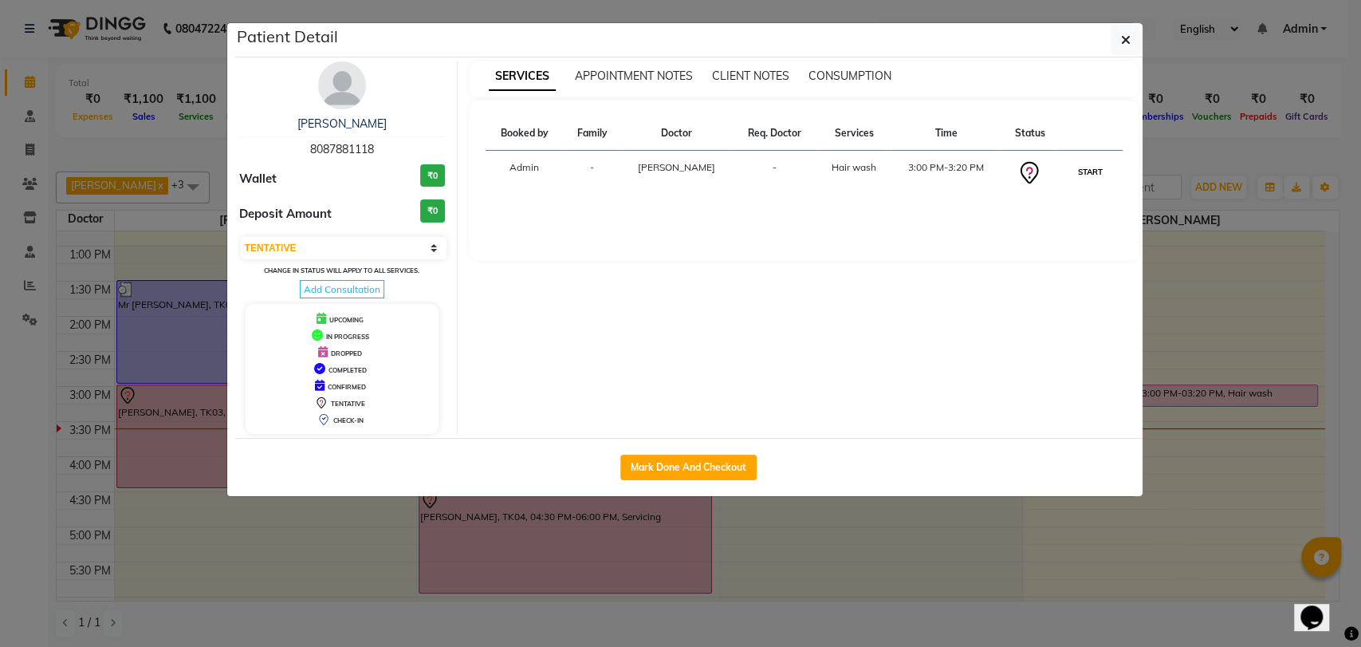
click at [1089, 173] on button "START" at bounding box center [1090, 172] width 33 height 20
select select "1"
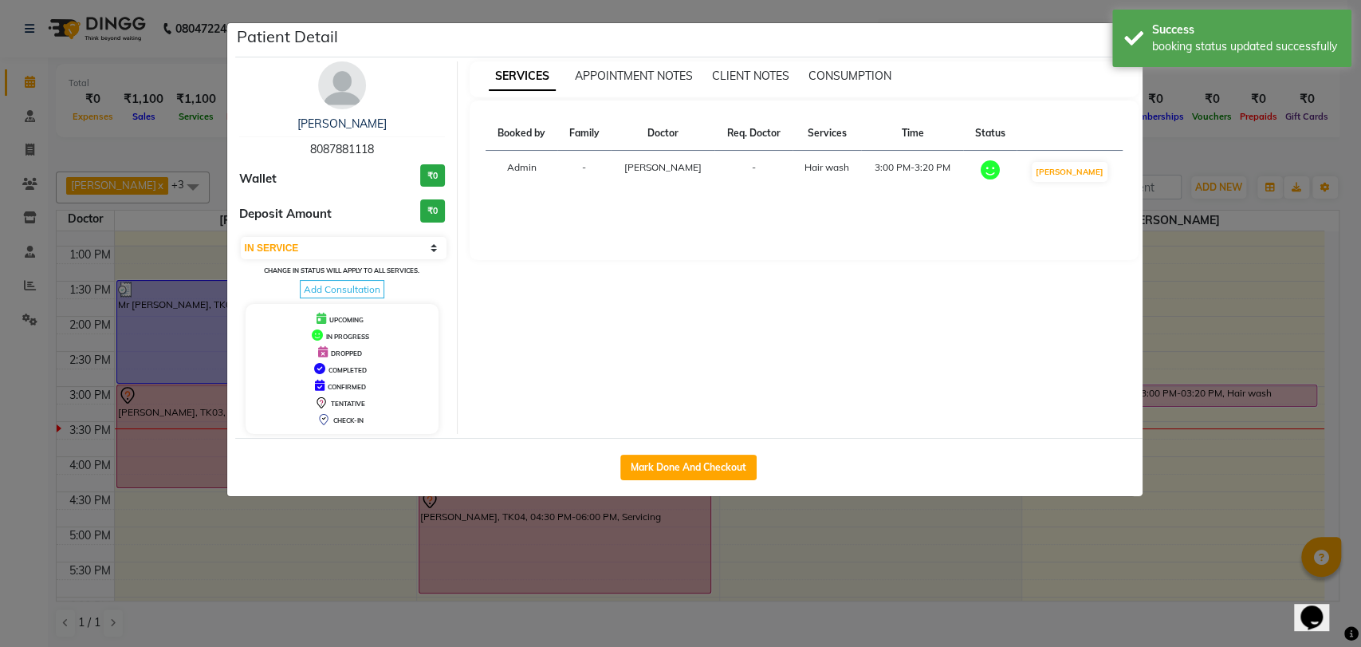
click at [1240, 253] on ngb-modal-window "Patient Detail [PERSON_NAME] 8087881118 Wallet ₹0 Deposit Amount ₹0 Select IN S…" at bounding box center [680, 323] width 1361 height 647
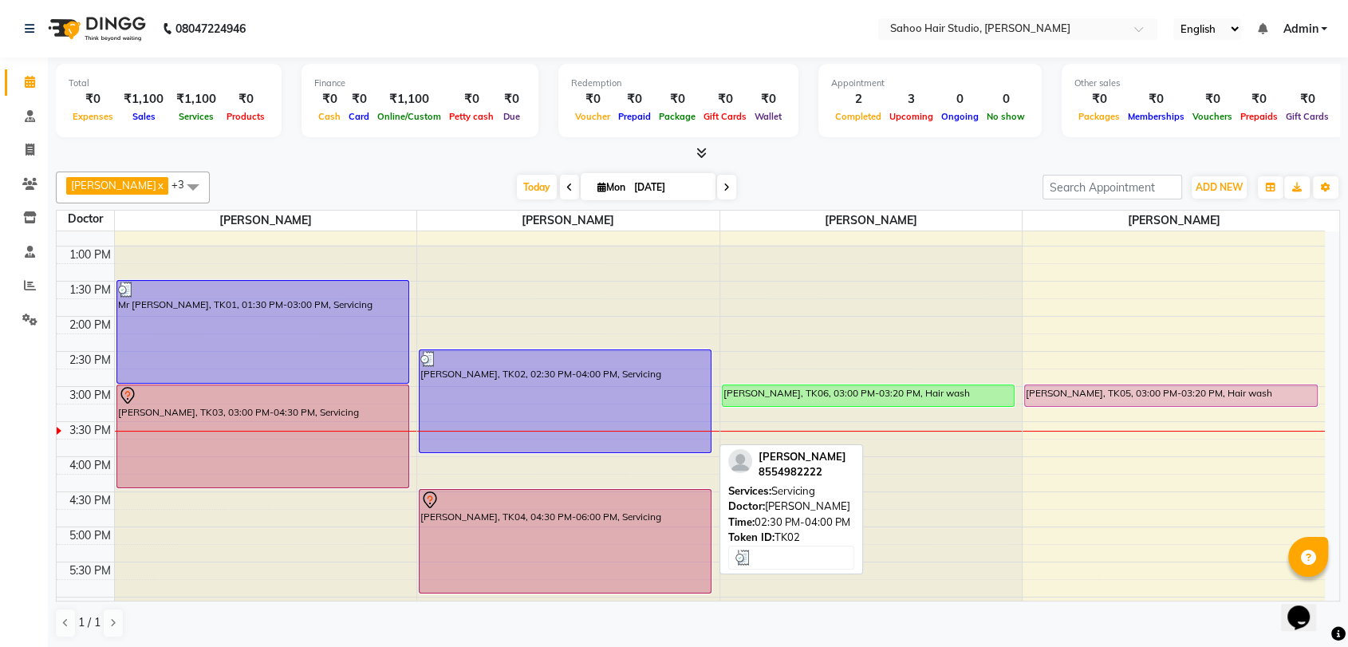
click at [428, 359] on img at bounding box center [428, 359] width 16 height 16
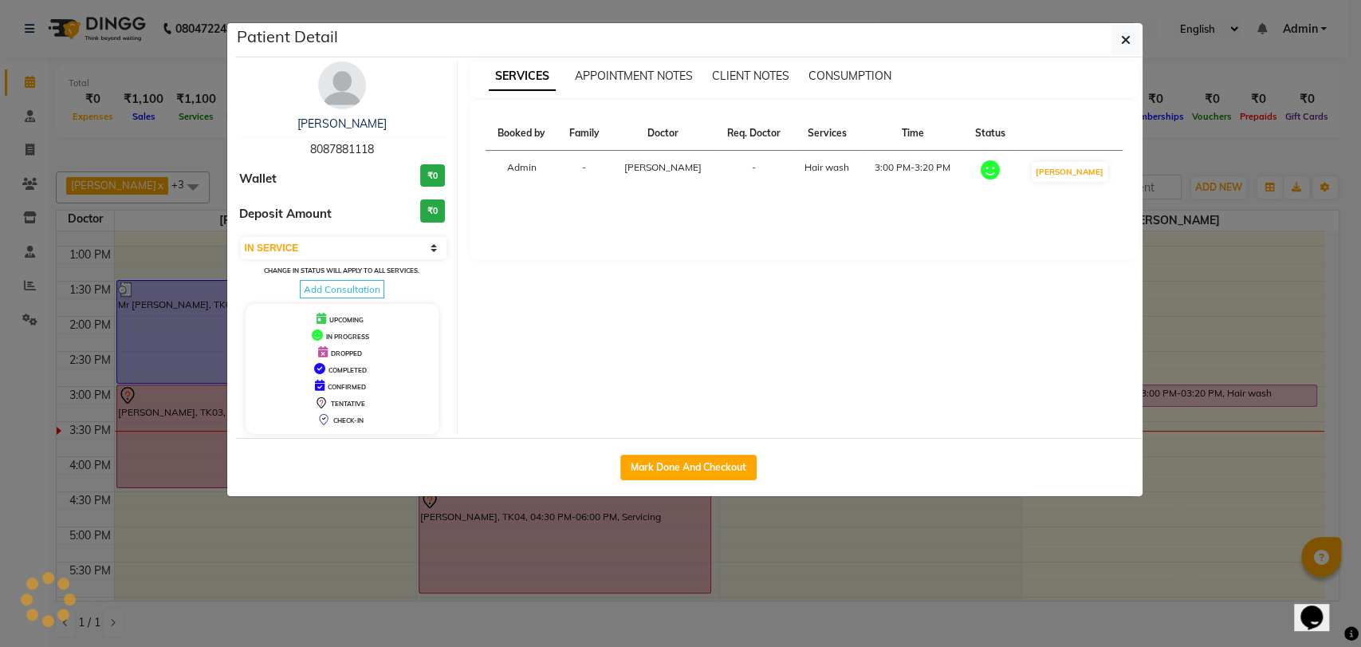
select select "3"
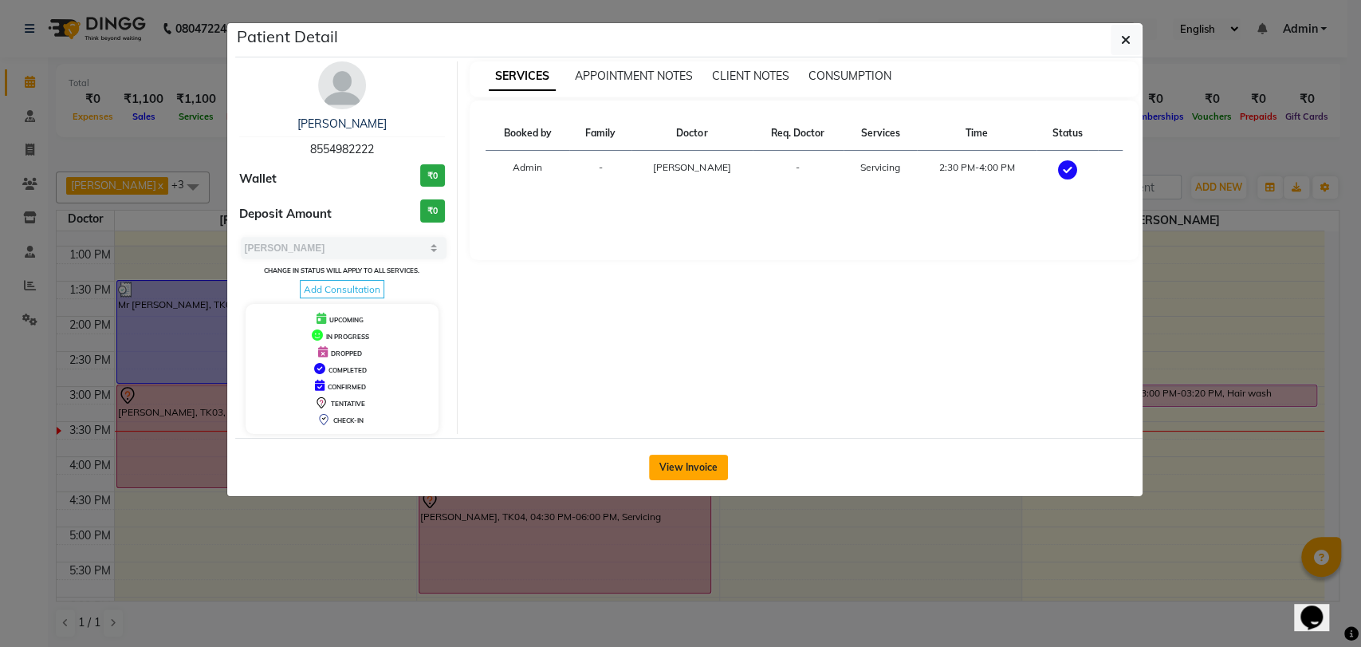
click at [684, 465] on button "View Invoice" at bounding box center [688, 468] width 79 height 26
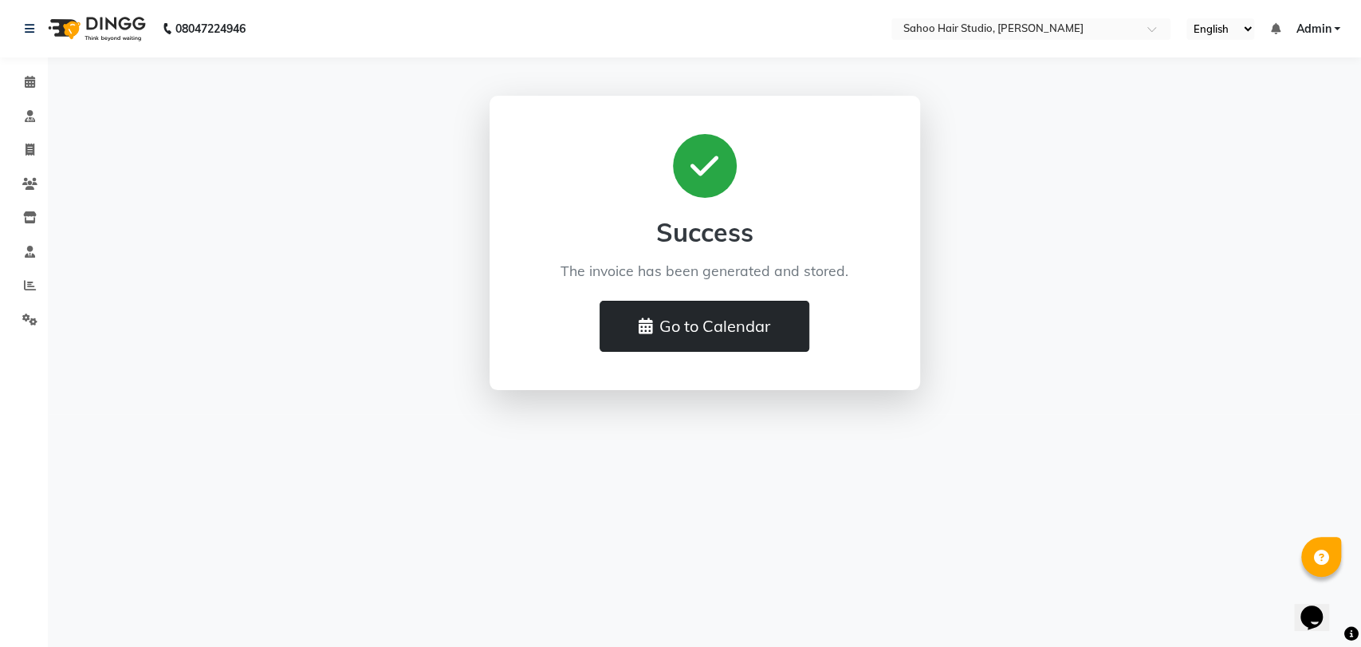
click at [642, 328] on icon at bounding box center [646, 326] width 14 height 16
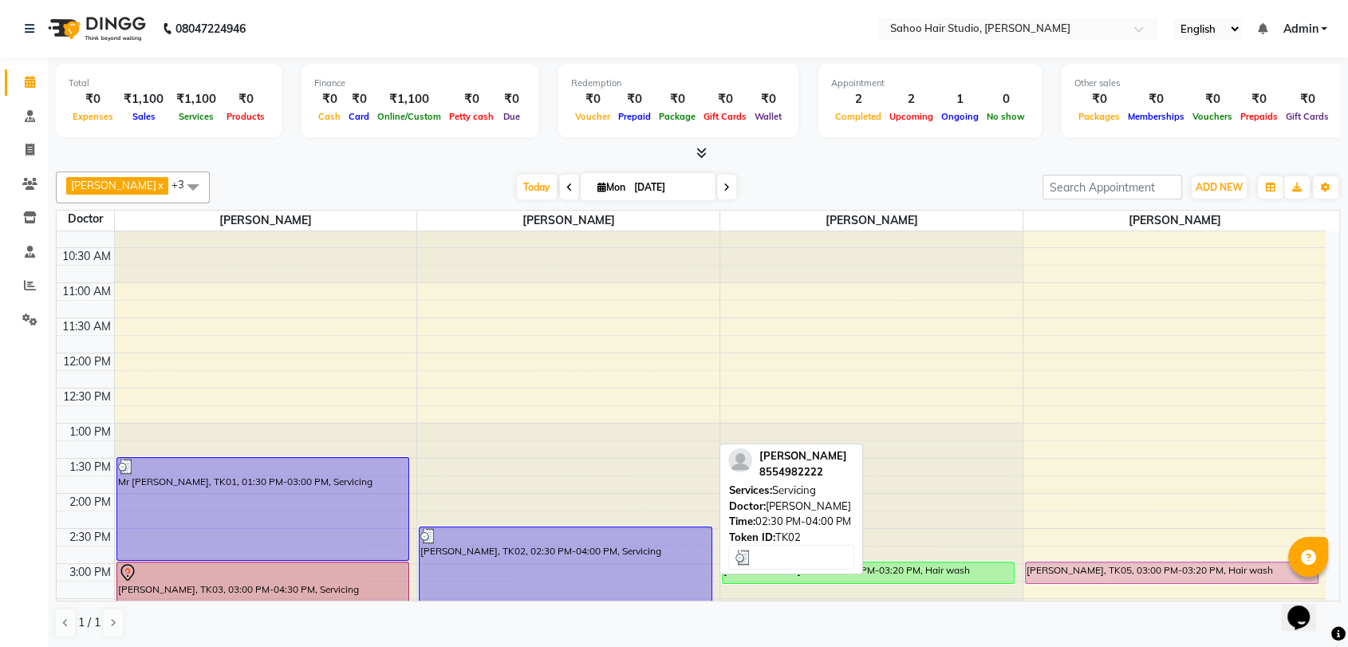
scroll to position [177, 0]
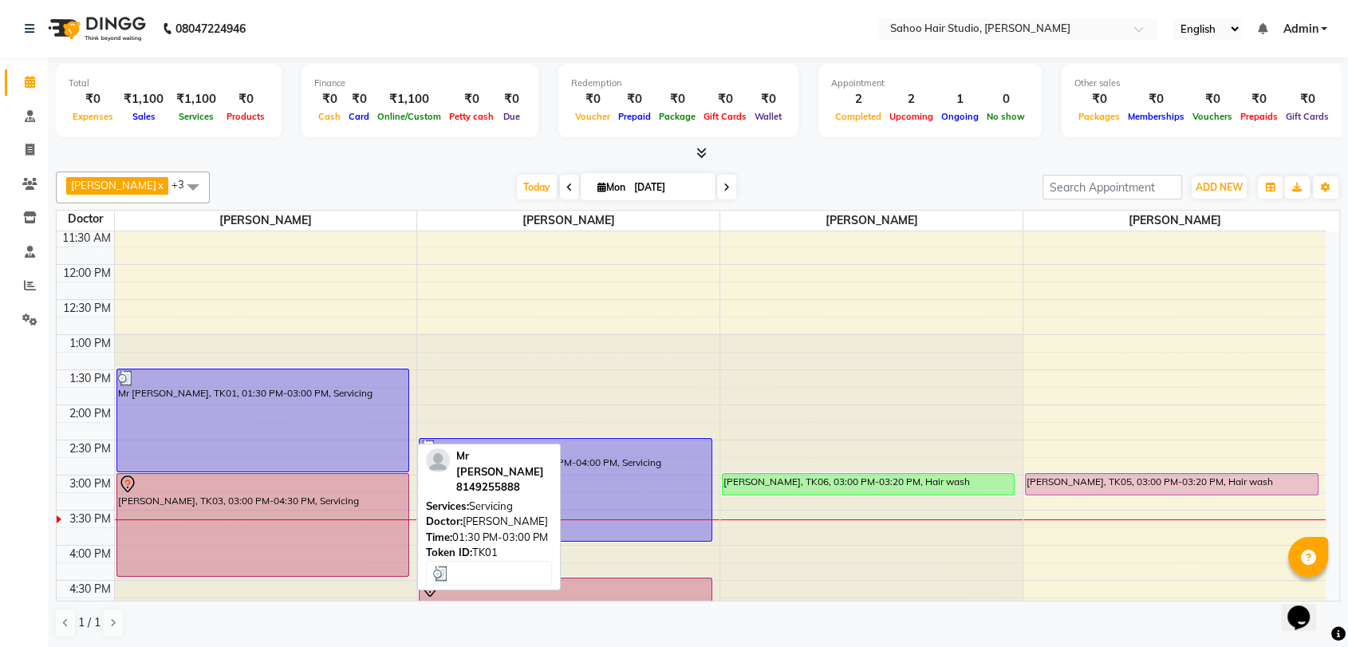
click at [127, 377] on img at bounding box center [126, 378] width 16 height 16
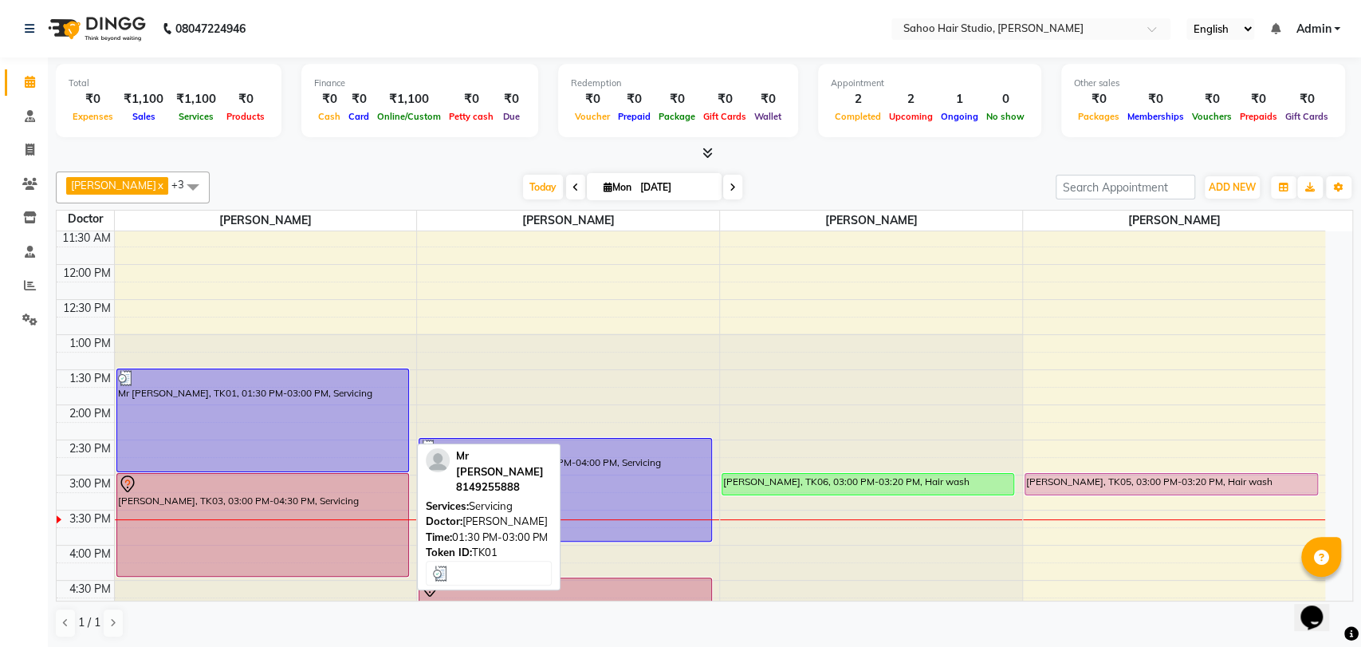
select select "3"
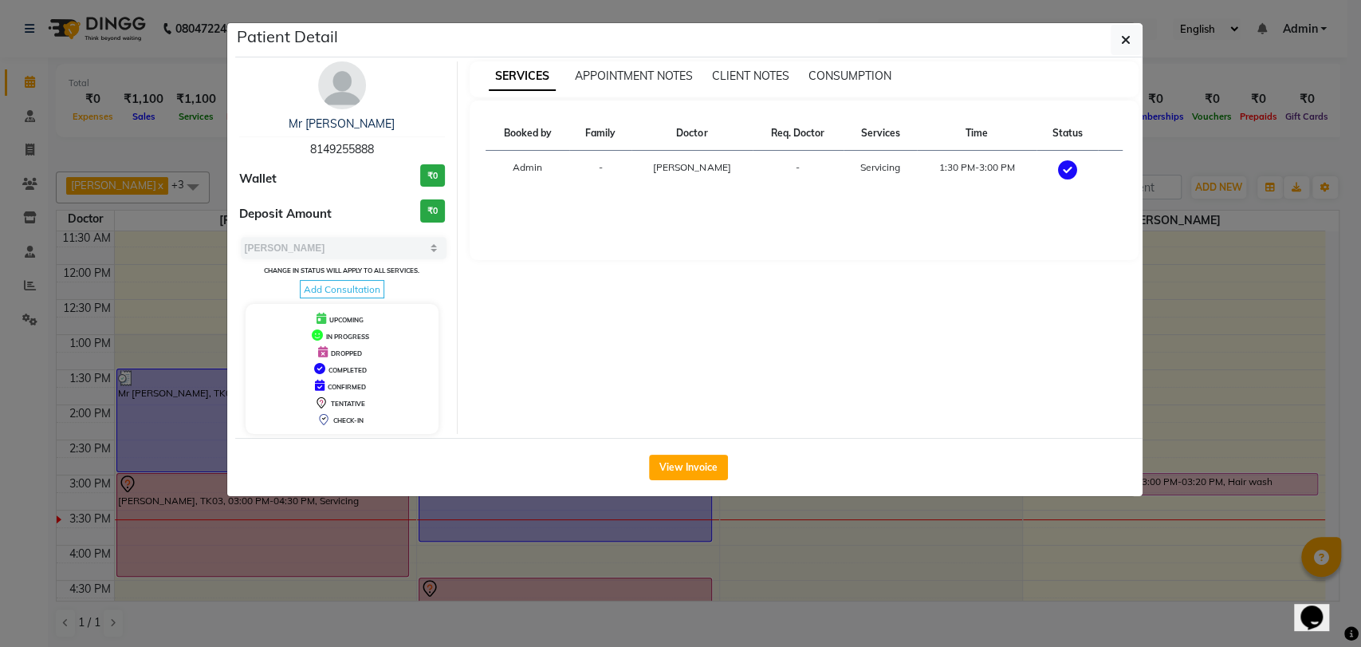
click at [1070, 167] on icon at bounding box center [1067, 169] width 19 height 19
click at [699, 468] on button "View Invoice" at bounding box center [688, 468] width 79 height 26
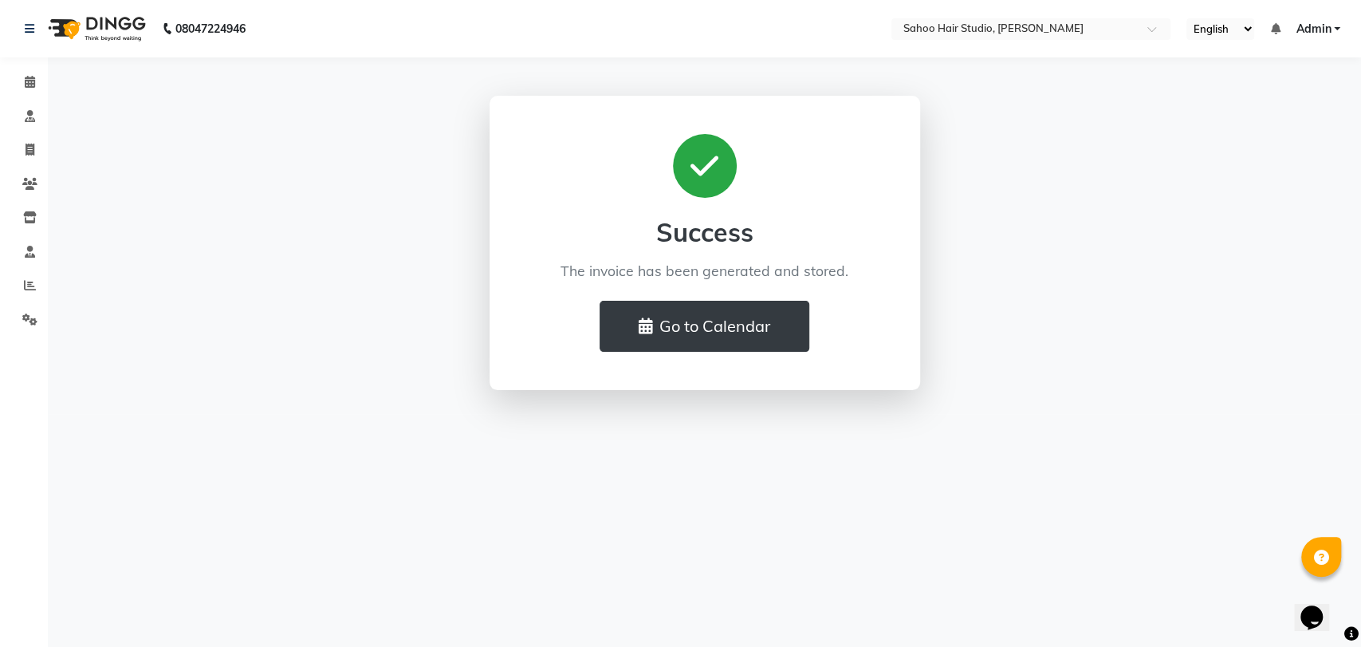
click at [1007, 343] on div "Success The invoice has been generated and stored. Go to Calendar" at bounding box center [704, 243] width 909 height 294
click at [698, 315] on button "Go to Calendar" at bounding box center [705, 326] width 210 height 51
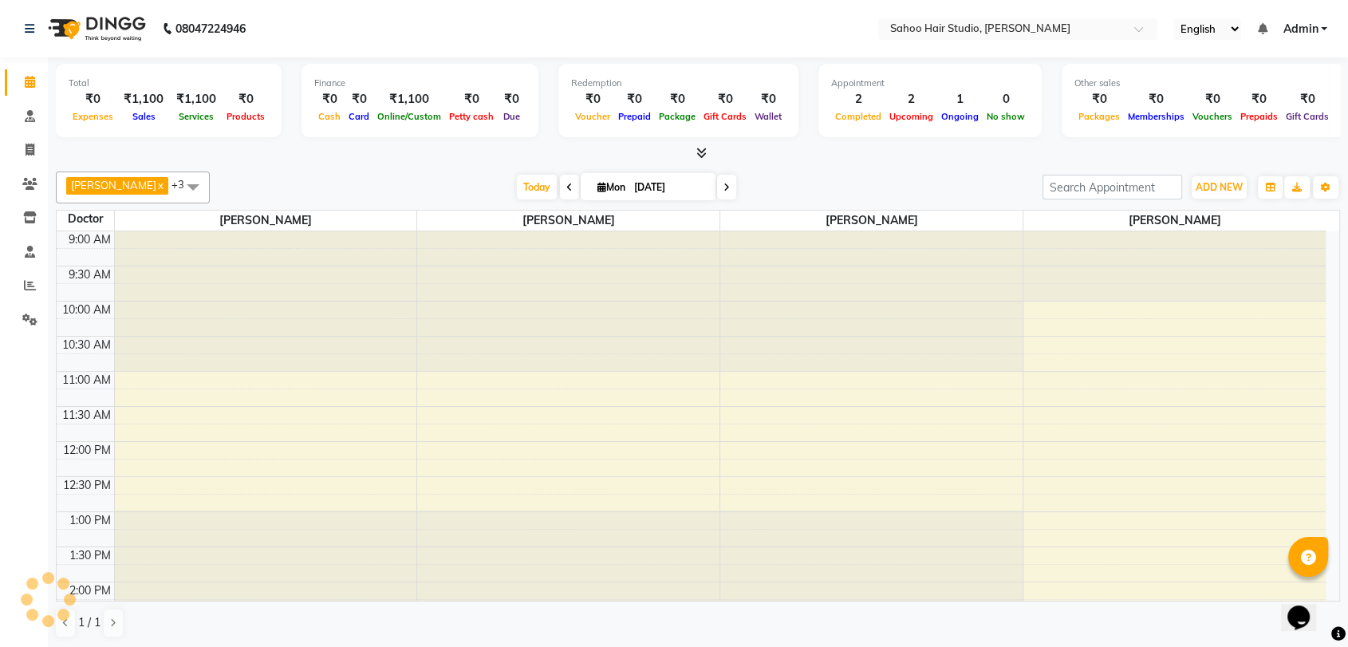
scroll to position [420, 0]
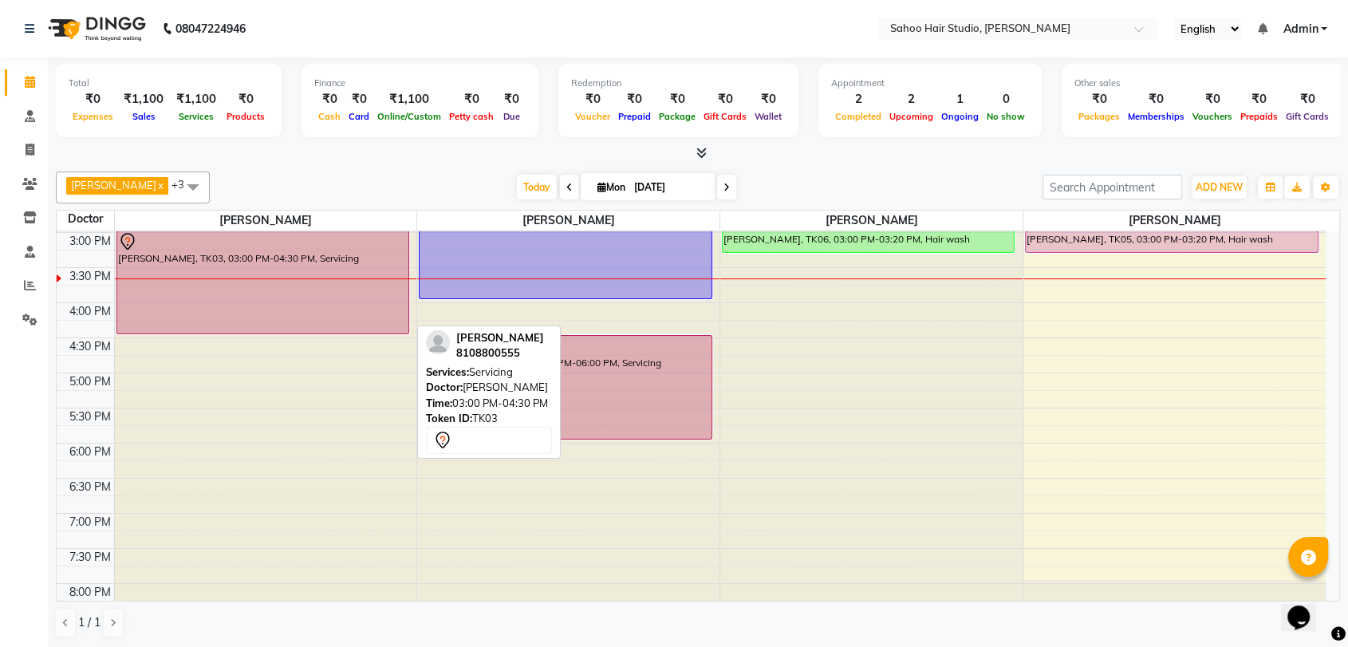
click at [243, 260] on div "[PERSON_NAME], TK03, 03:00 PM-04:30 PM, Servicing" at bounding box center [262, 282] width 291 height 102
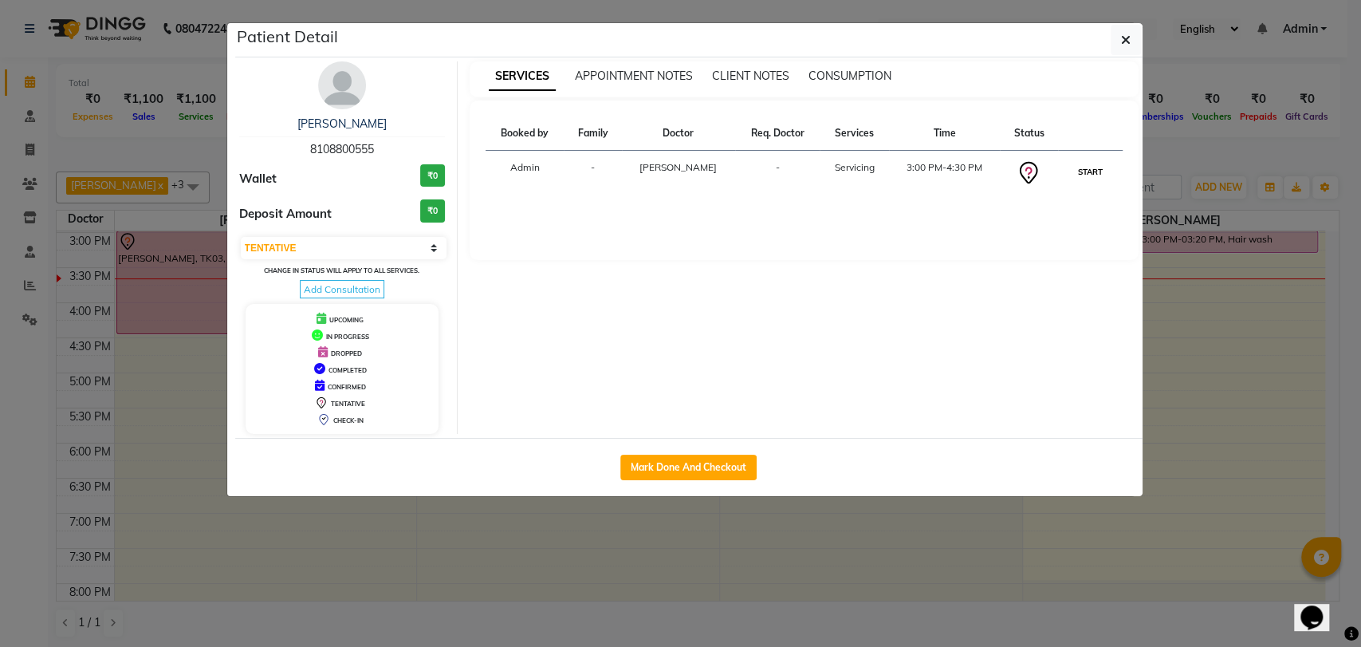
click at [1081, 167] on button "START" at bounding box center [1090, 172] width 33 height 20
select select "1"
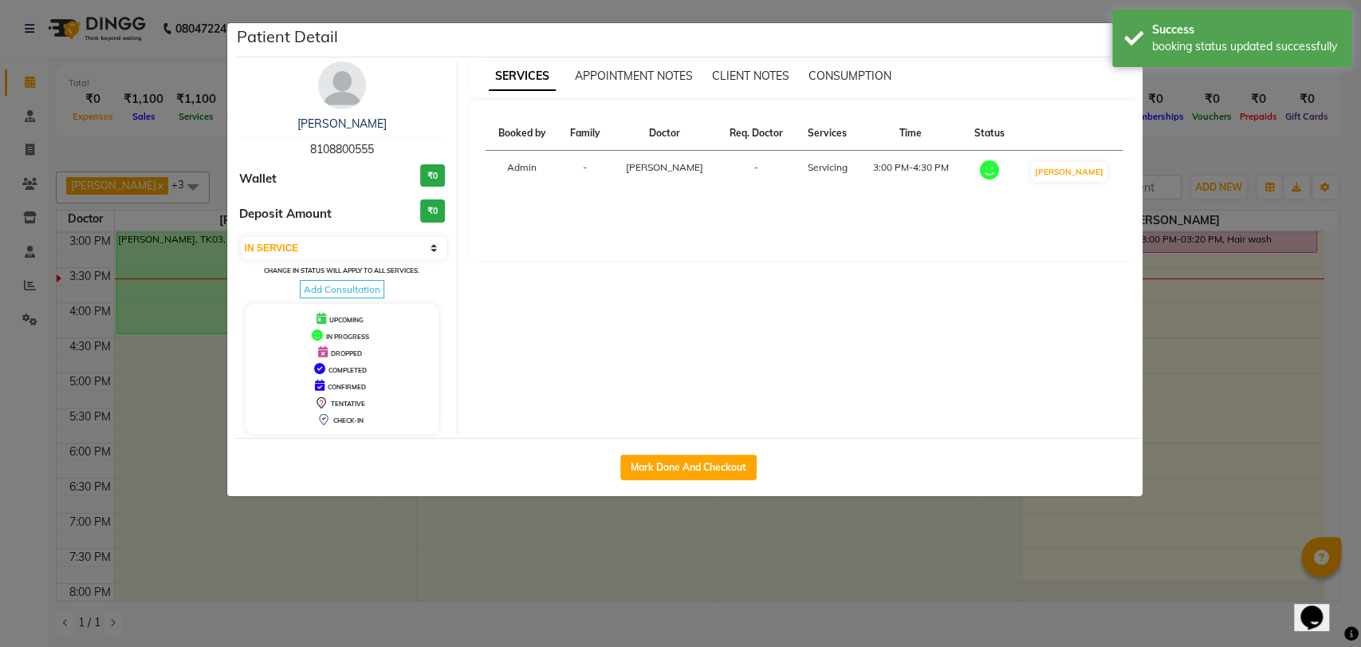
click at [1242, 371] on ngb-modal-window "Patient Detail [PERSON_NAME] 8108800555 Wallet ₹0 Deposit Amount ₹0 Select IN S…" at bounding box center [680, 323] width 1361 height 647
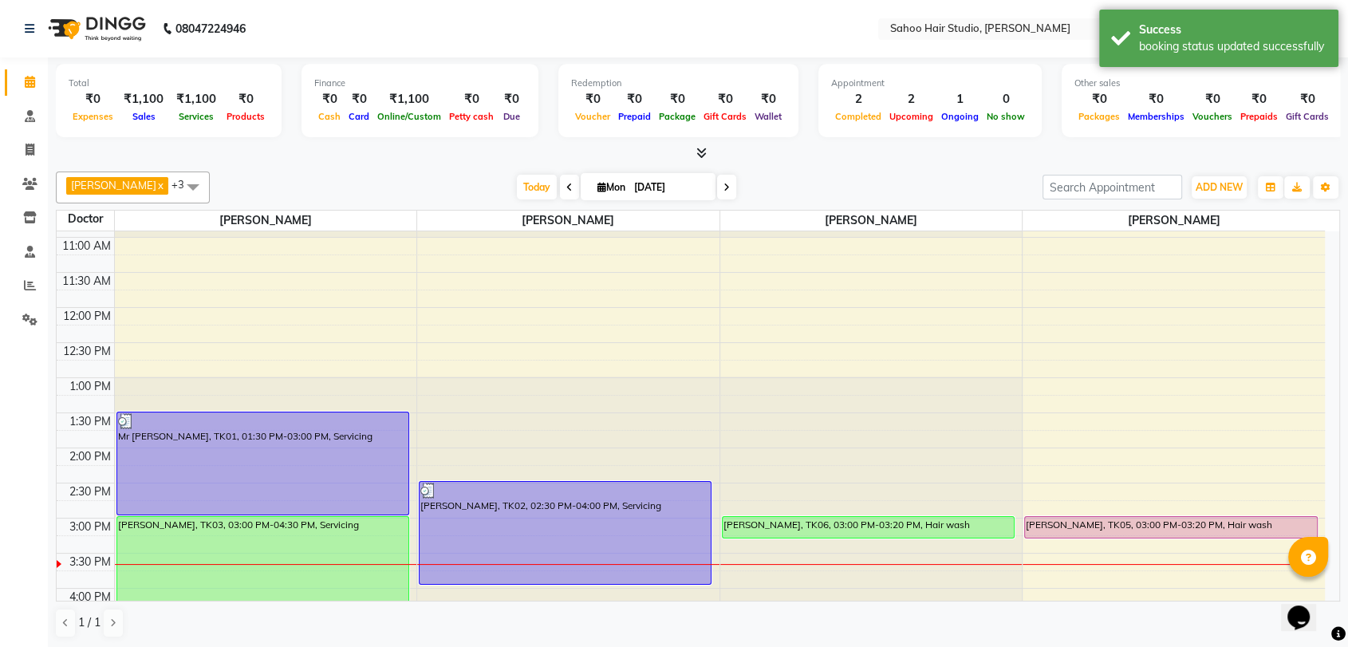
scroll to position [242, 0]
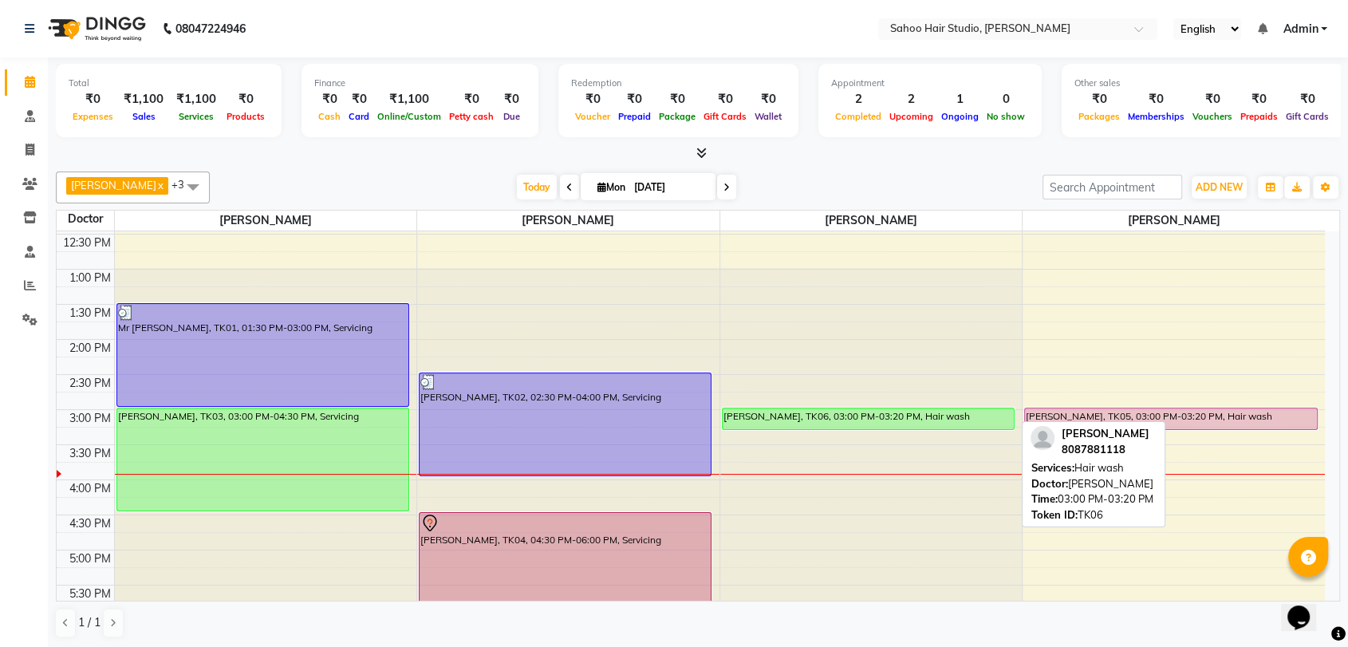
click at [775, 420] on div "[PERSON_NAME], TK06, 03:00 PM-03:20 PM, Hair wash" at bounding box center [868, 418] width 291 height 21
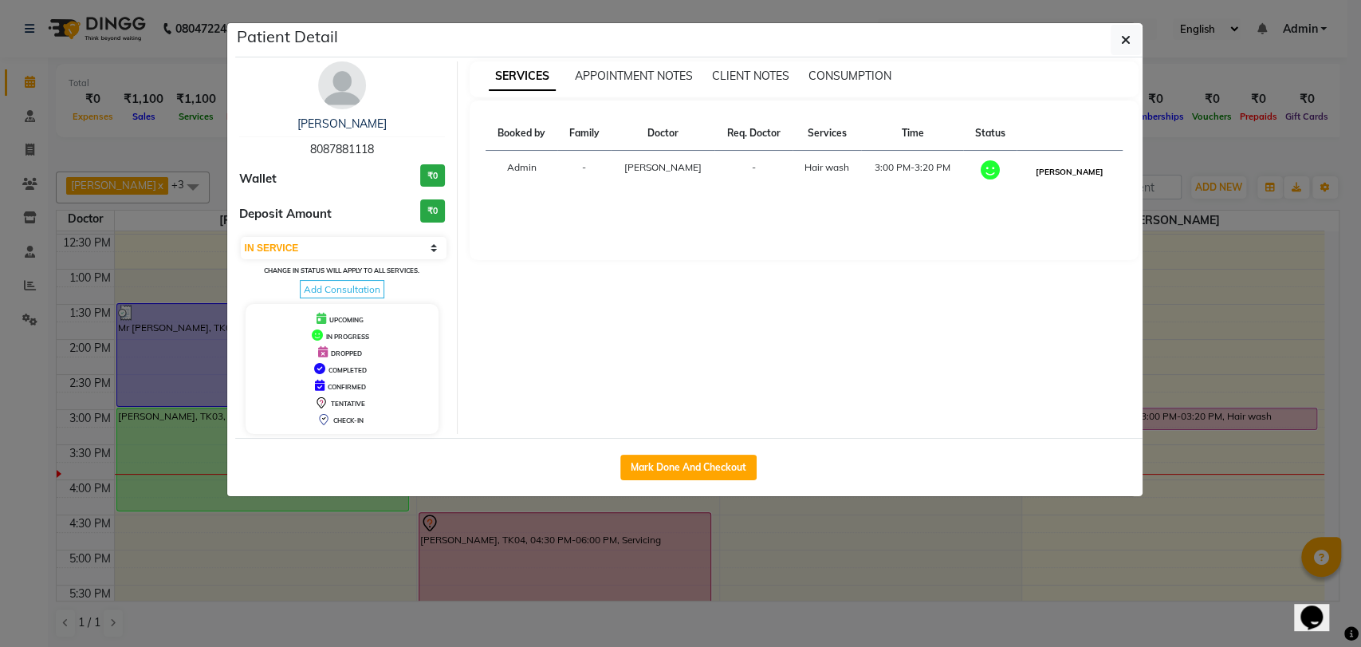
click at [1082, 164] on button "[PERSON_NAME]" at bounding box center [1070, 172] width 76 height 20
select select "3"
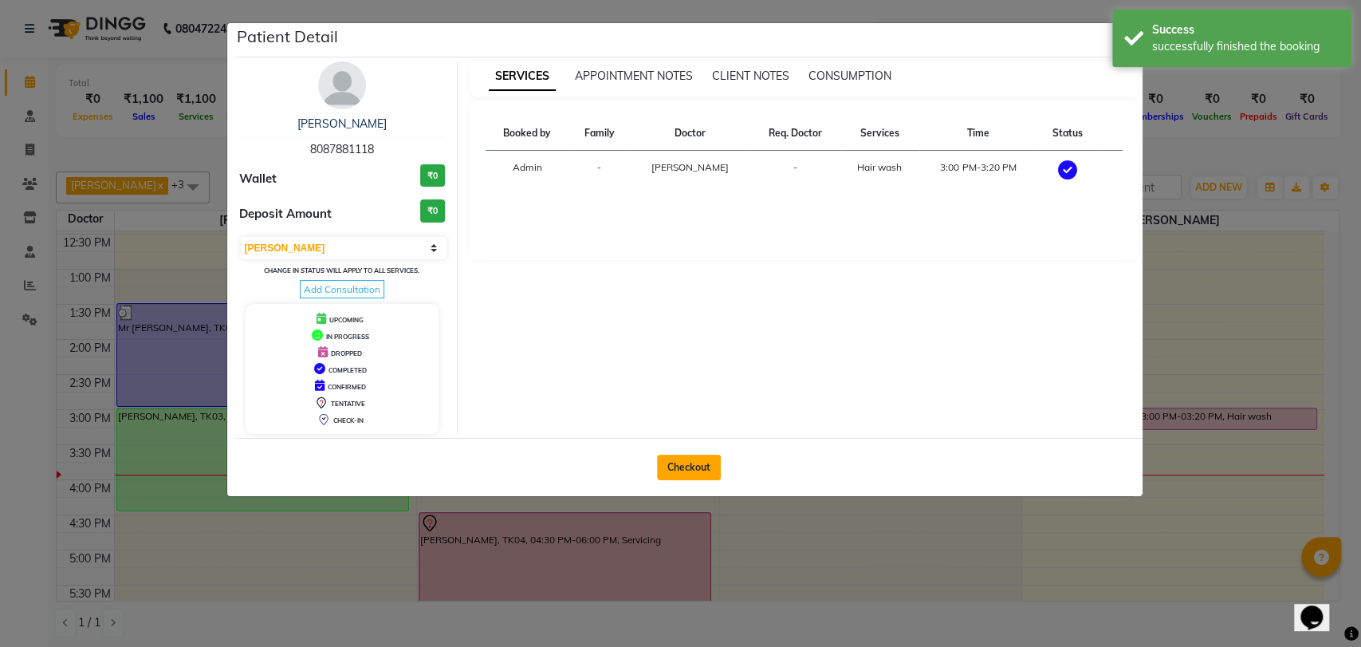
click at [685, 467] on button "Checkout" at bounding box center [689, 468] width 64 height 26
select select "service"
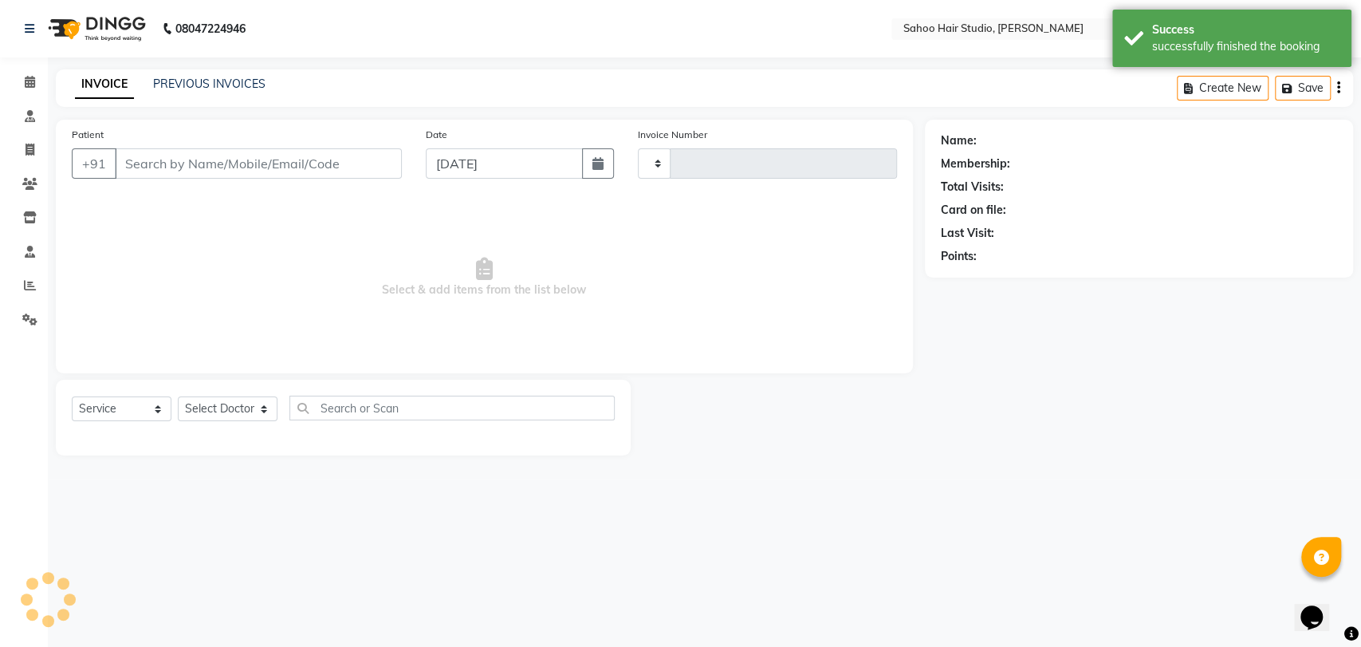
type input "0252"
select select "8465"
type input "8087881118"
select select "82641"
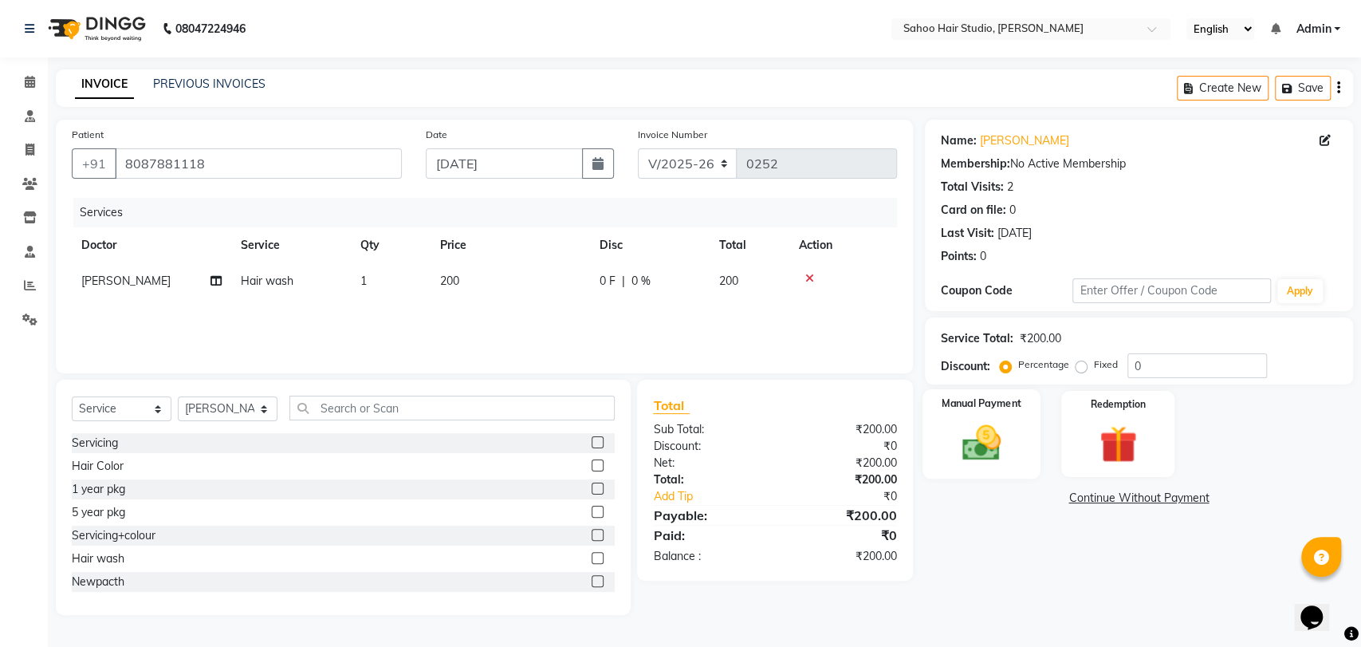
click at [975, 443] on img at bounding box center [981, 442] width 63 height 45
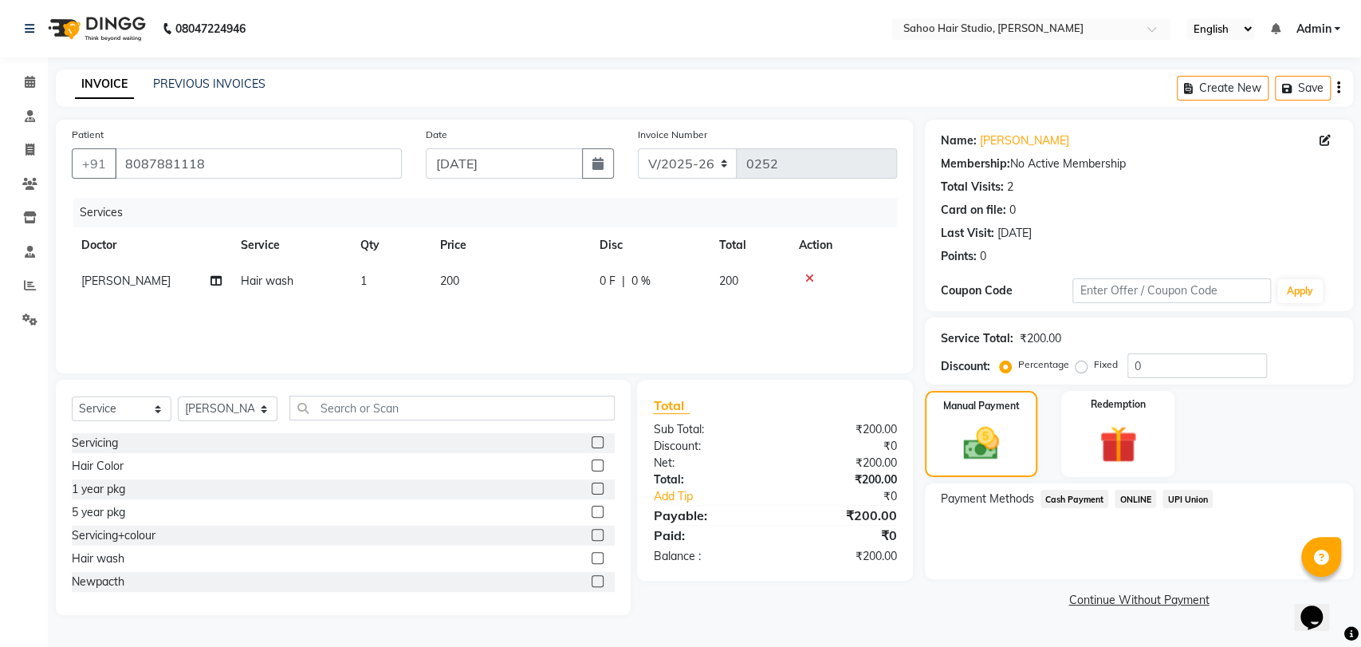
click at [1193, 494] on span "UPI Union" at bounding box center [1188, 499] width 50 height 18
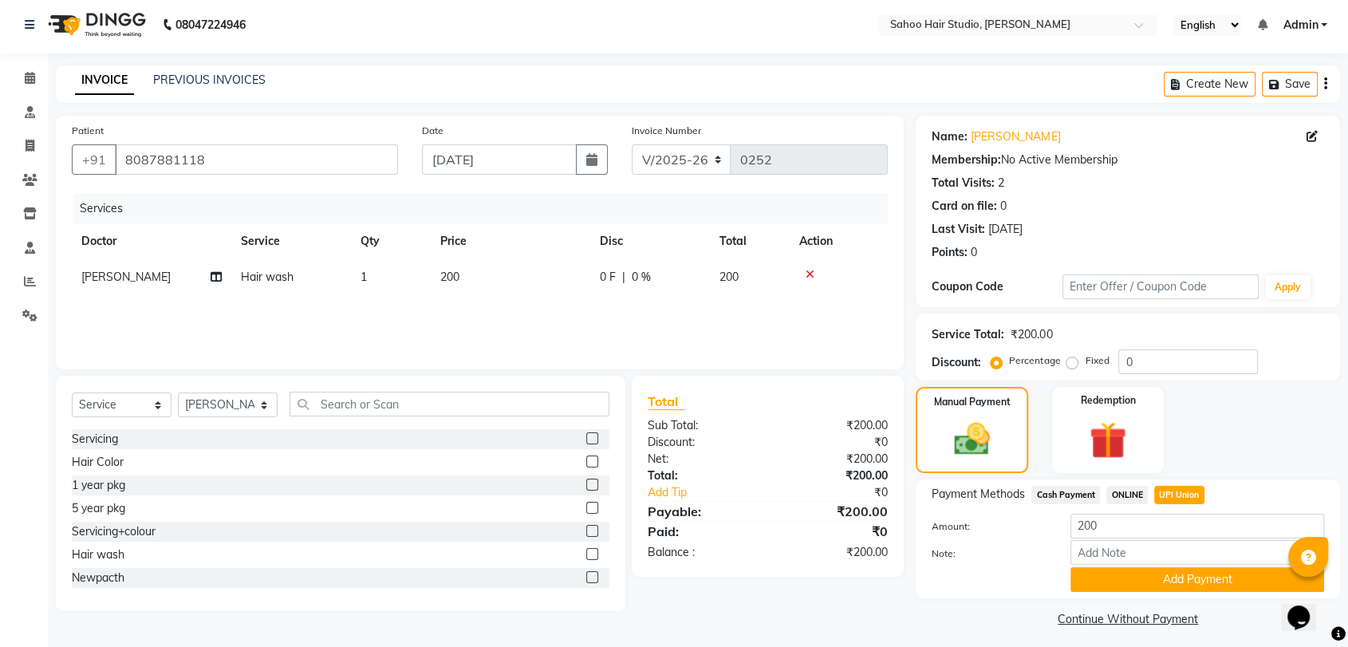
scroll to position [11, 0]
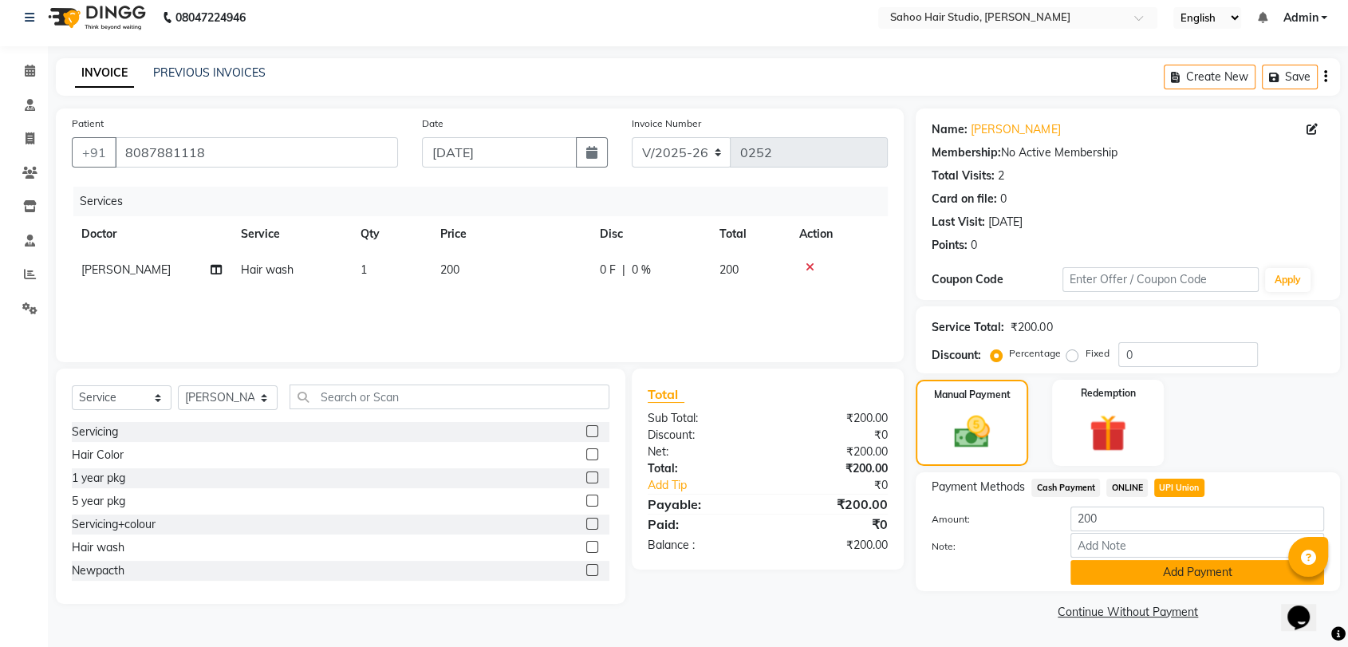
click at [1188, 560] on button "Add Payment" at bounding box center [1197, 572] width 254 height 25
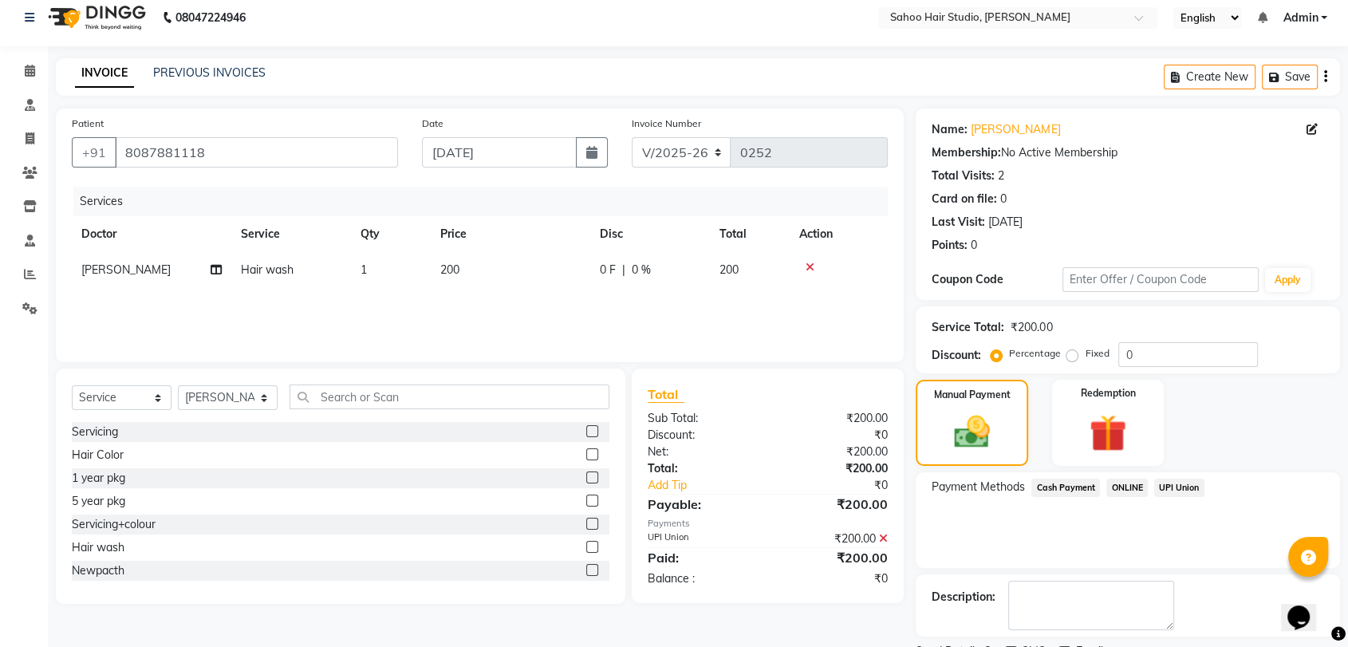
scroll to position [78, 0]
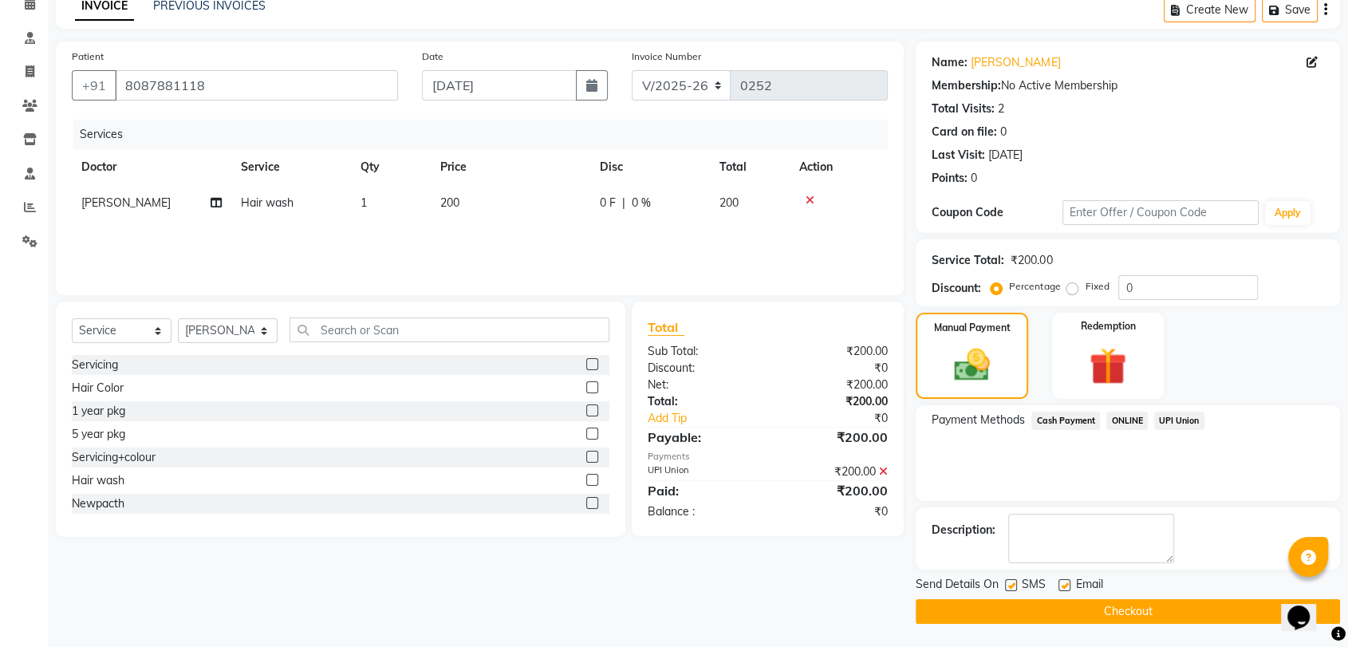
click at [1012, 582] on label at bounding box center [1011, 585] width 12 height 12
click at [1012, 582] on input "checkbox" at bounding box center [1010, 586] width 10 height 10
checkbox input "false"
click at [1059, 606] on button "Checkout" at bounding box center [1128, 611] width 424 height 25
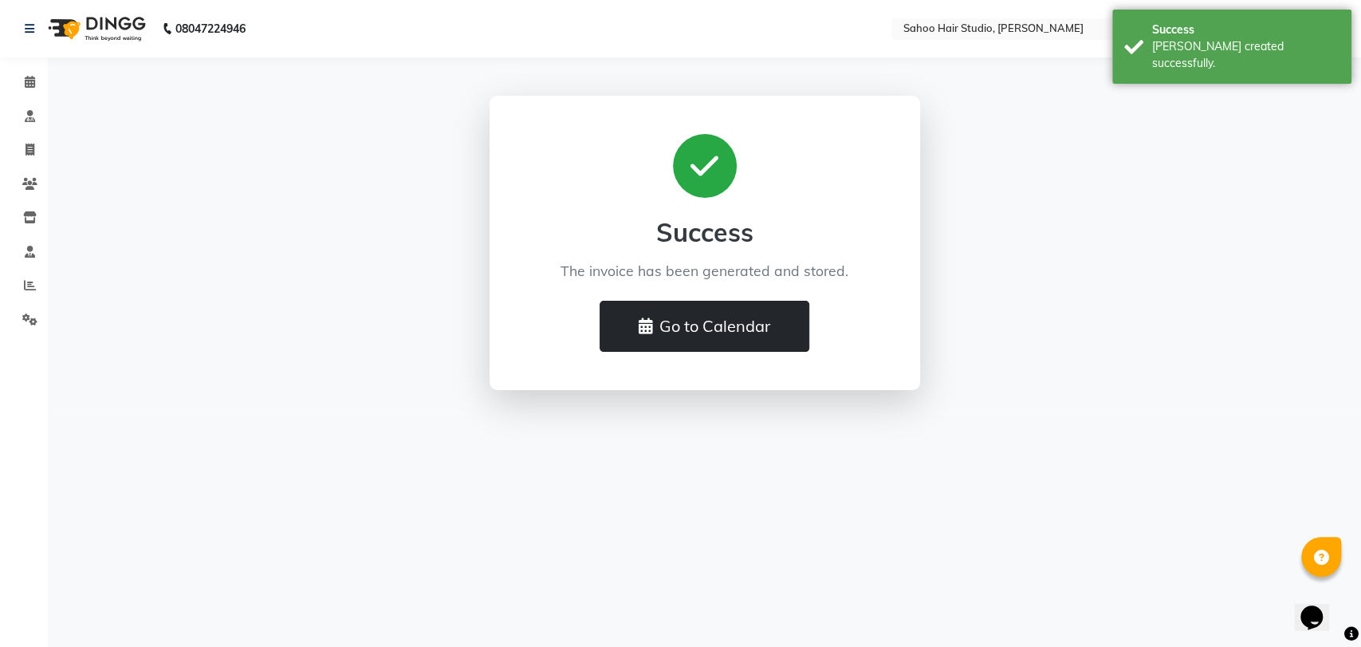
click at [664, 309] on button "Go to Calendar" at bounding box center [705, 326] width 210 height 51
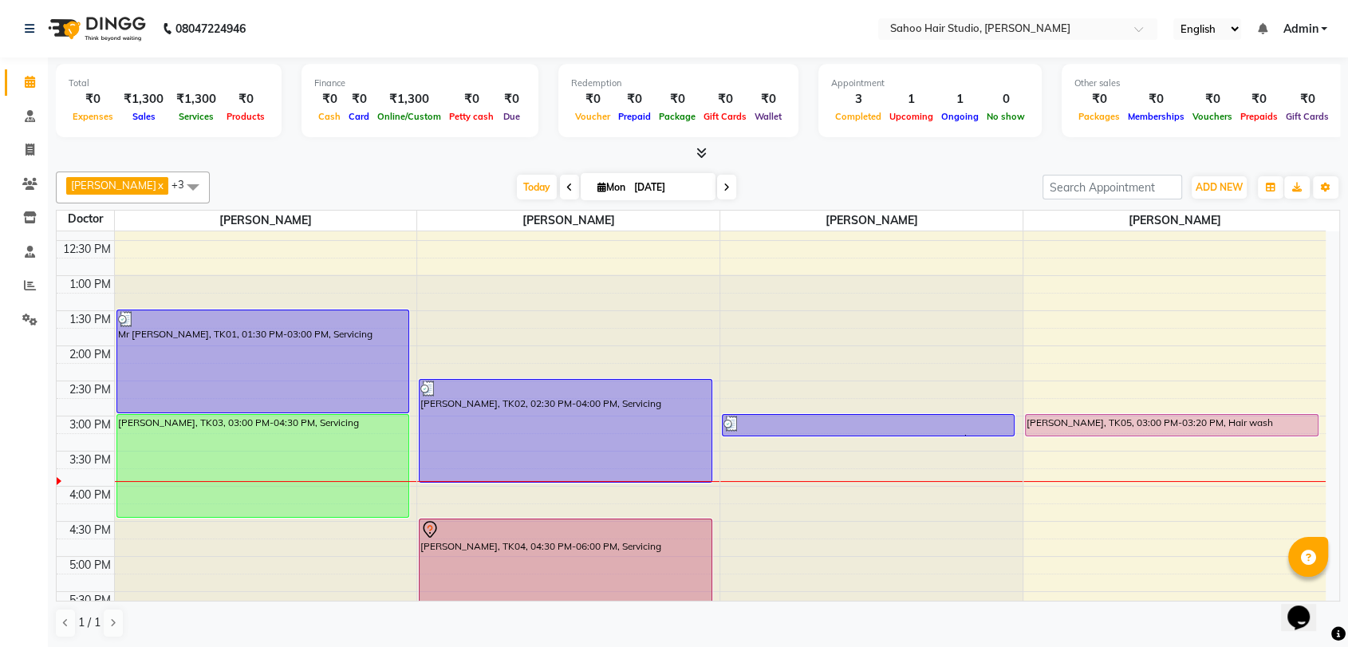
scroll to position [266, 0]
